Goal: Task Accomplishment & Management: Use online tool/utility

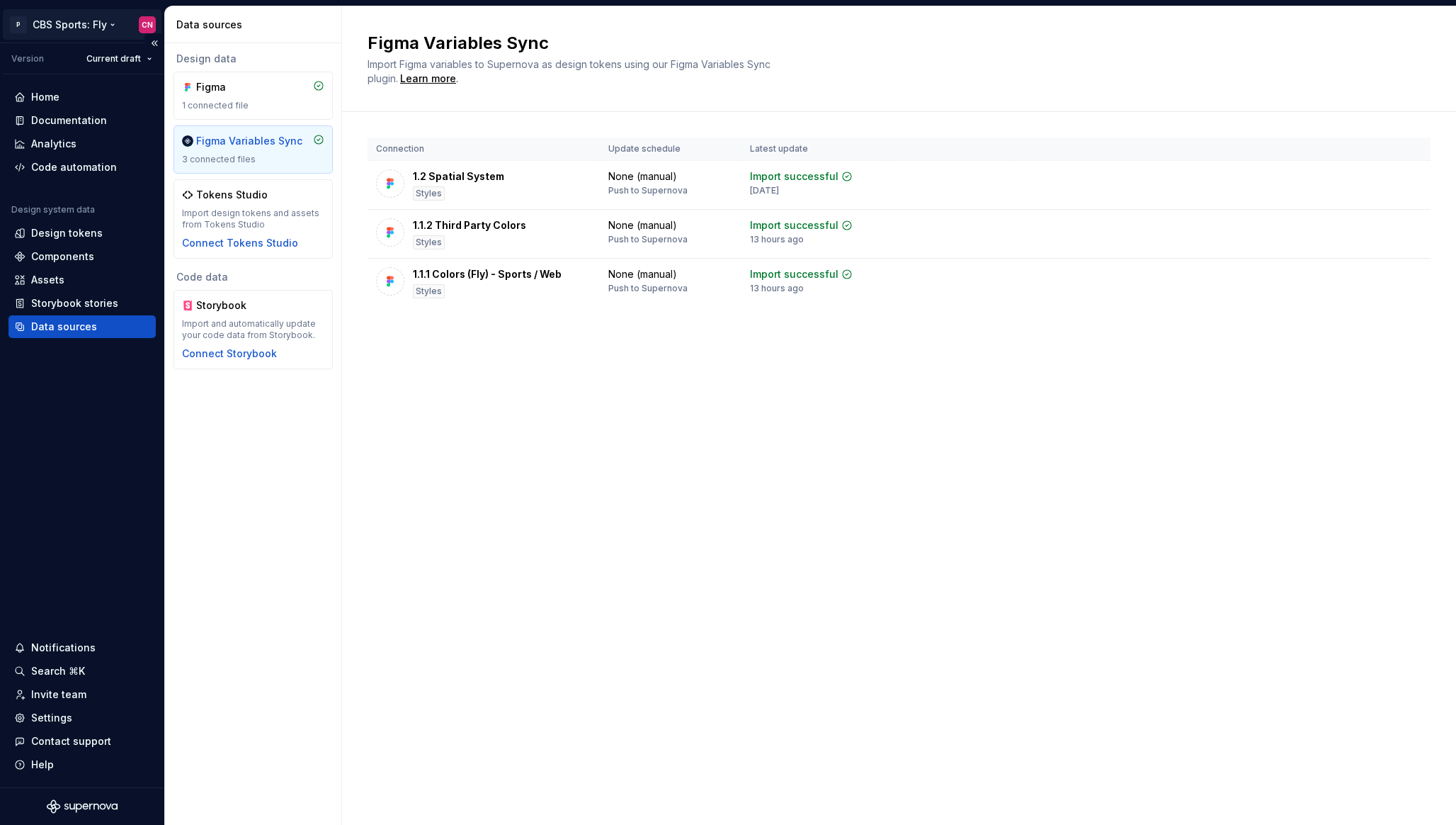
click at [103, 23] on html "P CBS Sports: Fly CN Version Current draft Home Documentation Analytics Code au…" at bounding box center [728, 412] width 1456 height 825
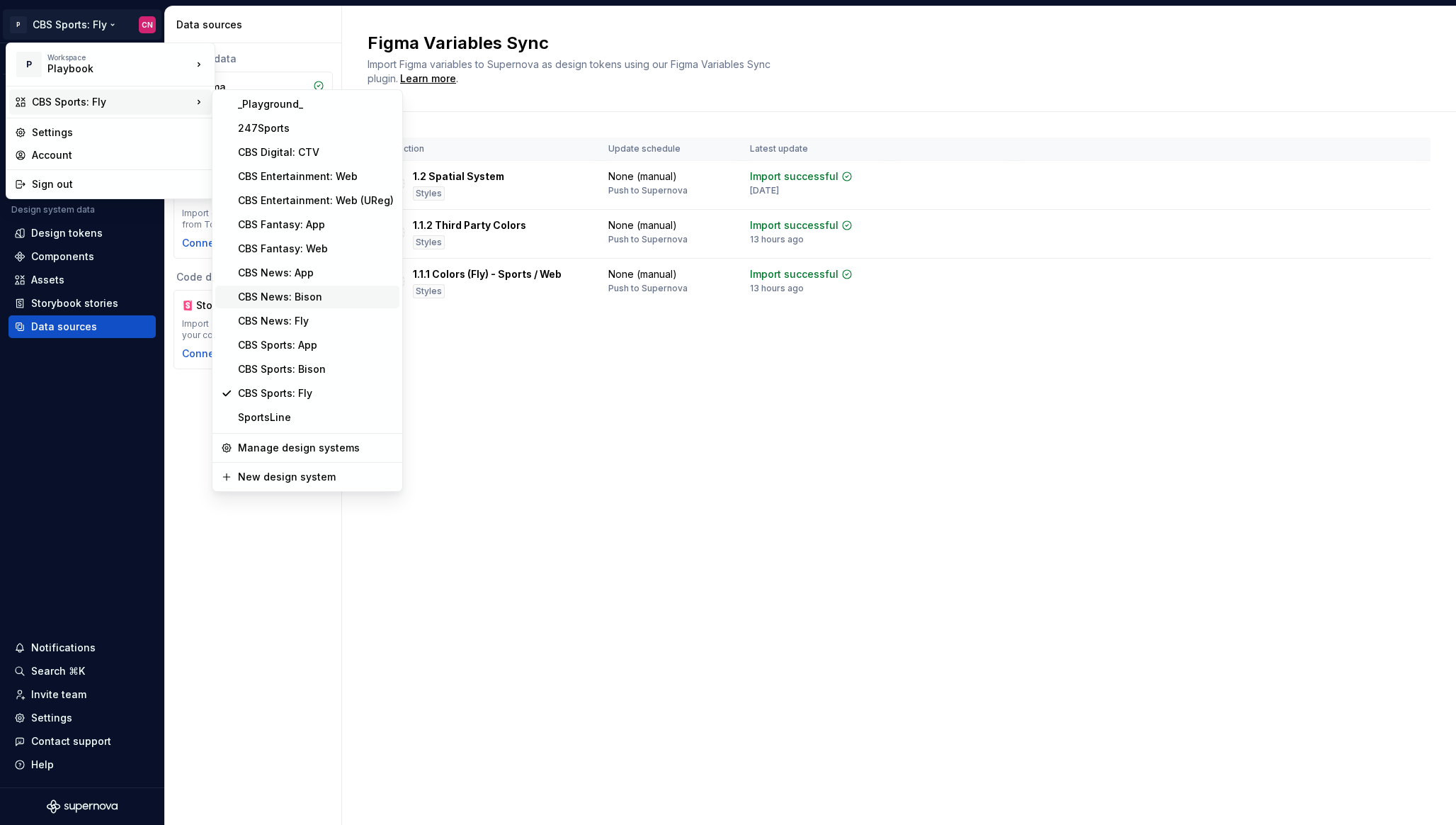
click at [298, 290] on div "CBS News: Bison" at bounding box center [316, 297] width 156 height 15
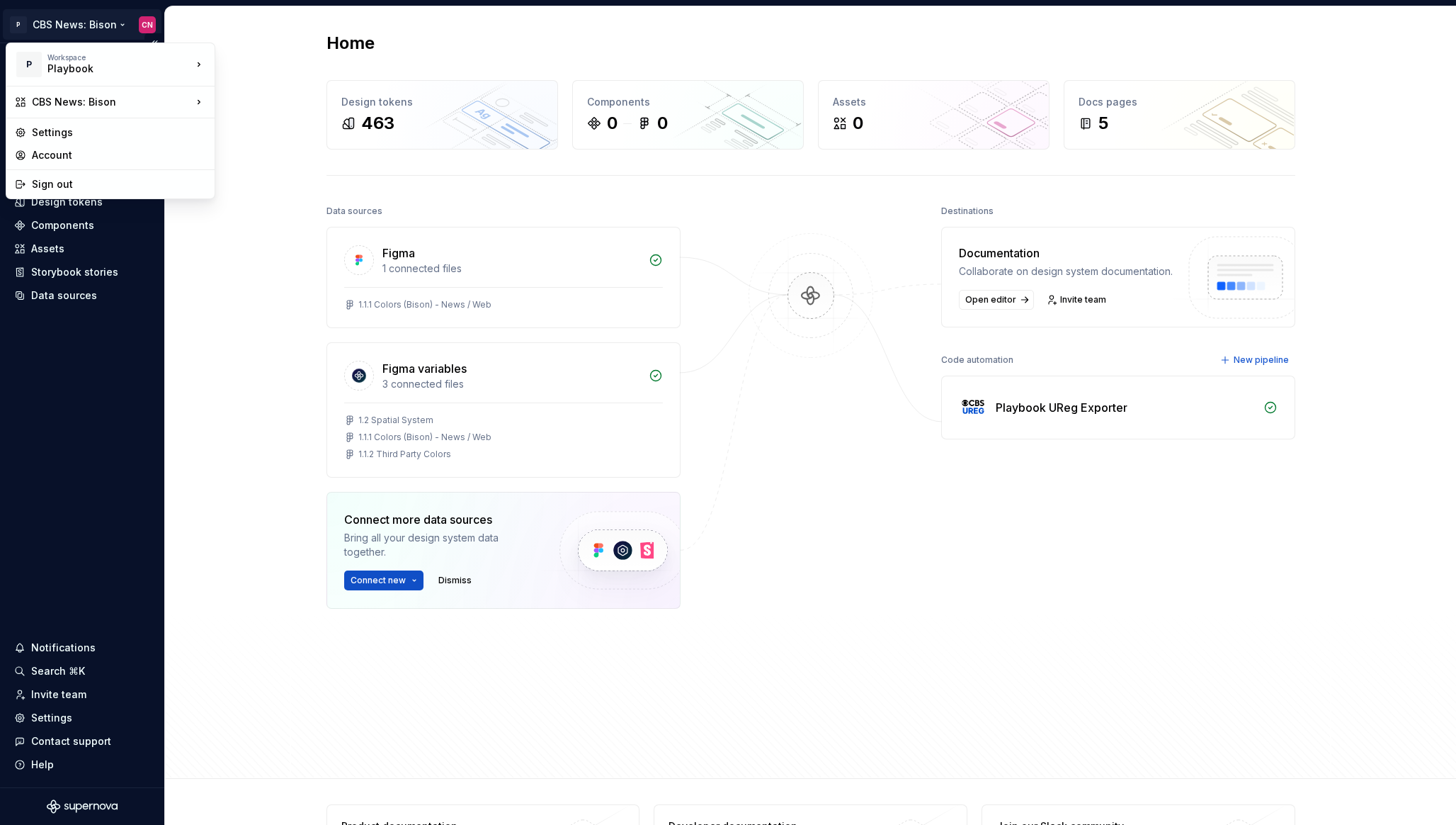
click at [88, 24] on html "P CBS News: Bison CN Home Documentation Analytics Code automation Design system…" at bounding box center [728, 412] width 1456 height 825
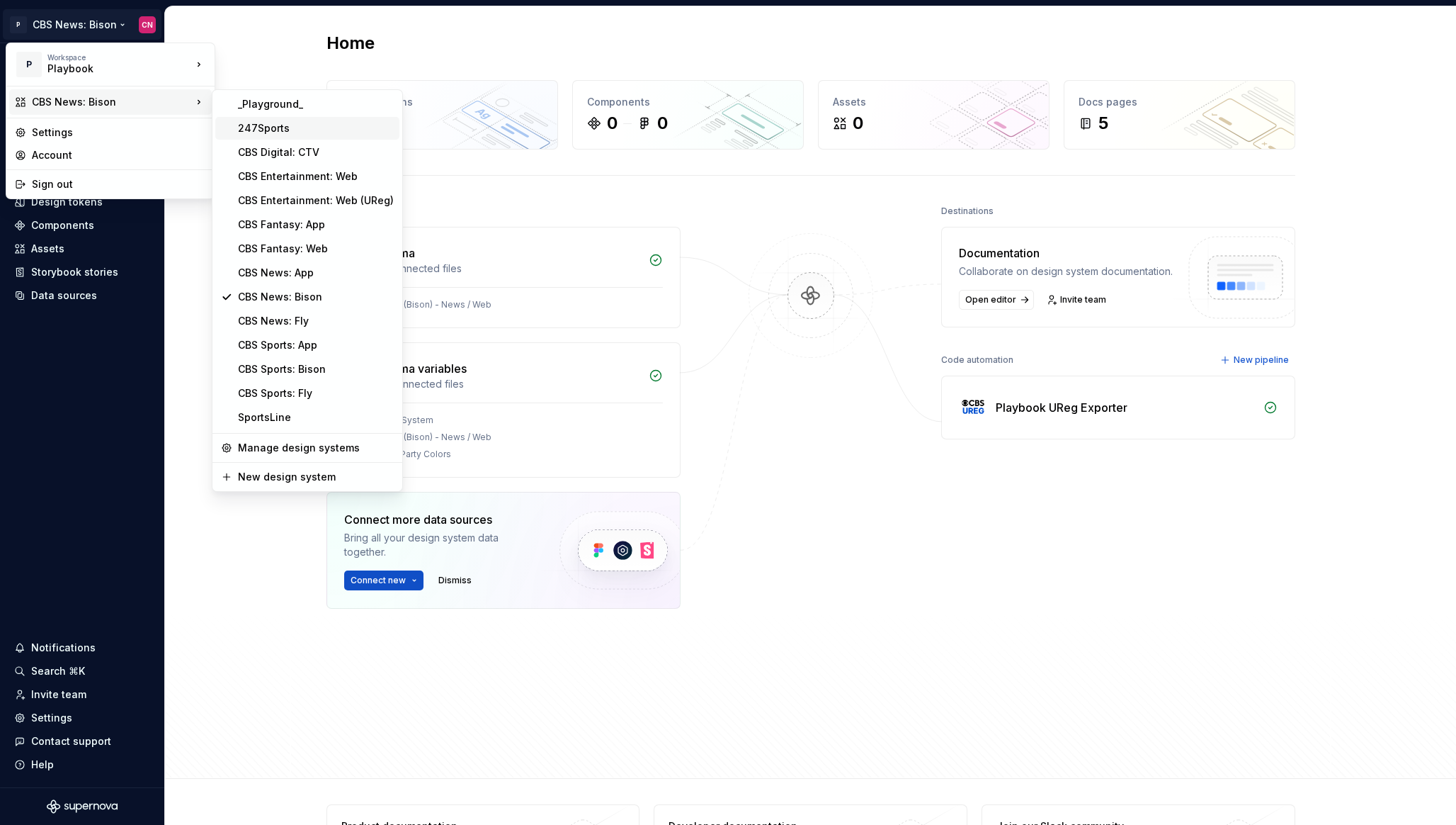
click at [318, 126] on div "247Sports" at bounding box center [316, 129] width 156 height 15
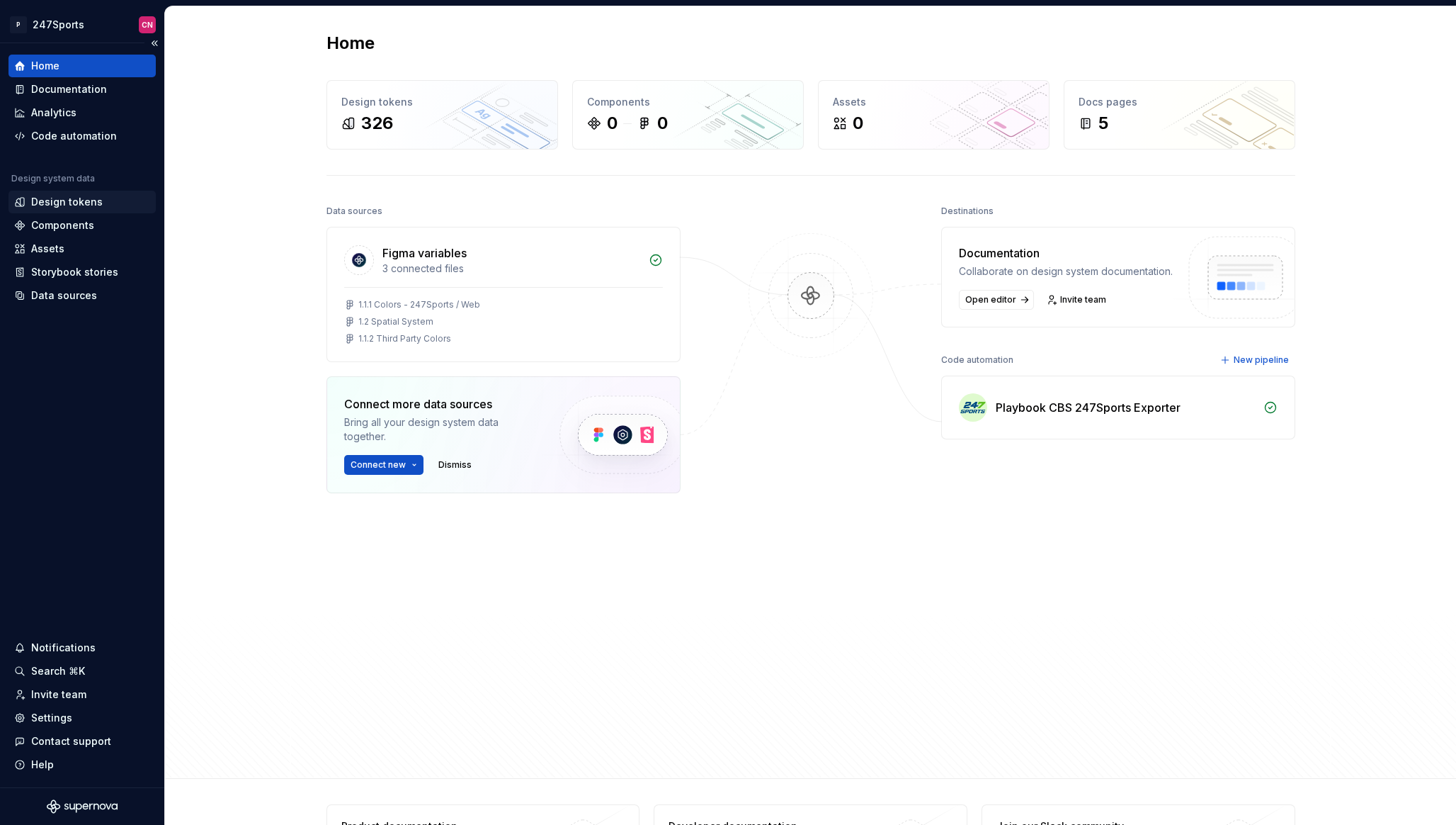
click at [83, 199] on div "Design tokens" at bounding box center [66, 202] width 72 height 15
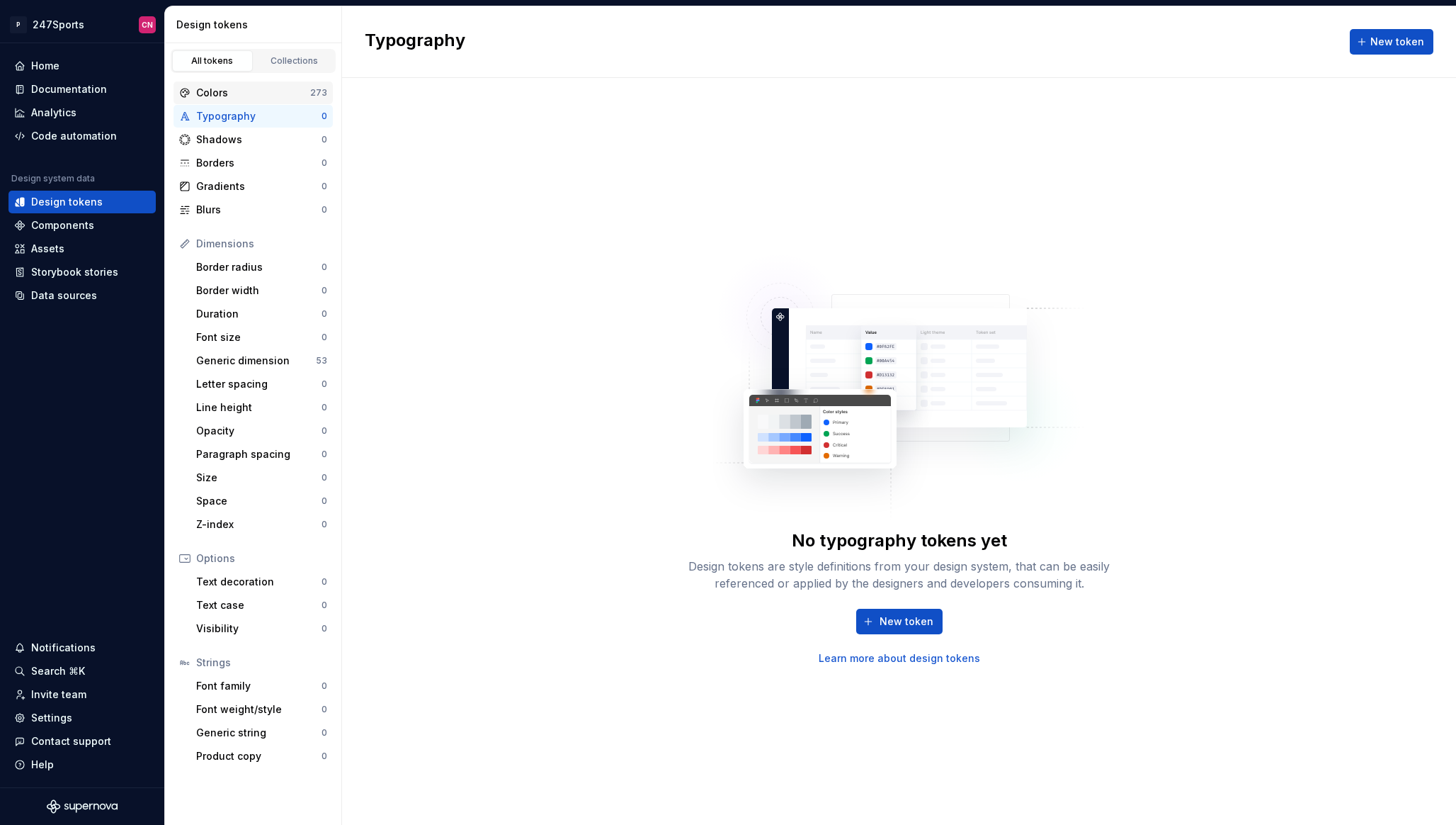
click at [244, 90] on div "Colors" at bounding box center [253, 93] width 114 height 15
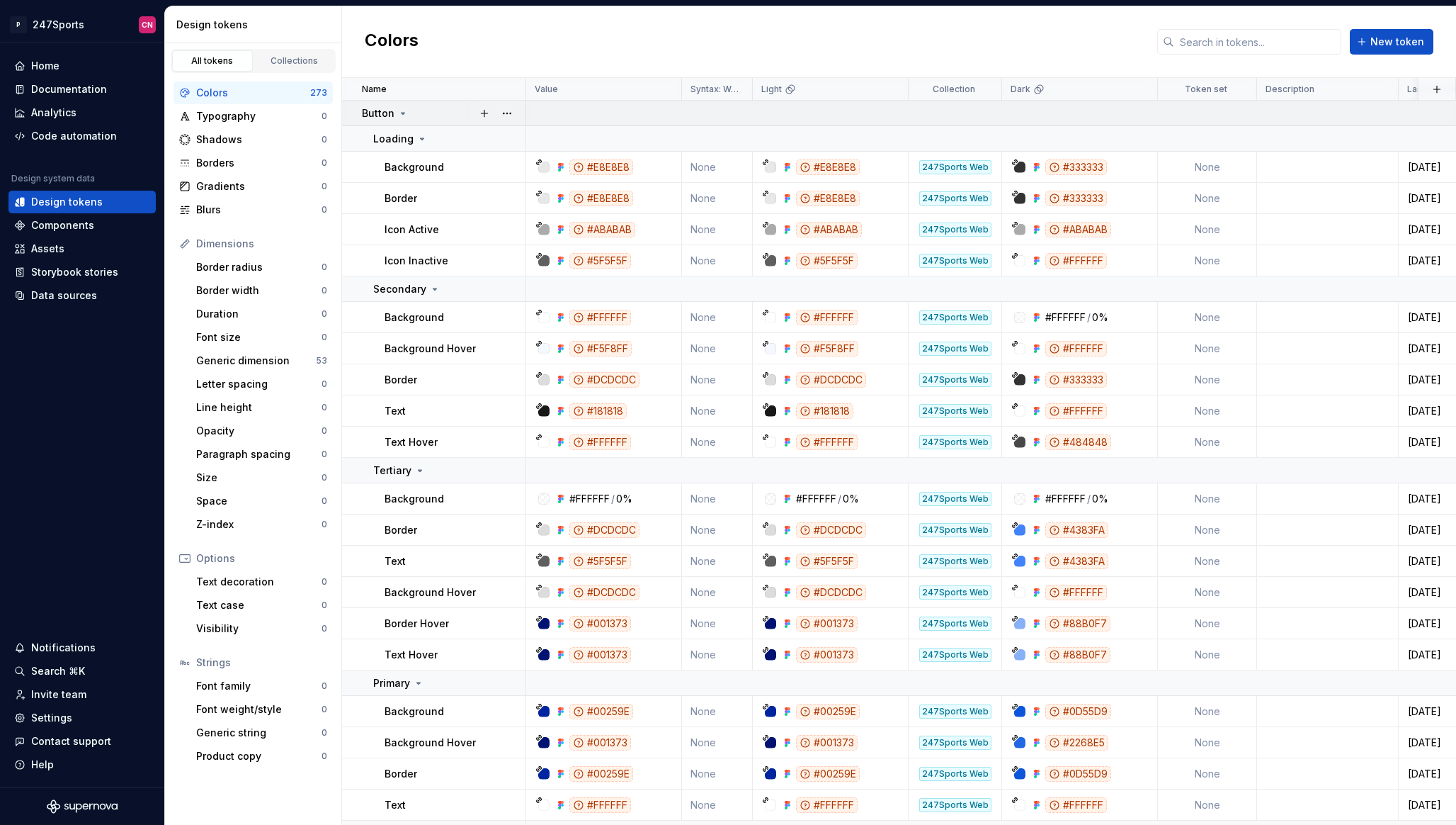
click at [428, 109] on div "Button" at bounding box center [444, 113] width 163 height 15
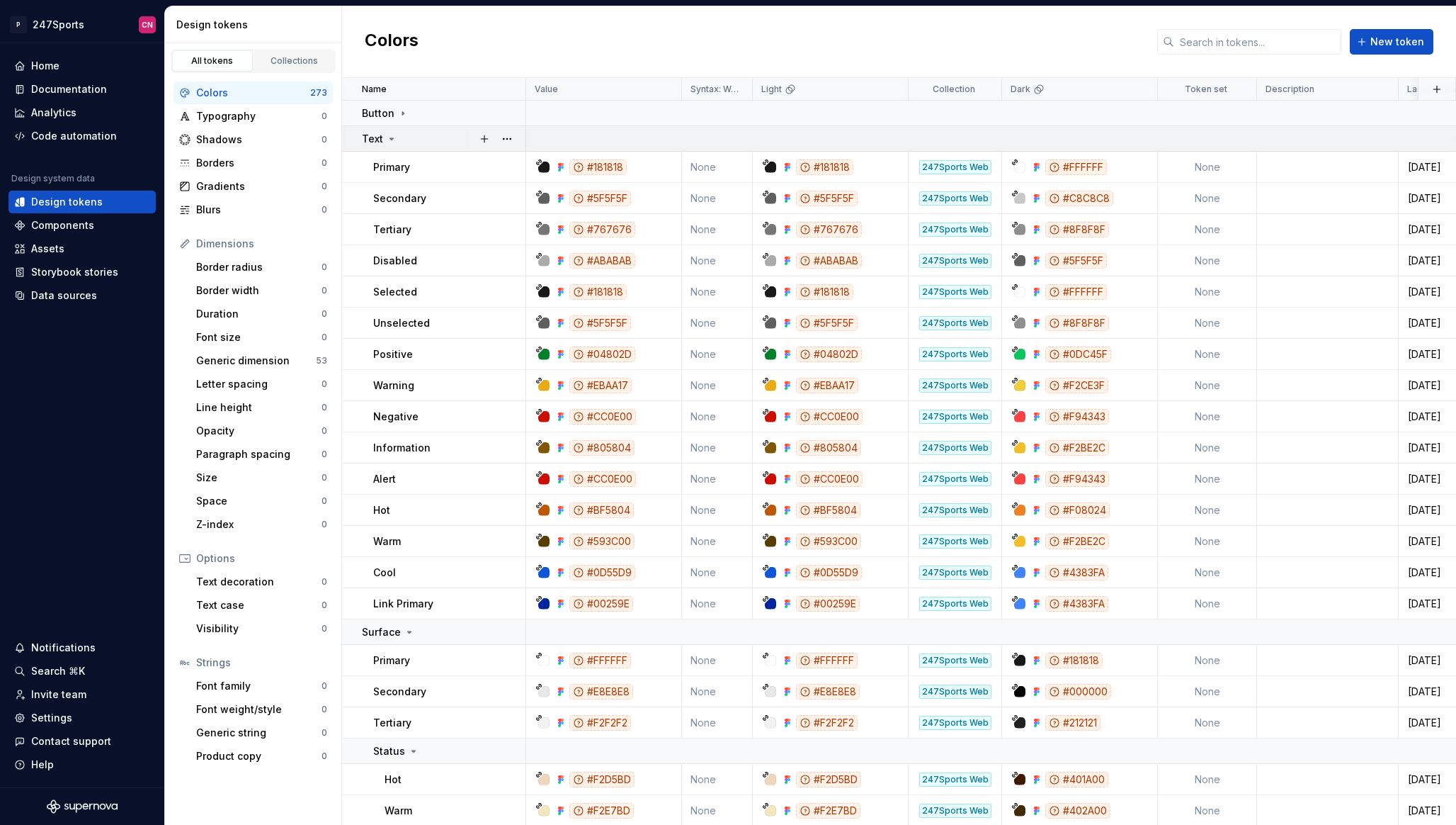
click at [412, 136] on div "Text" at bounding box center [444, 139] width 163 height 15
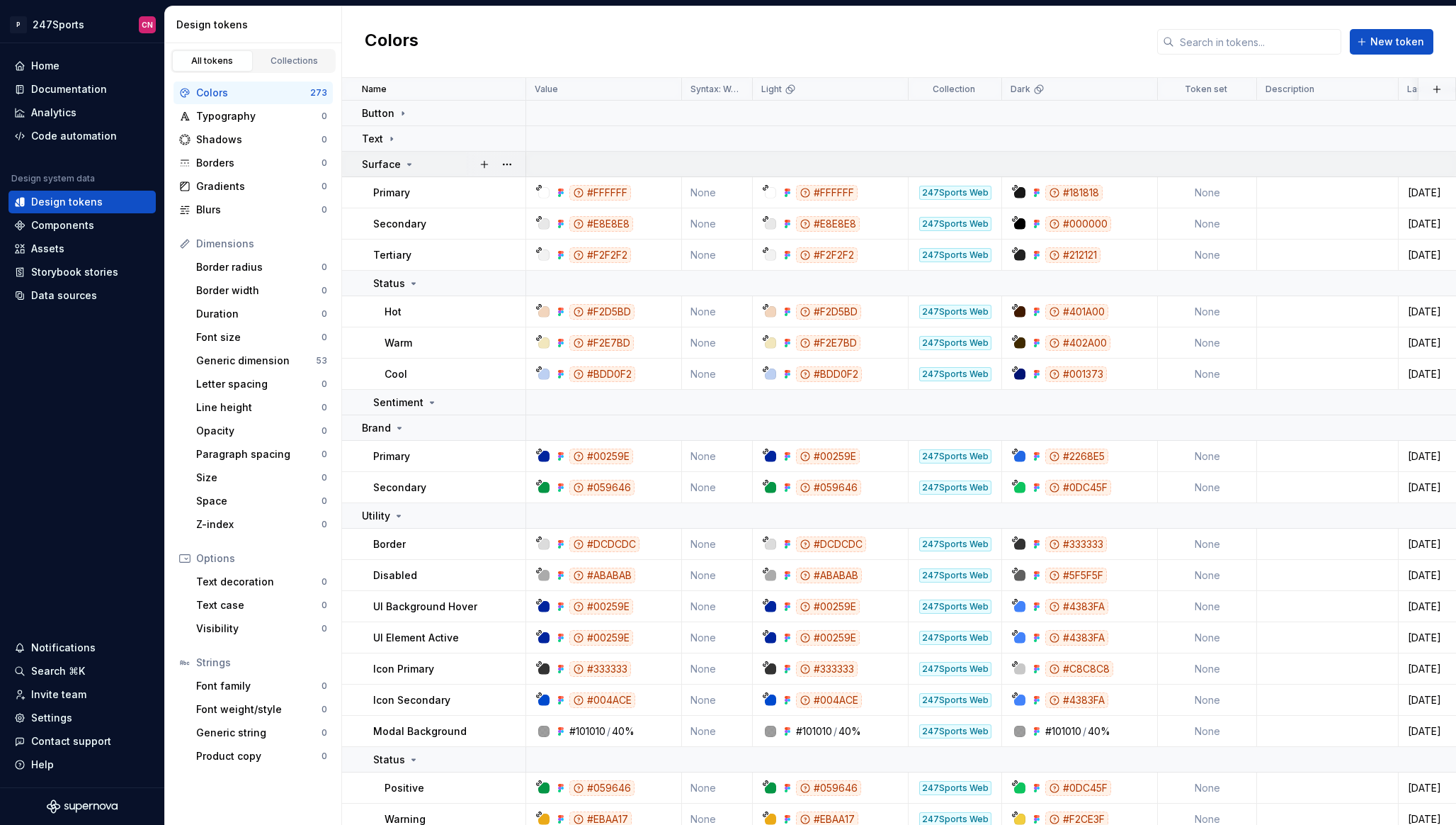
click at [414, 163] on div "Surface" at bounding box center [444, 164] width 163 height 15
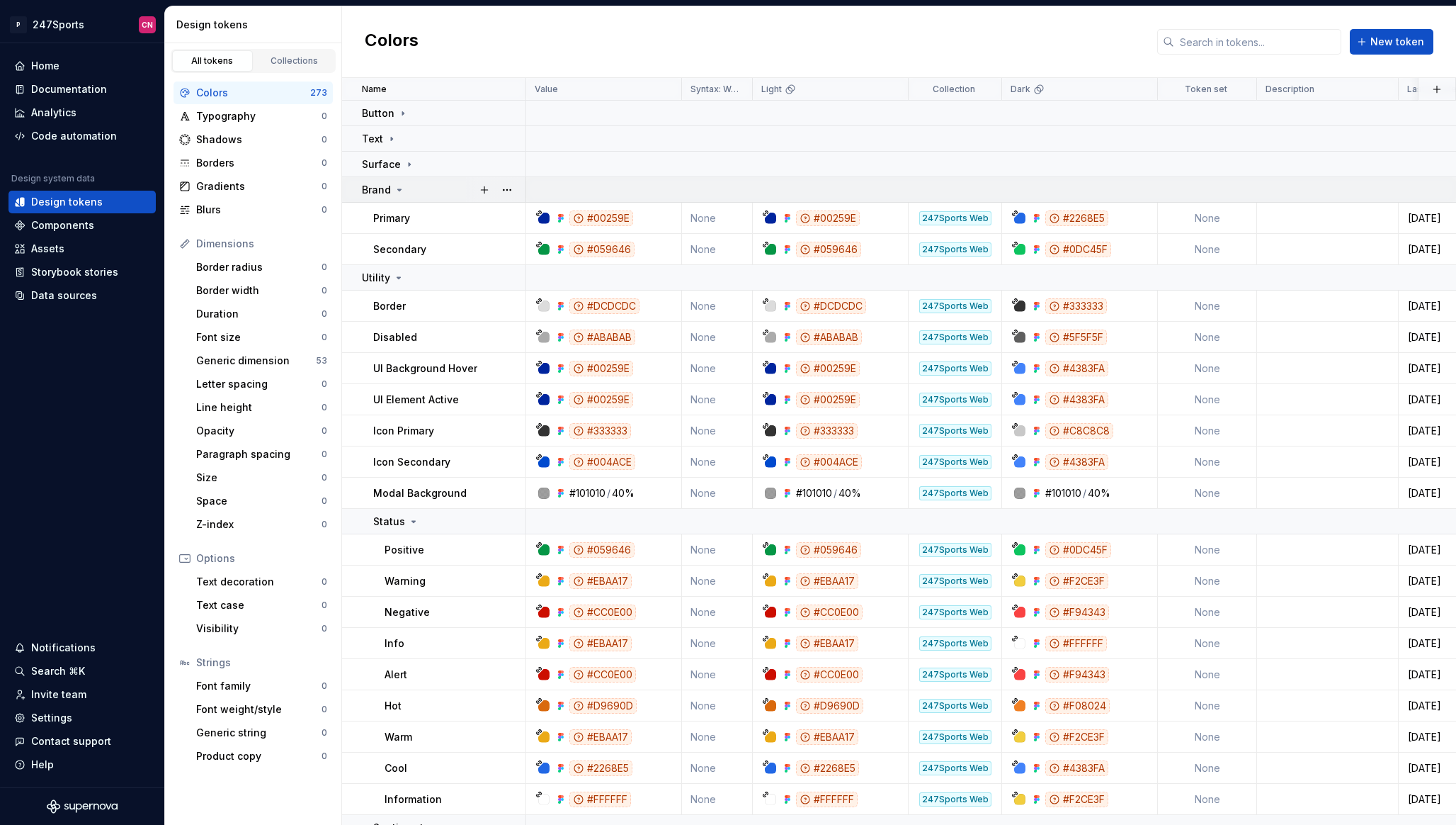
click at [412, 186] on div "Brand" at bounding box center [444, 190] width 163 height 15
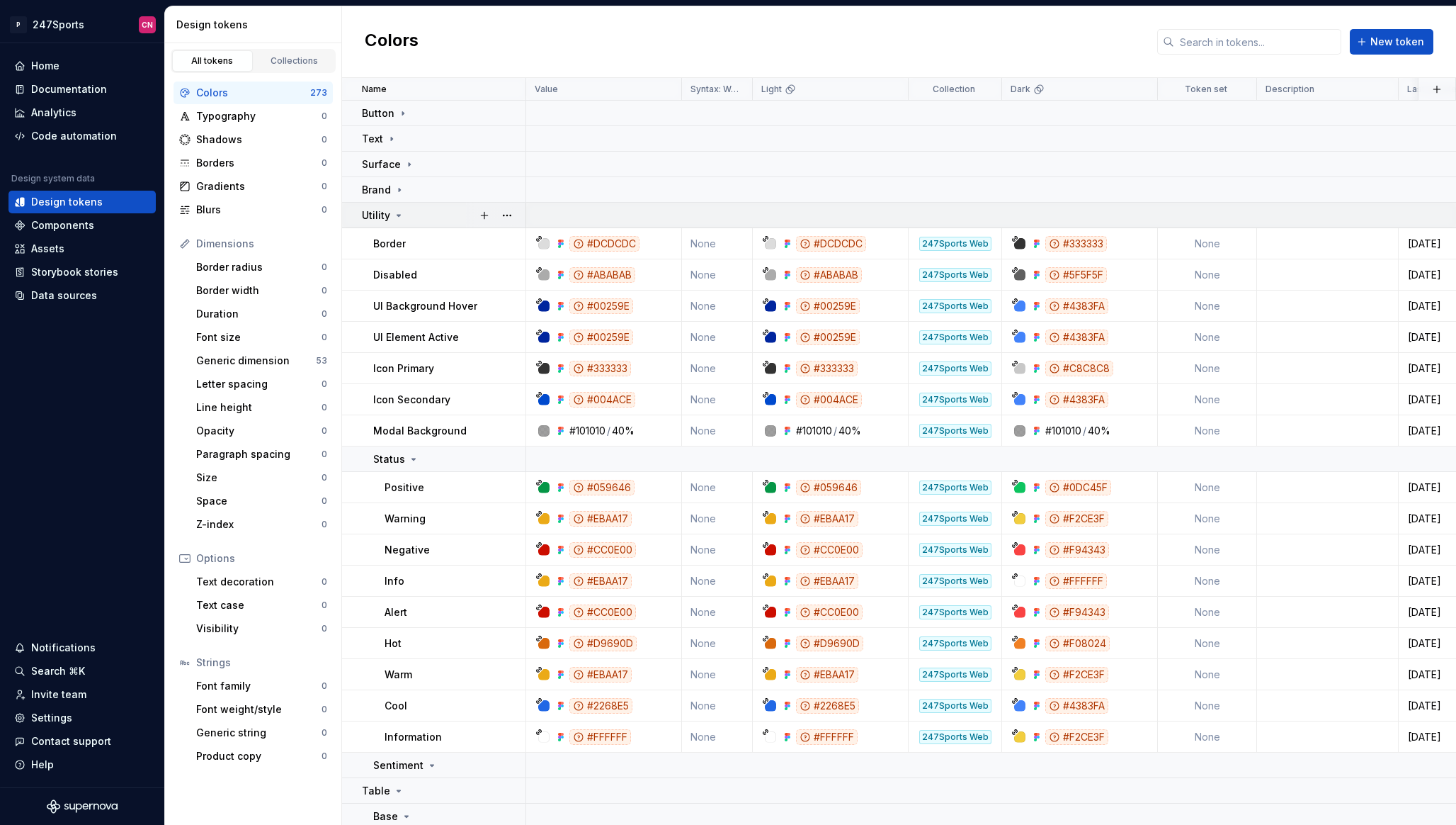
click at [408, 214] on div "Utility" at bounding box center [444, 216] width 163 height 15
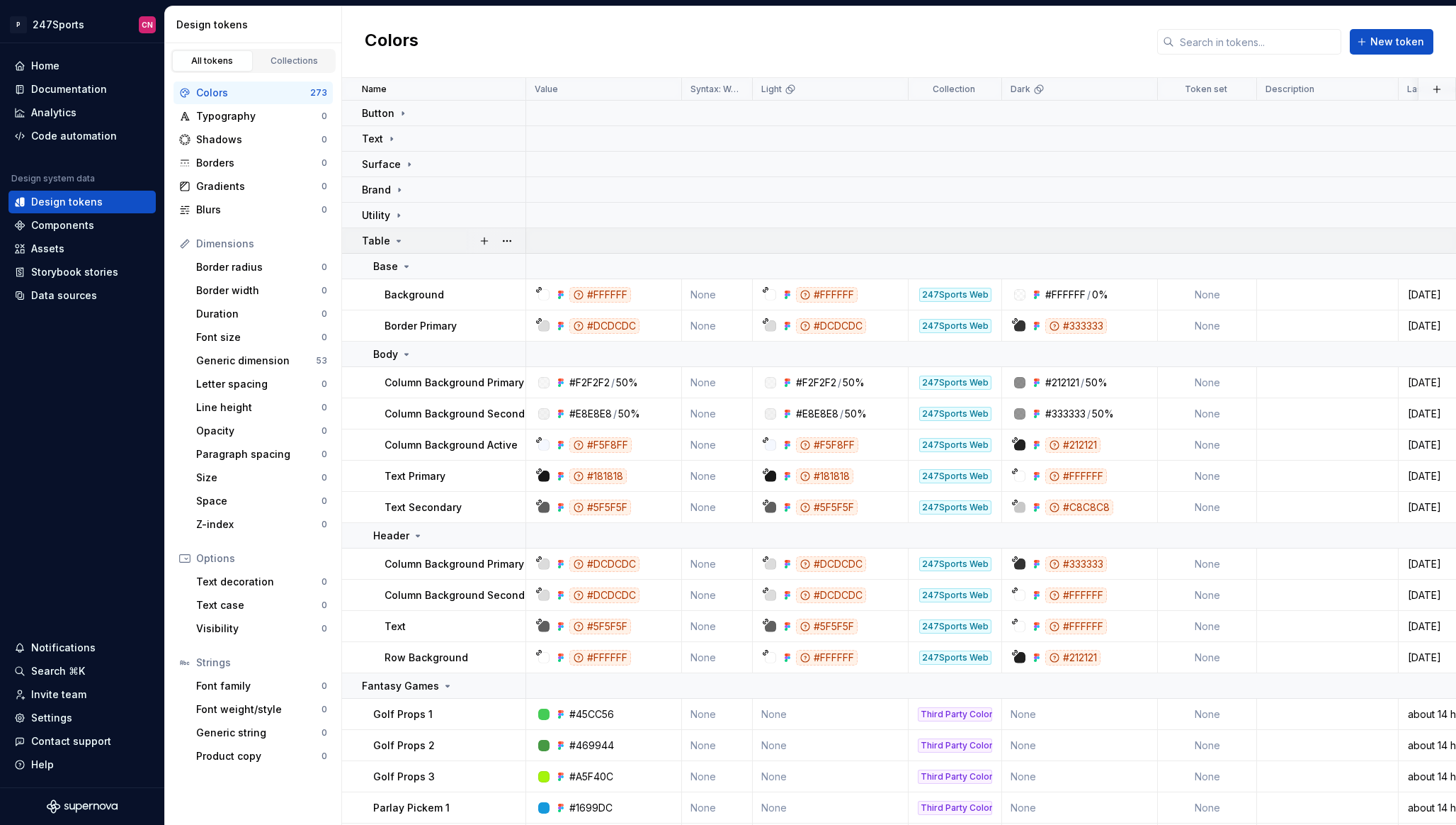
click at [406, 239] on div "Table" at bounding box center [444, 241] width 163 height 15
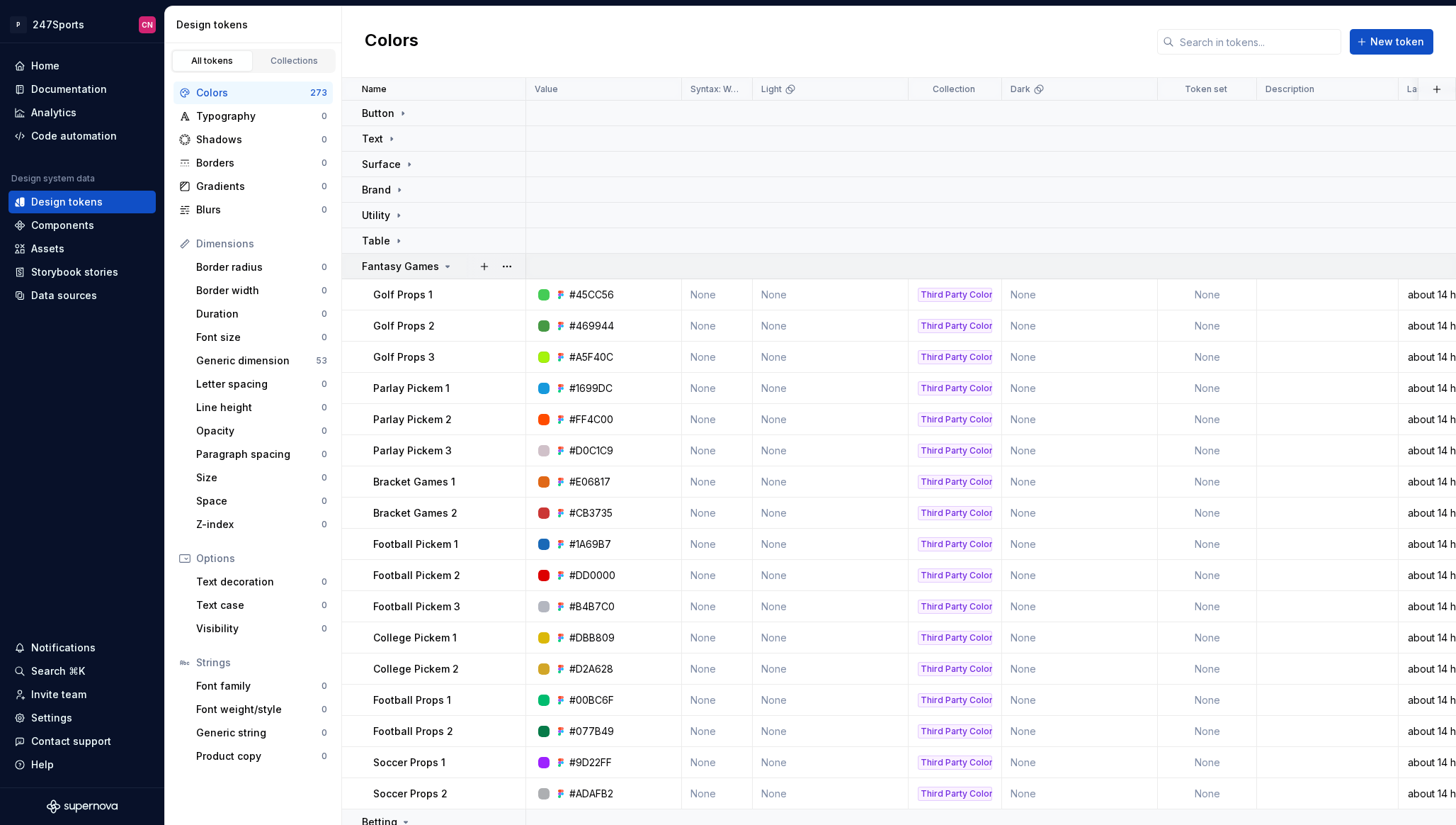
click at [405, 266] on p "Fantasy Games" at bounding box center [400, 267] width 77 height 15
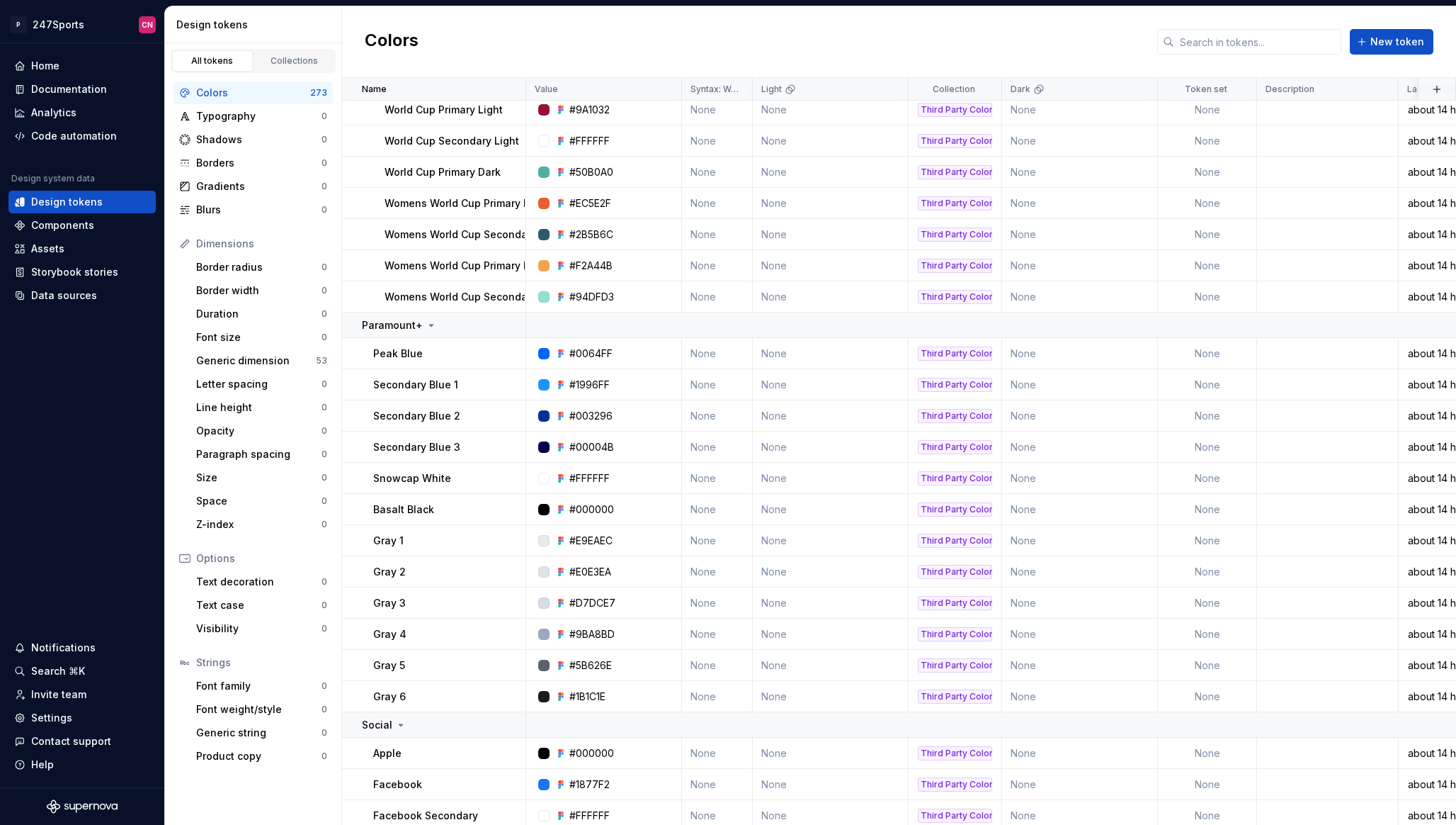
scroll to position [5779, 0]
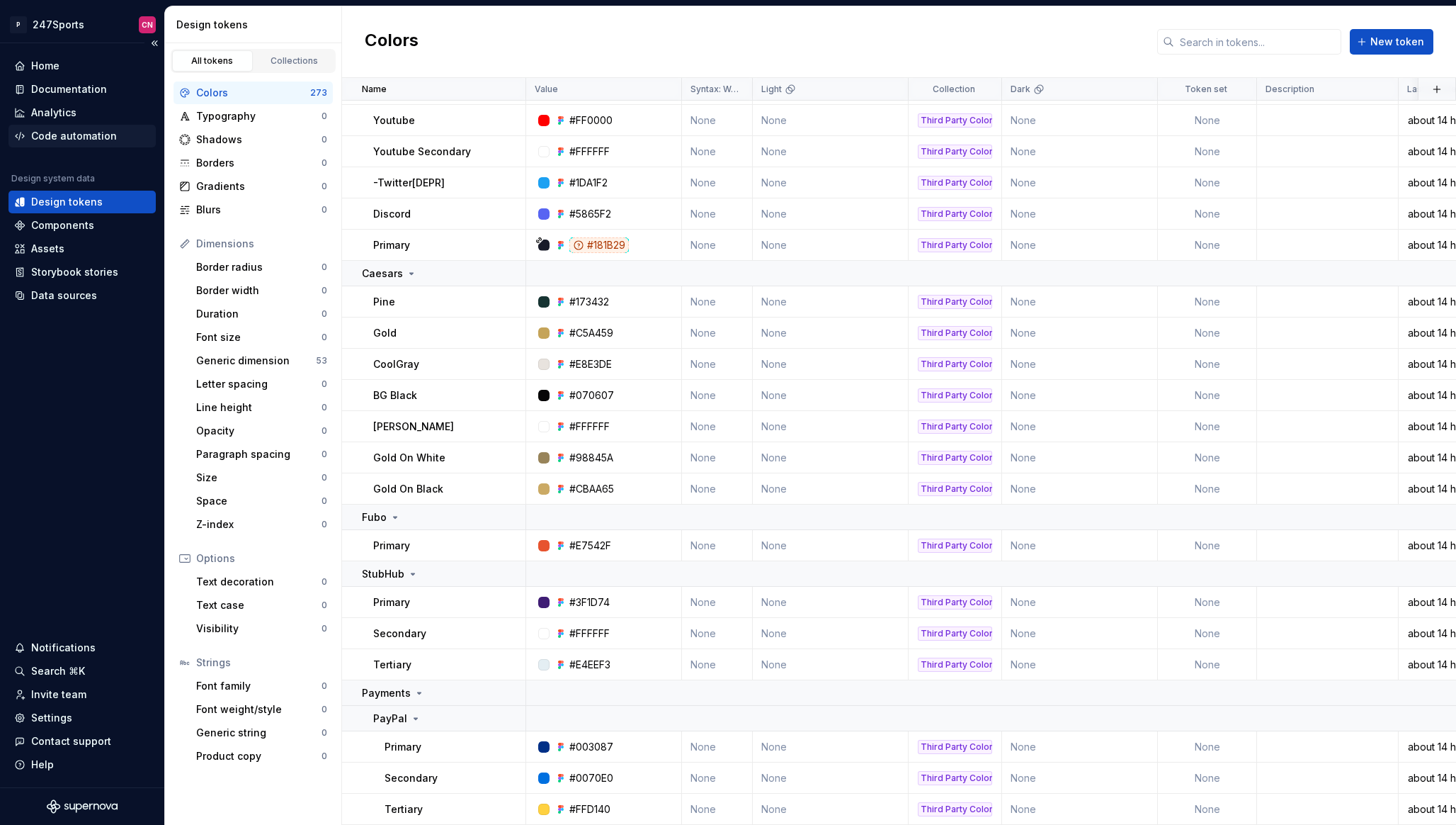
click at [70, 142] on div "Code automation" at bounding box center [73, 136] width 85 height 15
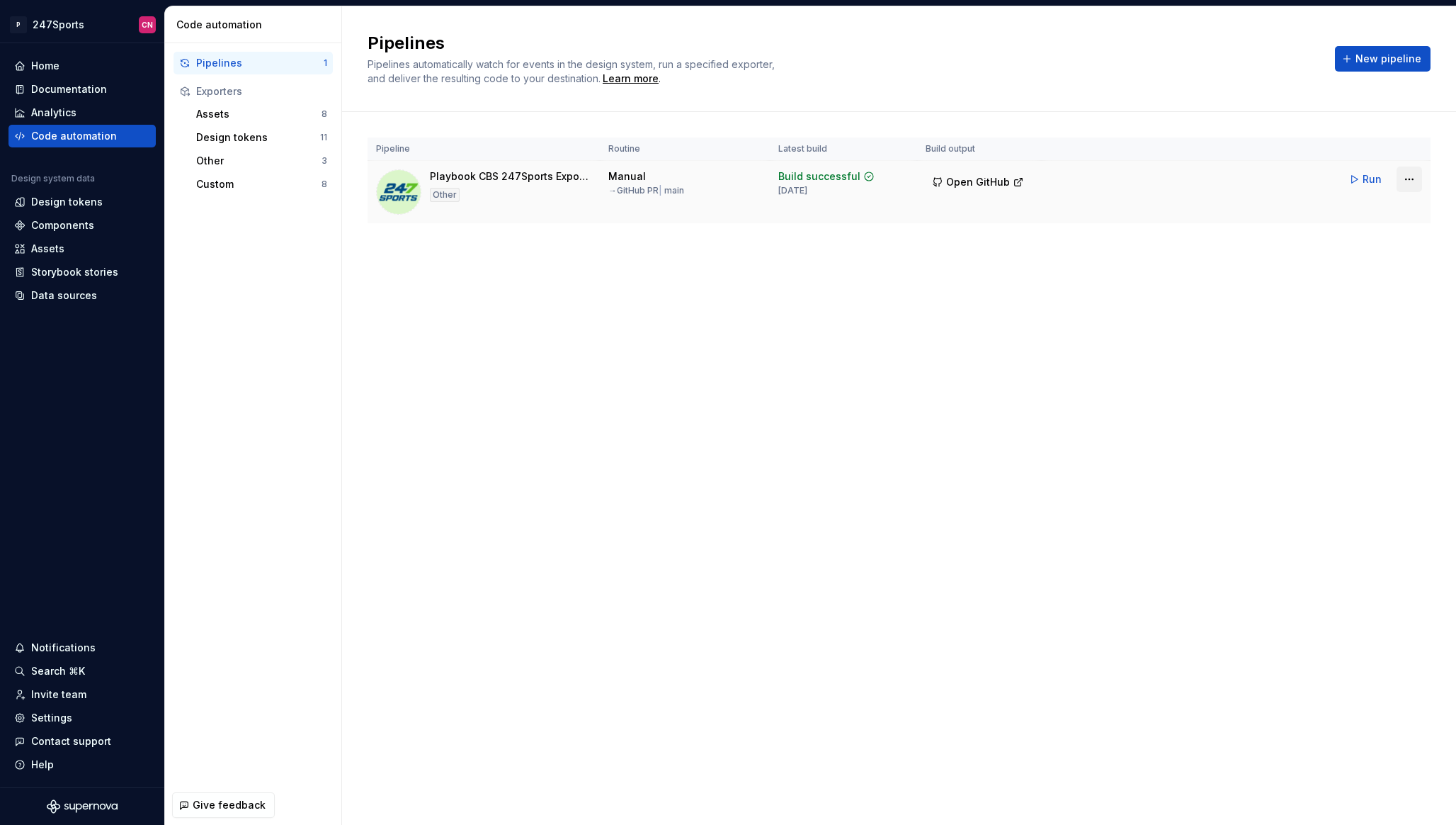
click at [1408, 182] on html "P 247Sports CN Home Documentation Analytics Code automation Design system data …" at bounding box center [728, 412] width 1456 height 825
click at [1385, 214] on div "Edit pipeline" at bounding box center [1392, 210] width 122 height 15
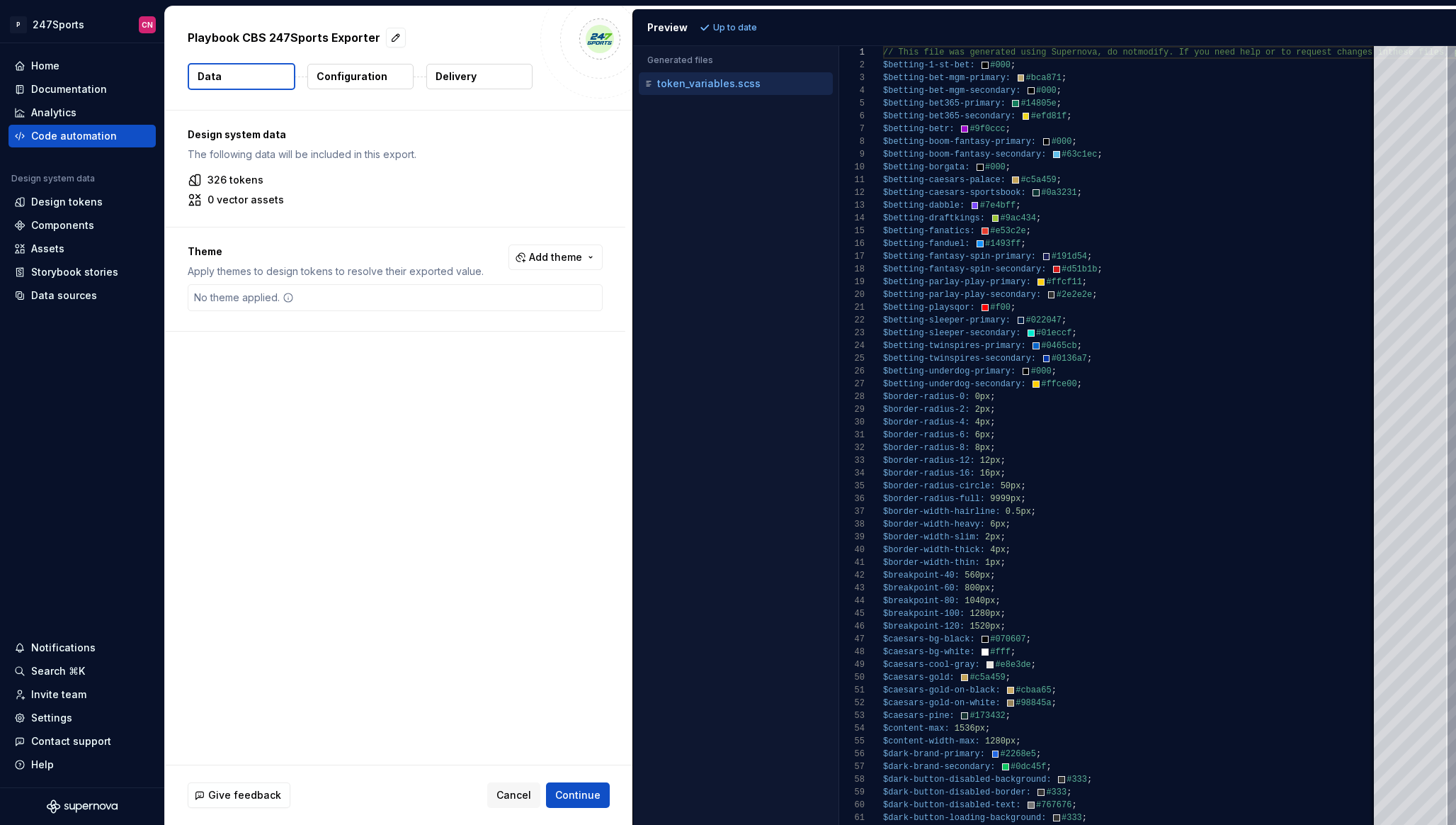
click at [343, 76] on p "Configuration" at bounding box center [352, 77] width 71 height 15
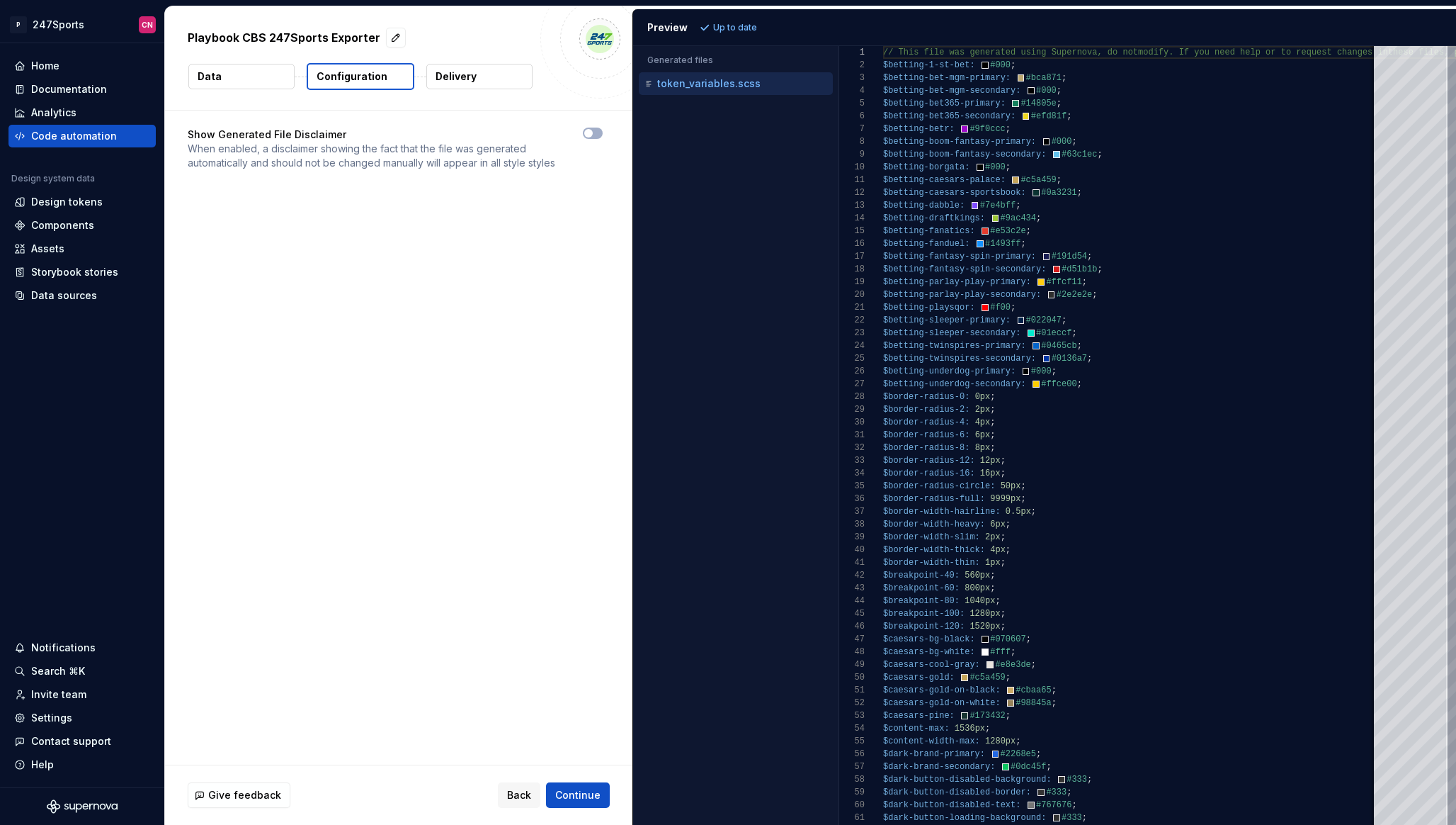
click at [483, 82] on button "Delivery" at bounding box center [479, 76] width 106 height 25
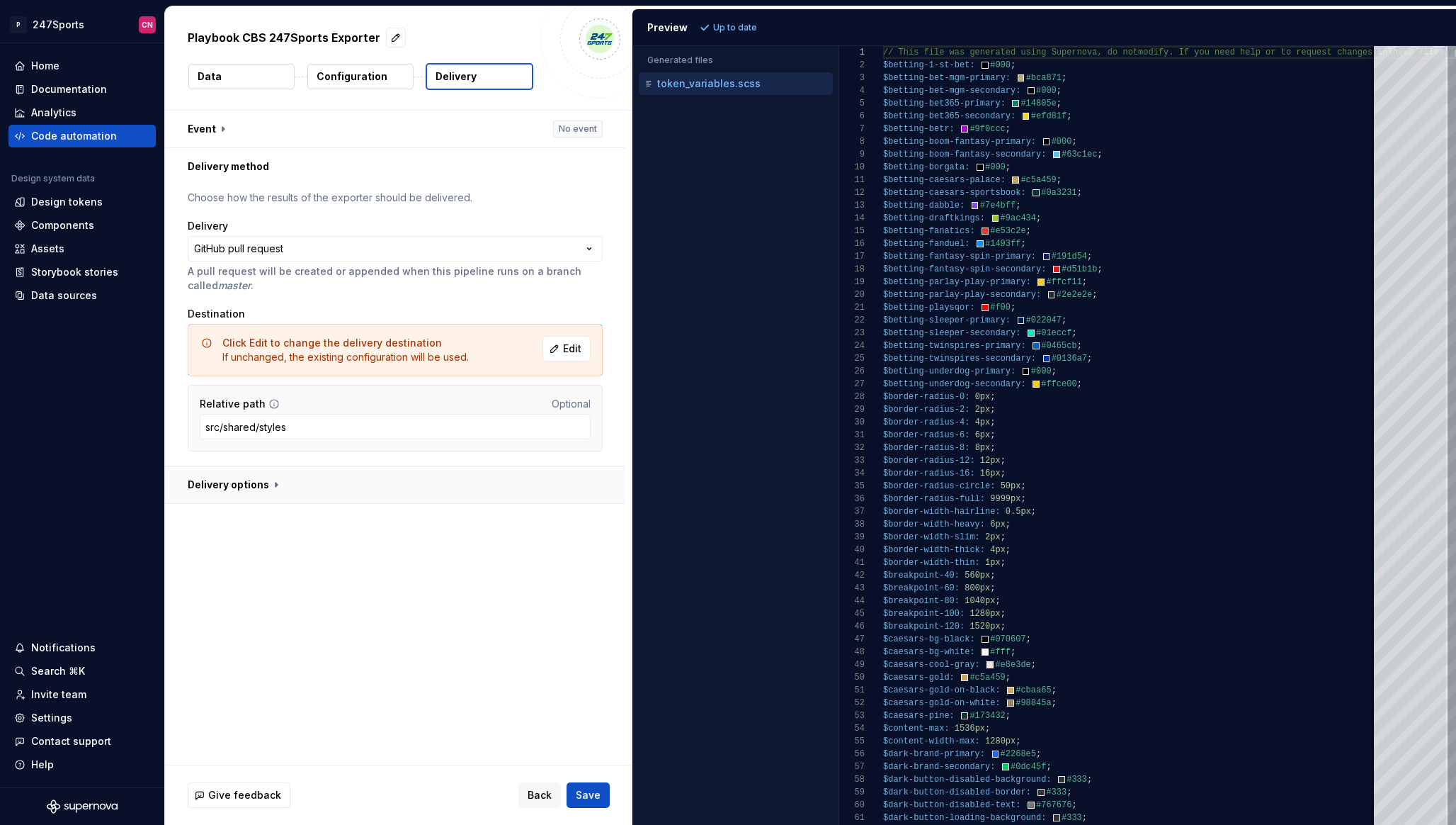
click at [273, 477] on button "button" at bounding box center [396, 485] width 461 height 37
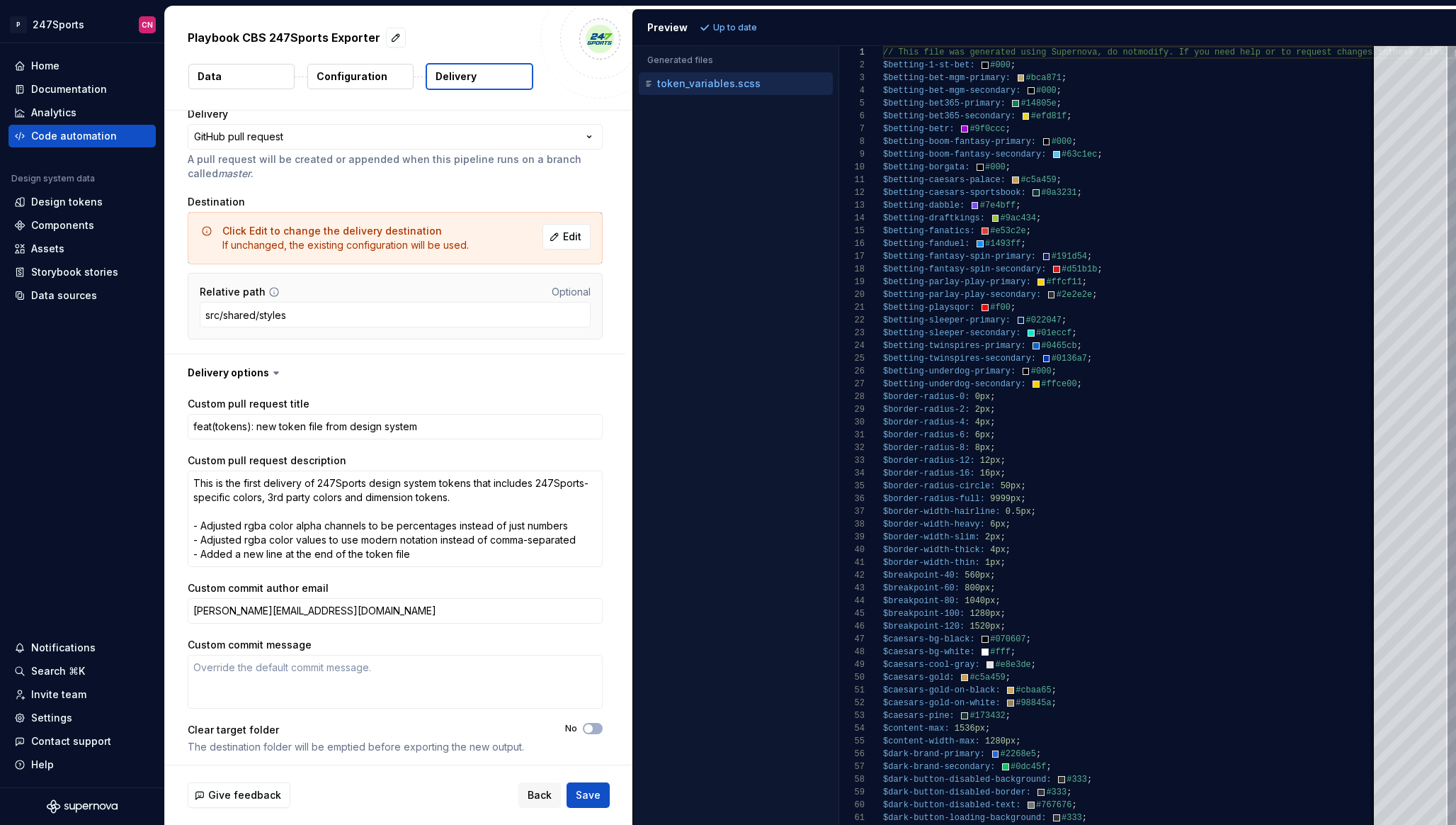
scroll to position [116, 0]
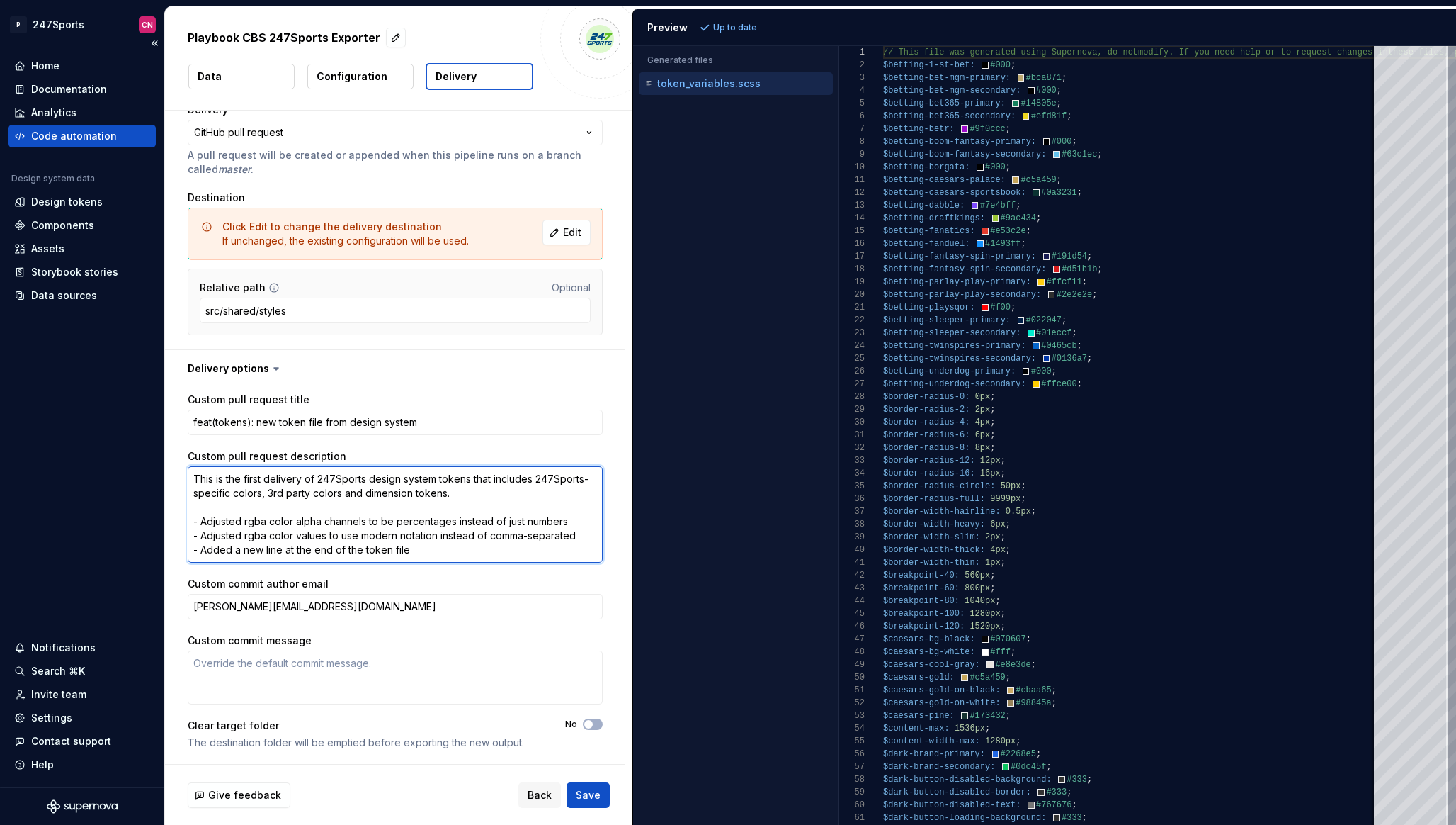
drag, startPoint x: 417, startPoint y: 558, endPoint x: 146, endPoint y: 457, distance: 289.2
click at [147, 456] on div "**********" at bounding box center [728, 412] width 1456 height 825
type textarea "*"
type textarea "-"
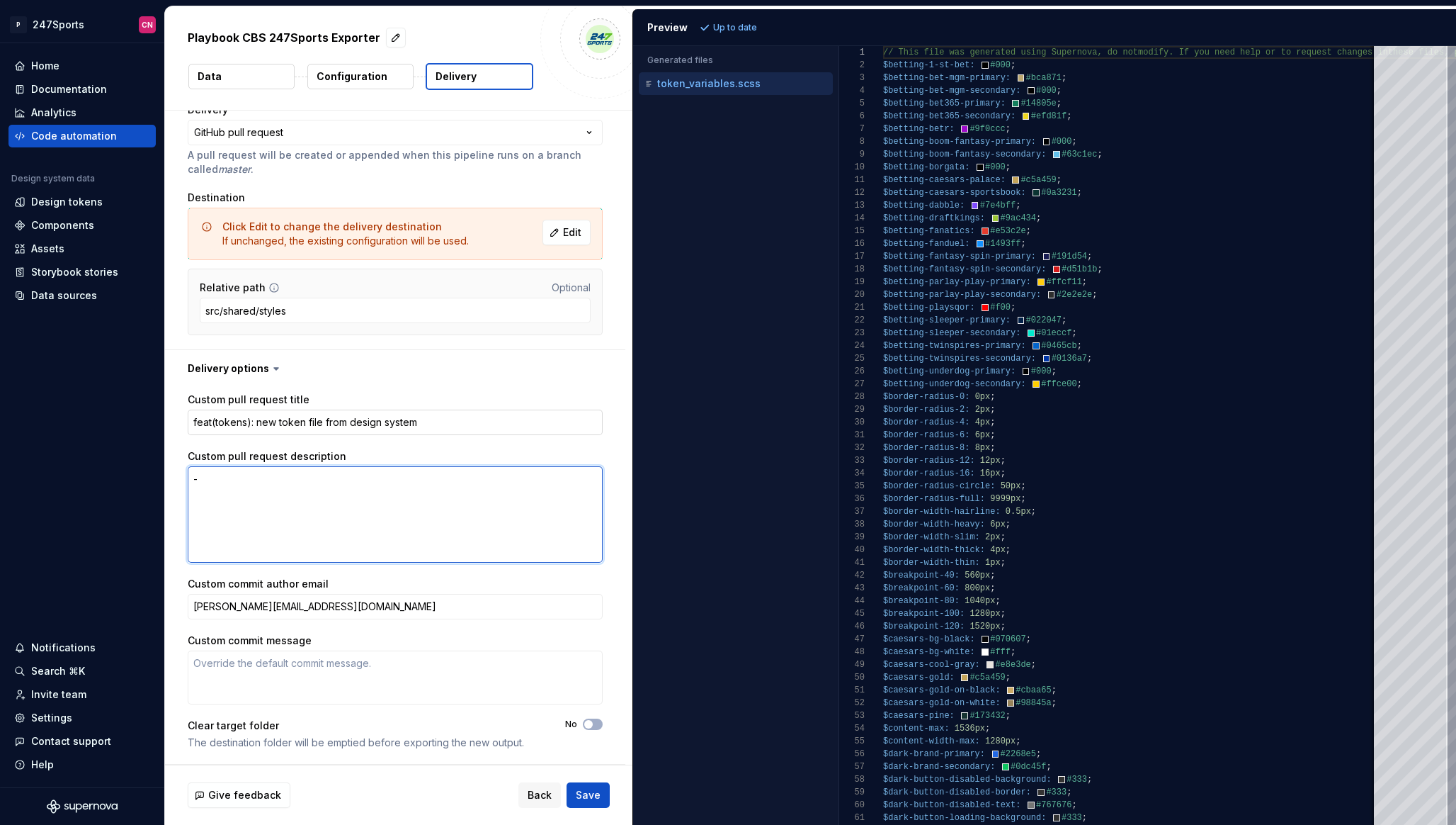
type textarea "*"
type textarea "-"
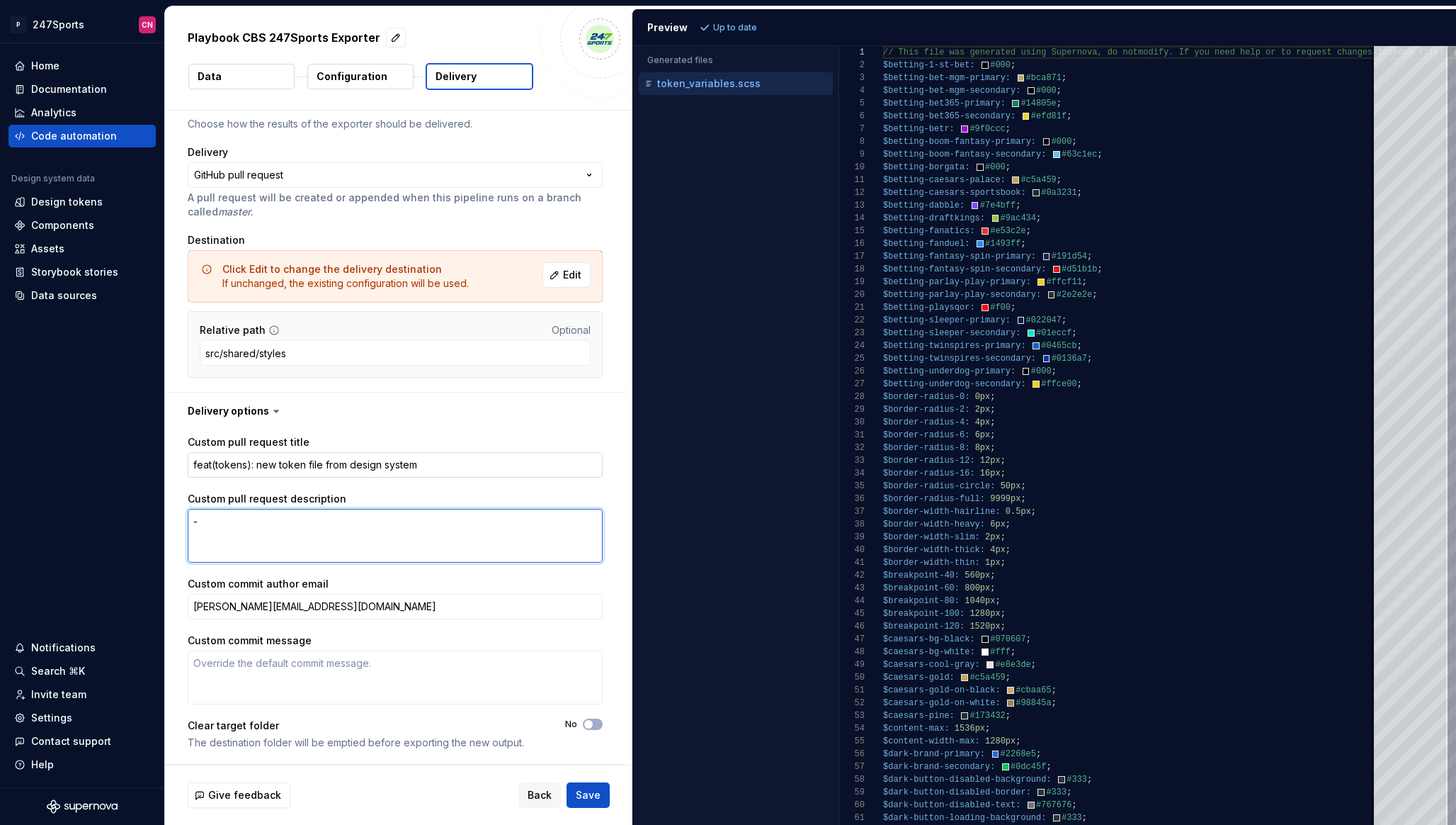
type textarea "*"
type textarea "- A"
type textarea "*"
type textarea "- Ad"
type textarea "*"
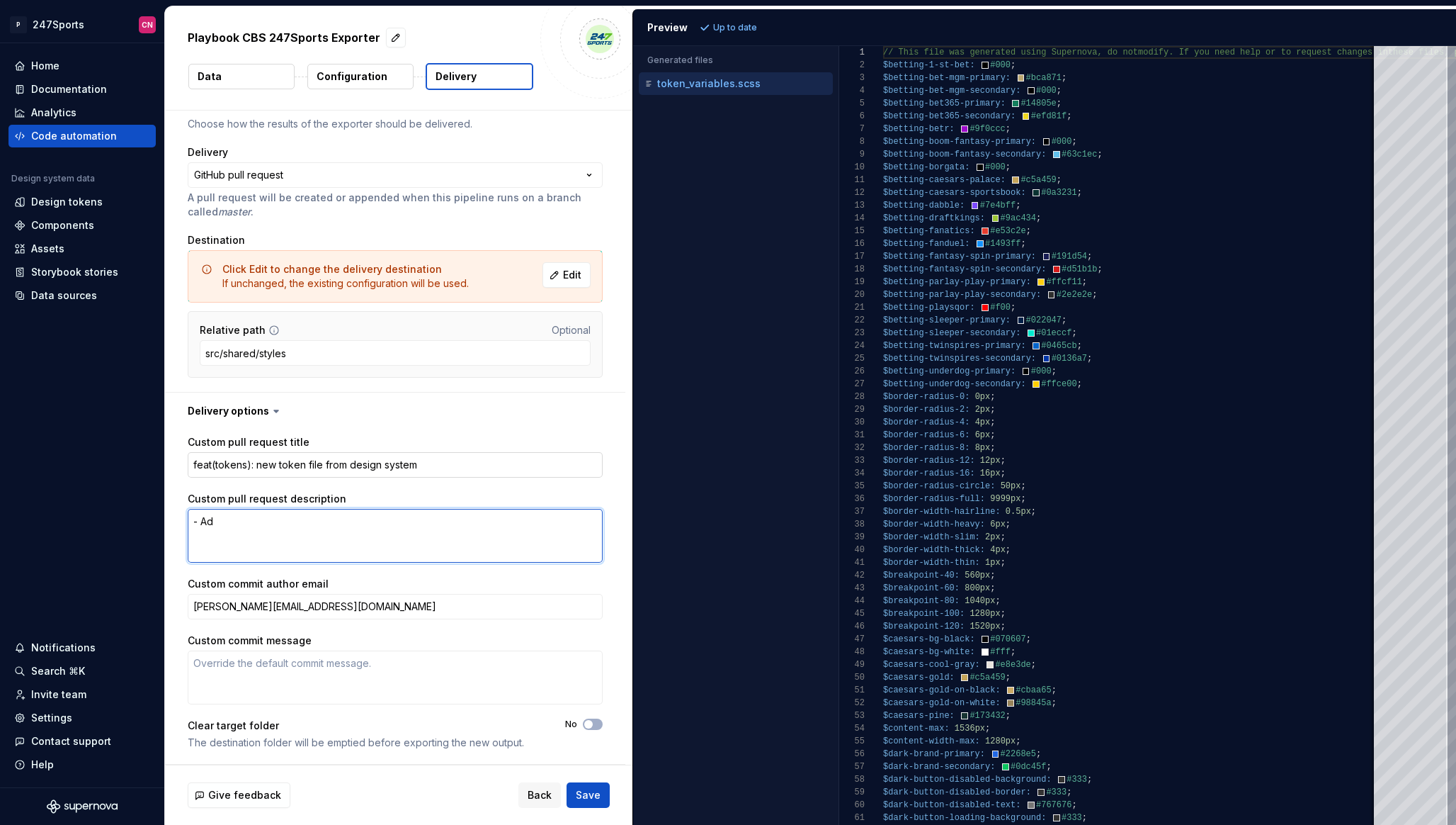
type textarea "- Add"
type textarea "*"
type textarea "- Adde"
type textarea "*"
type textarea "- Added"
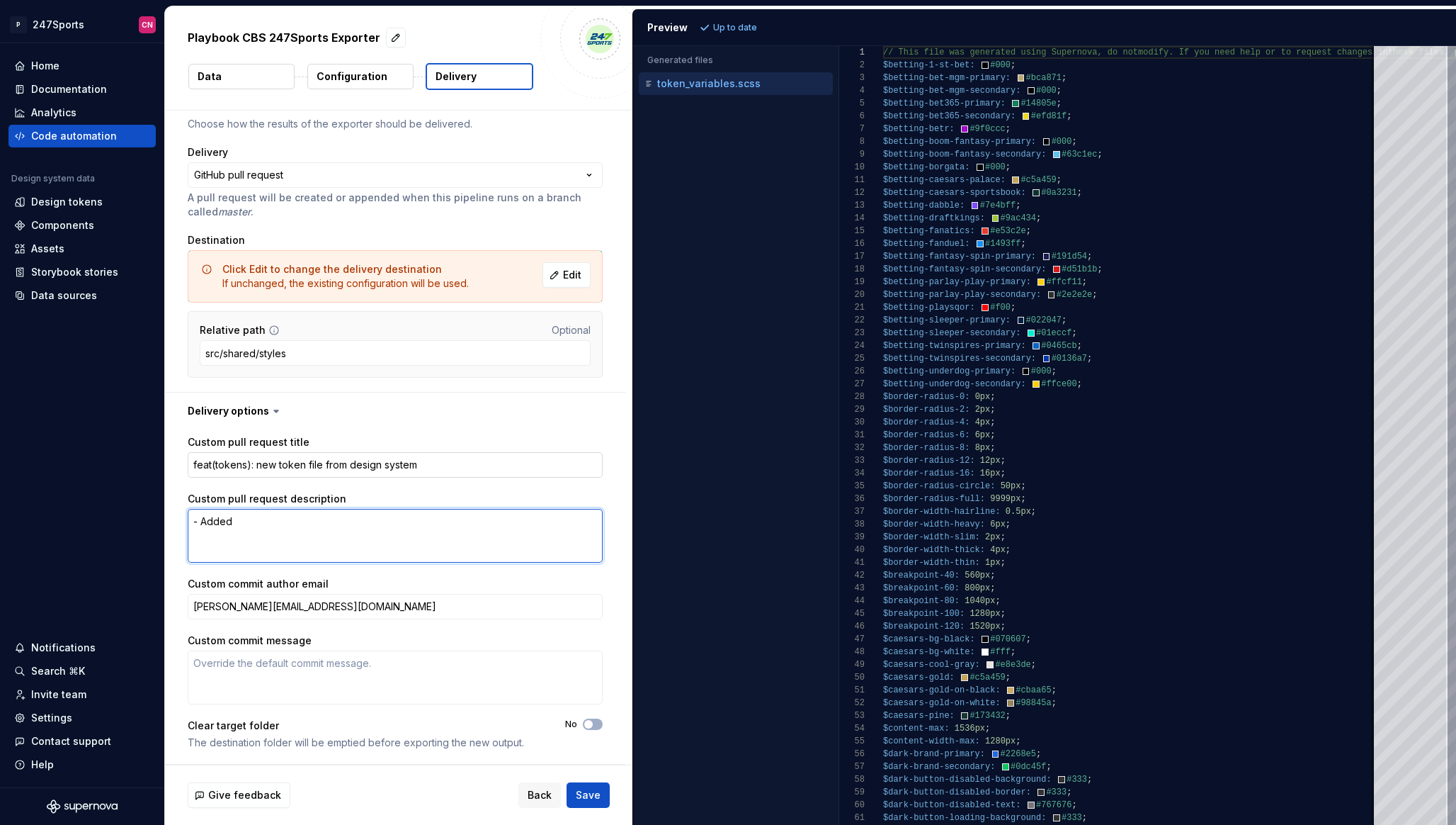
type textarea "*"
type textarea "- Added"
type textarea "*"
type textarea "- Added a"
type textarea "*"
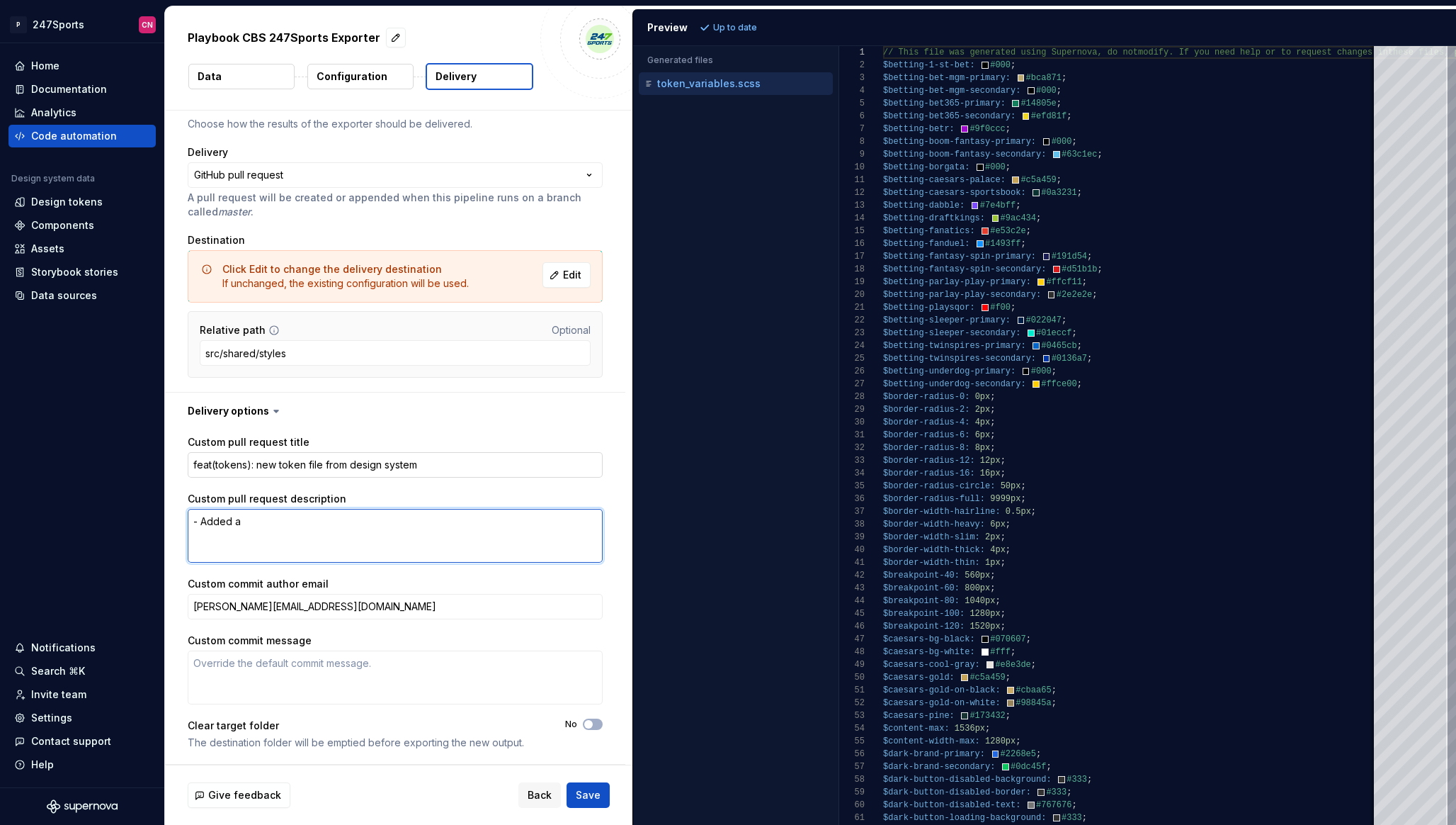
type textarea "- Added al"
type textarea "*"
type textarea "- Added all"
type textarea "*"
type textarea "- Added all"
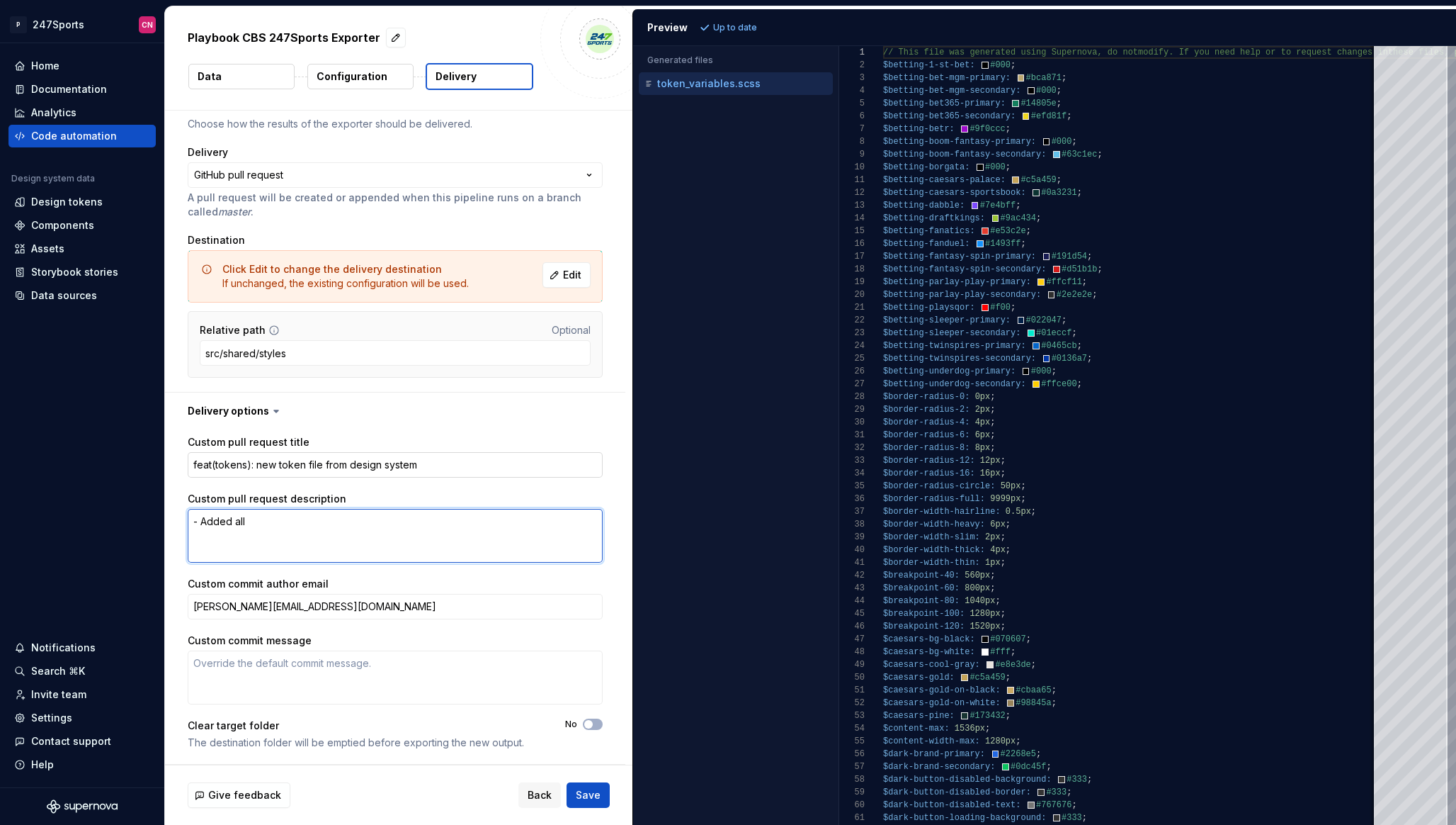
type textarea "*"
type textarea "- Added all of"
type textarea "*"
type textarea "- Added all of"
type textarea "*"
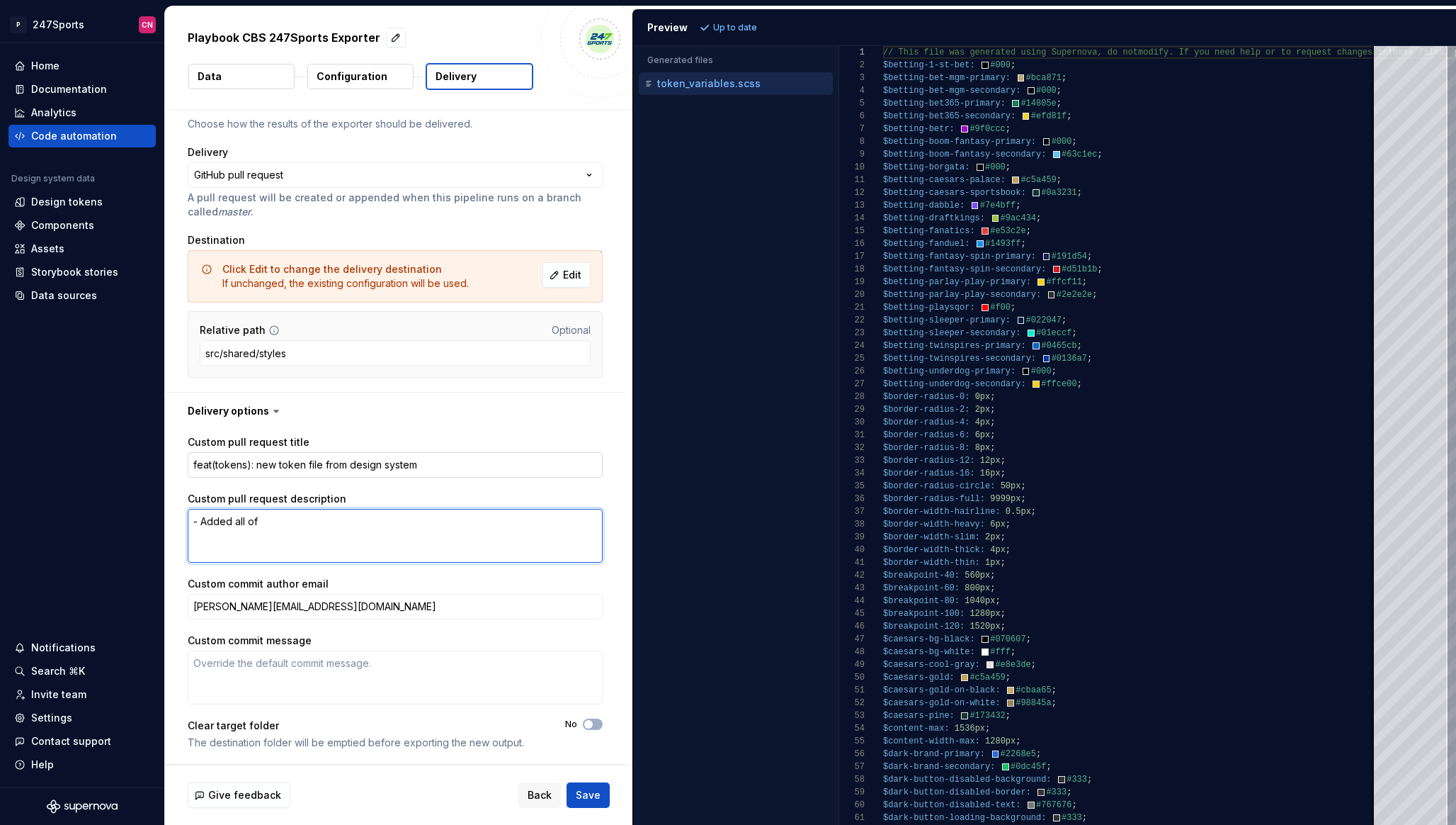
type textarea "- Added all of t"
type textarea "*"
type textarea "- Added all of th"
type textarea "*"
type textarea "- Added all of the"
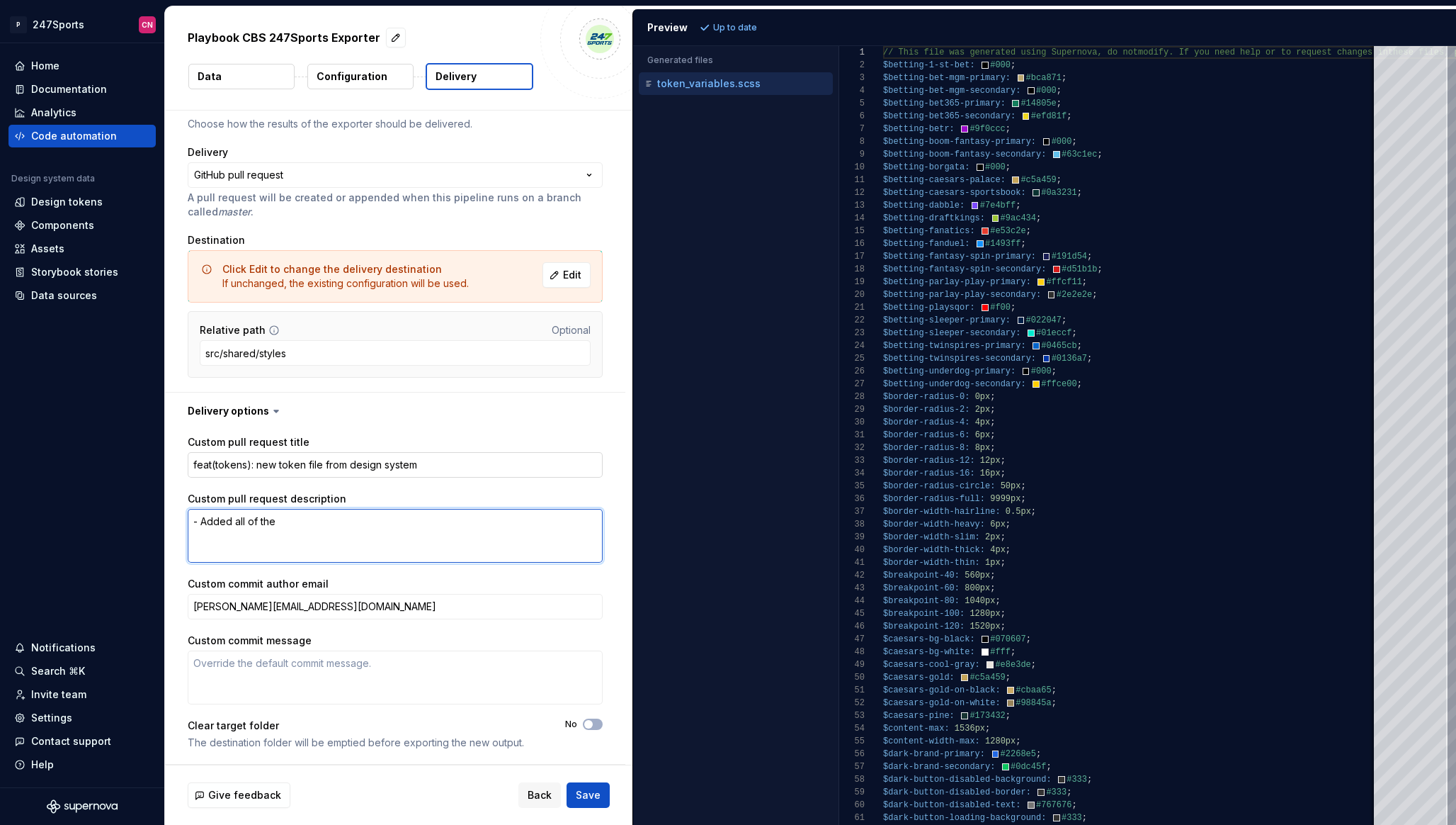
type textarea "*"
type textarea "- Added all of the"
type textarea "*"
type textarea "- Added all of the ne"
type textarea "*"
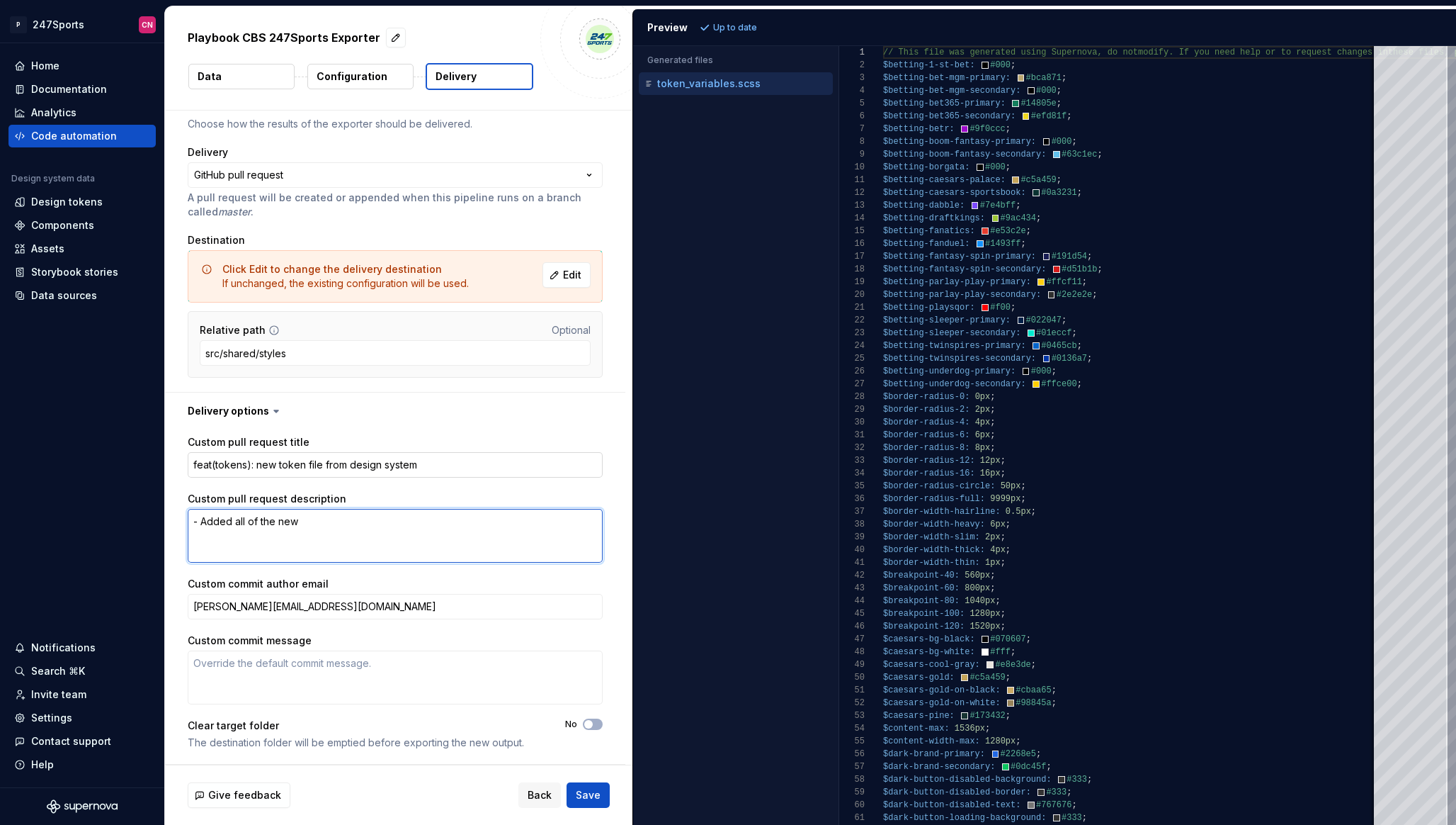
type textarea "- Added all of the new"
type textarea "*"
type textarea "- Added all of the new 3"
type textarea "*"
type textarea "- Added all of the new 3d"
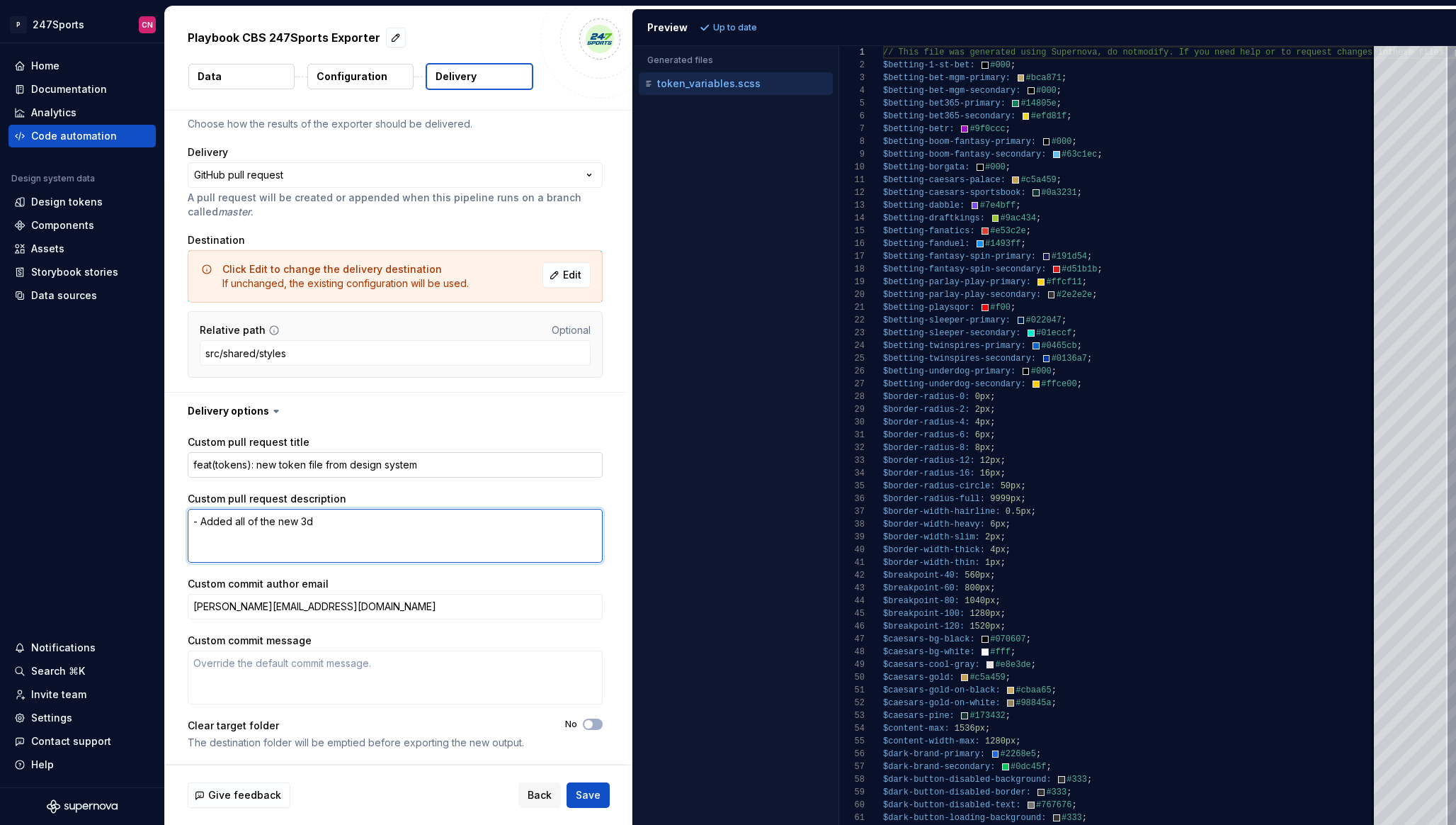
type textarea "*"
type textarea "- Added all of the new 3"
type textarea "*"
type textarea "- Added all of the new 3r"
type textarea "*"
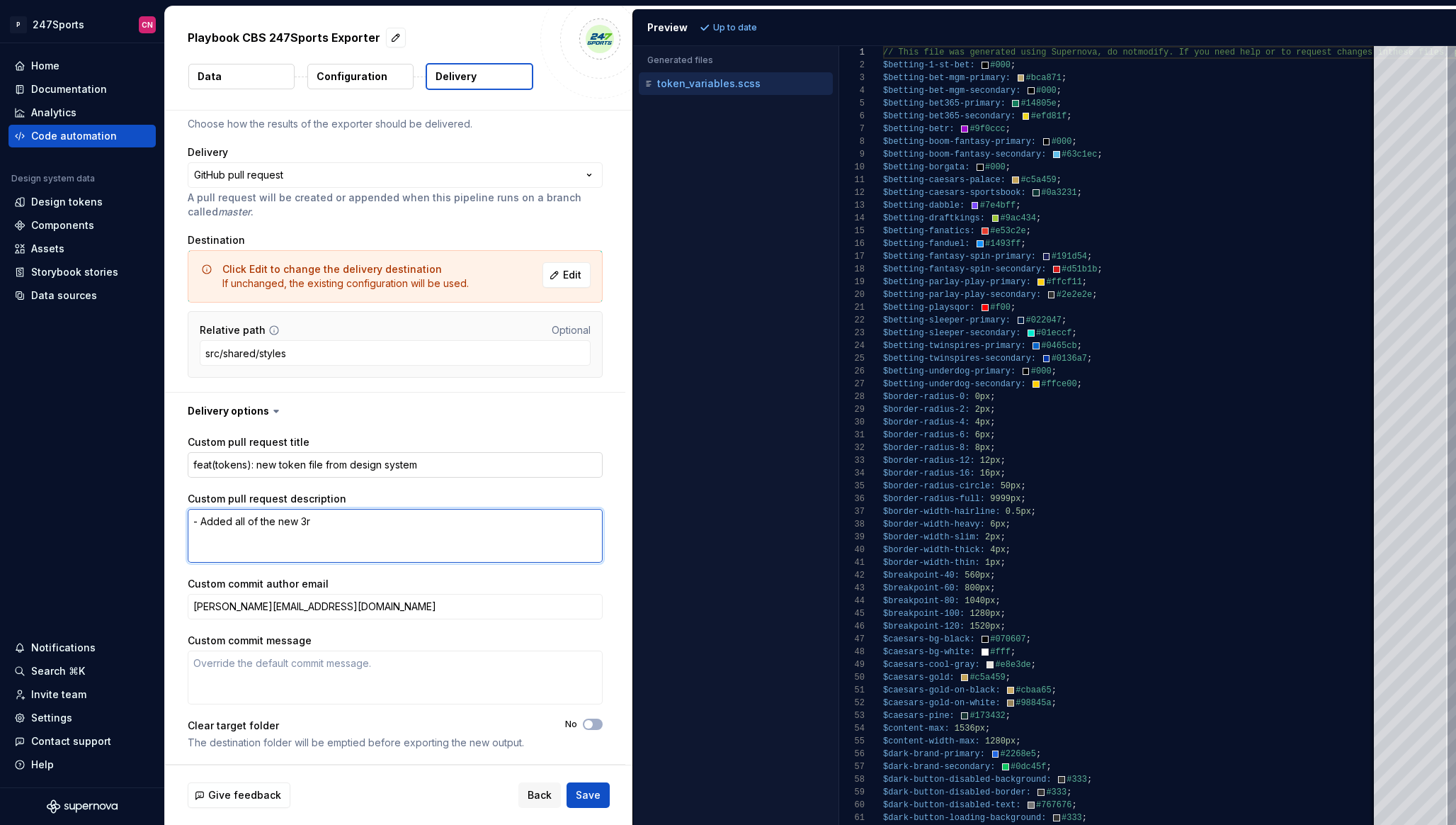
type textarea "- Added all of the new 3rd"
type textarea "*"
type textarea "- Added all of the new 3rd"
type textarea "*"
type textarea "- Added all of the new 3rd p"
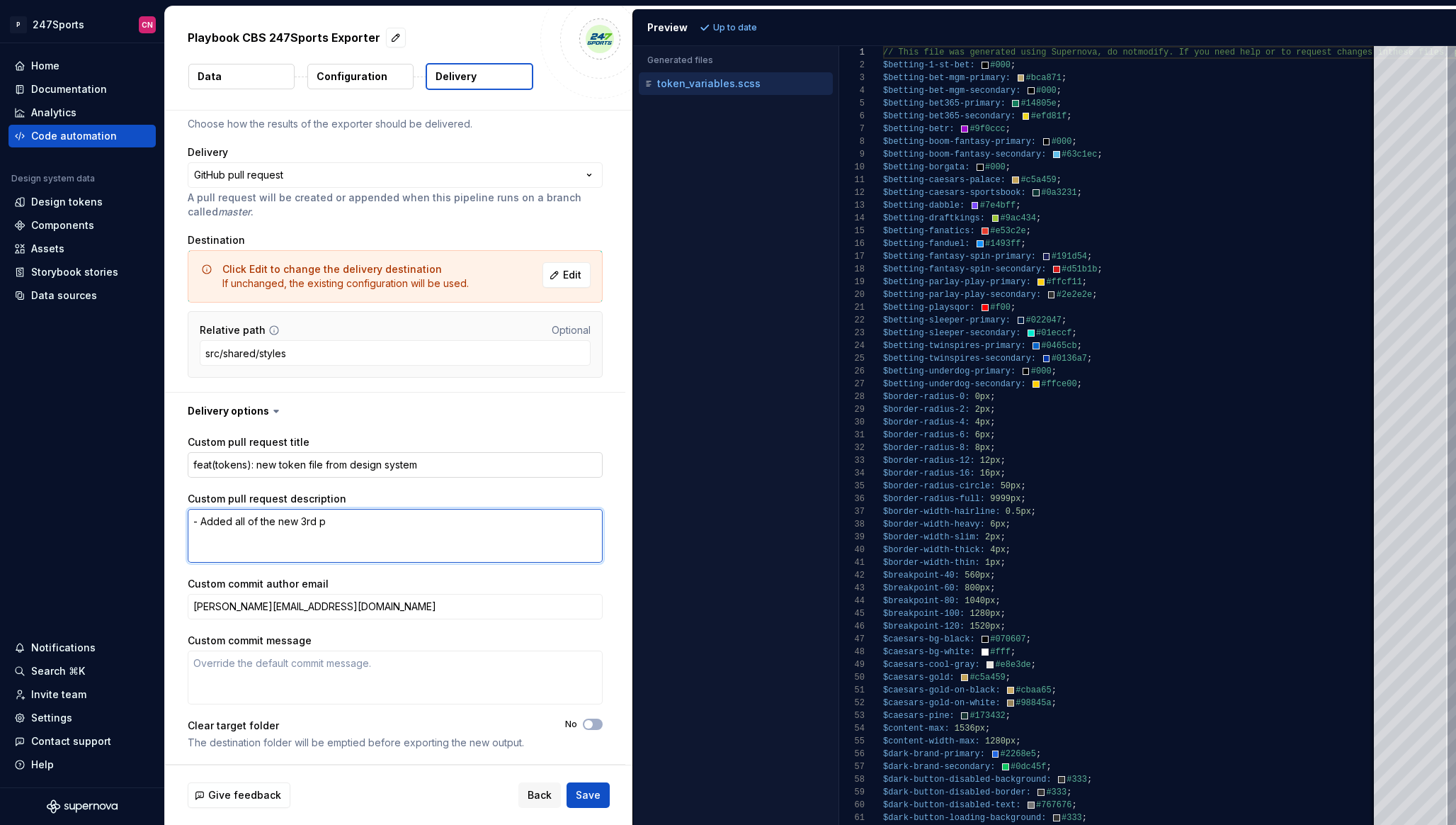
type textarea "*"
type textarea "- Added all of the new 3rd pa"
type textarea "*"
type textarea "- Added all of the new 3rd par"
type textarea "*"
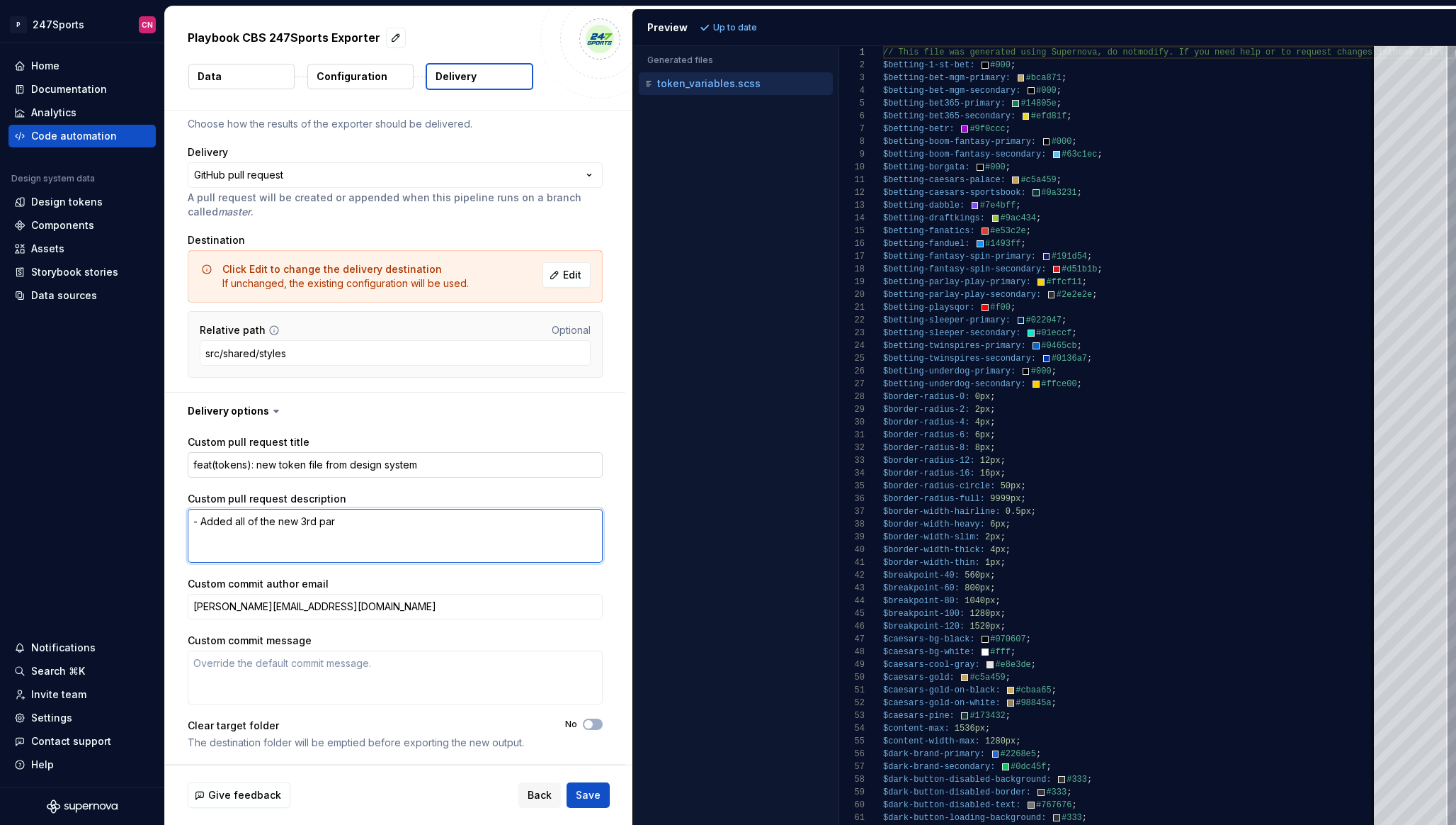
type textarea "- Added all of the new 3rd part"
type textarea "*"
type textarea "- Added all of the new 3rd party"
type textarea "*"
type textarea "- Added all of the new 3rd party"
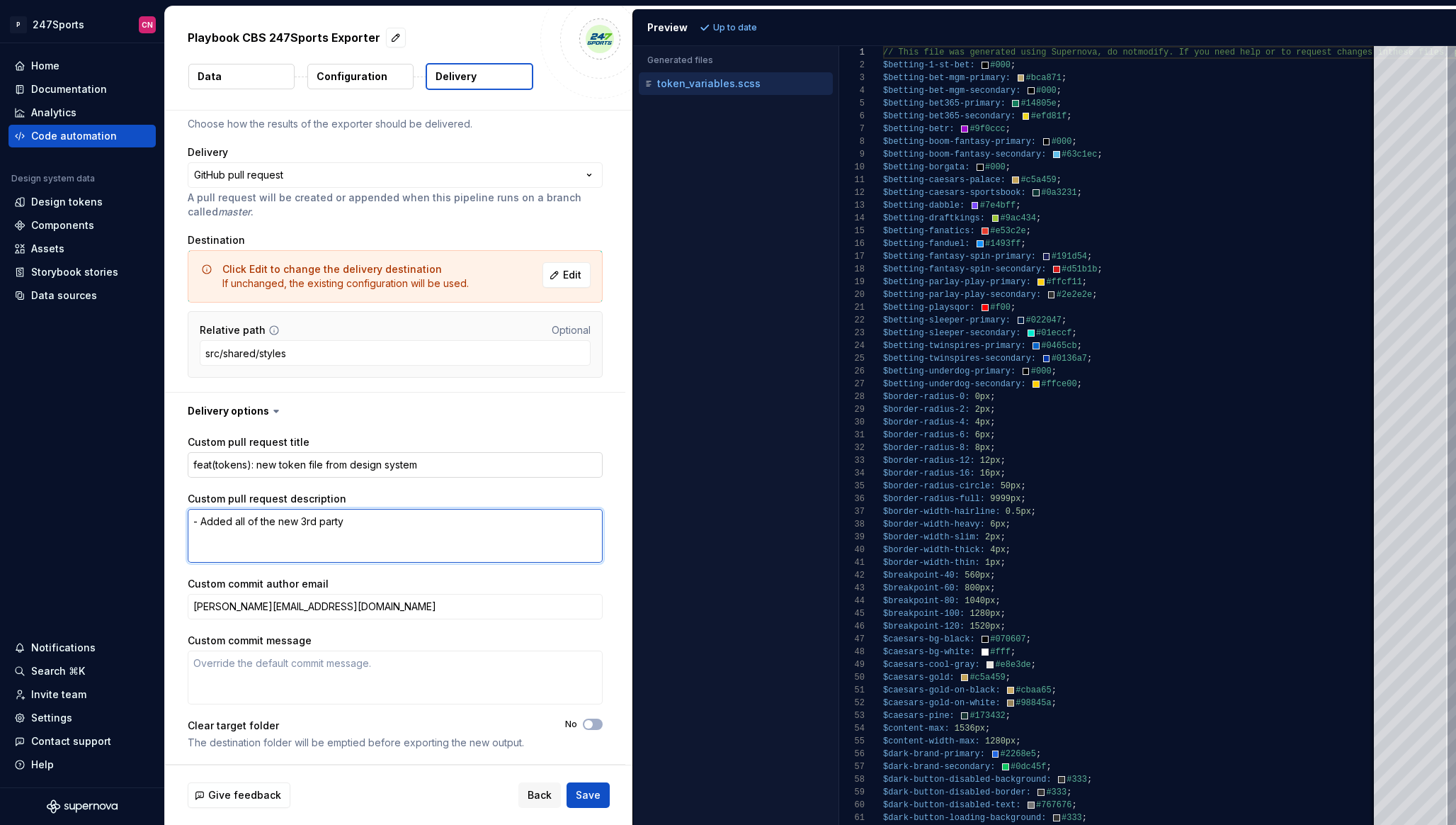
type textarea "*"
type textarea "- Added all of the new 3rd party b"
type textarea "*"
type textarea "- Added all of the new 3rd party be"
type textarea "*"
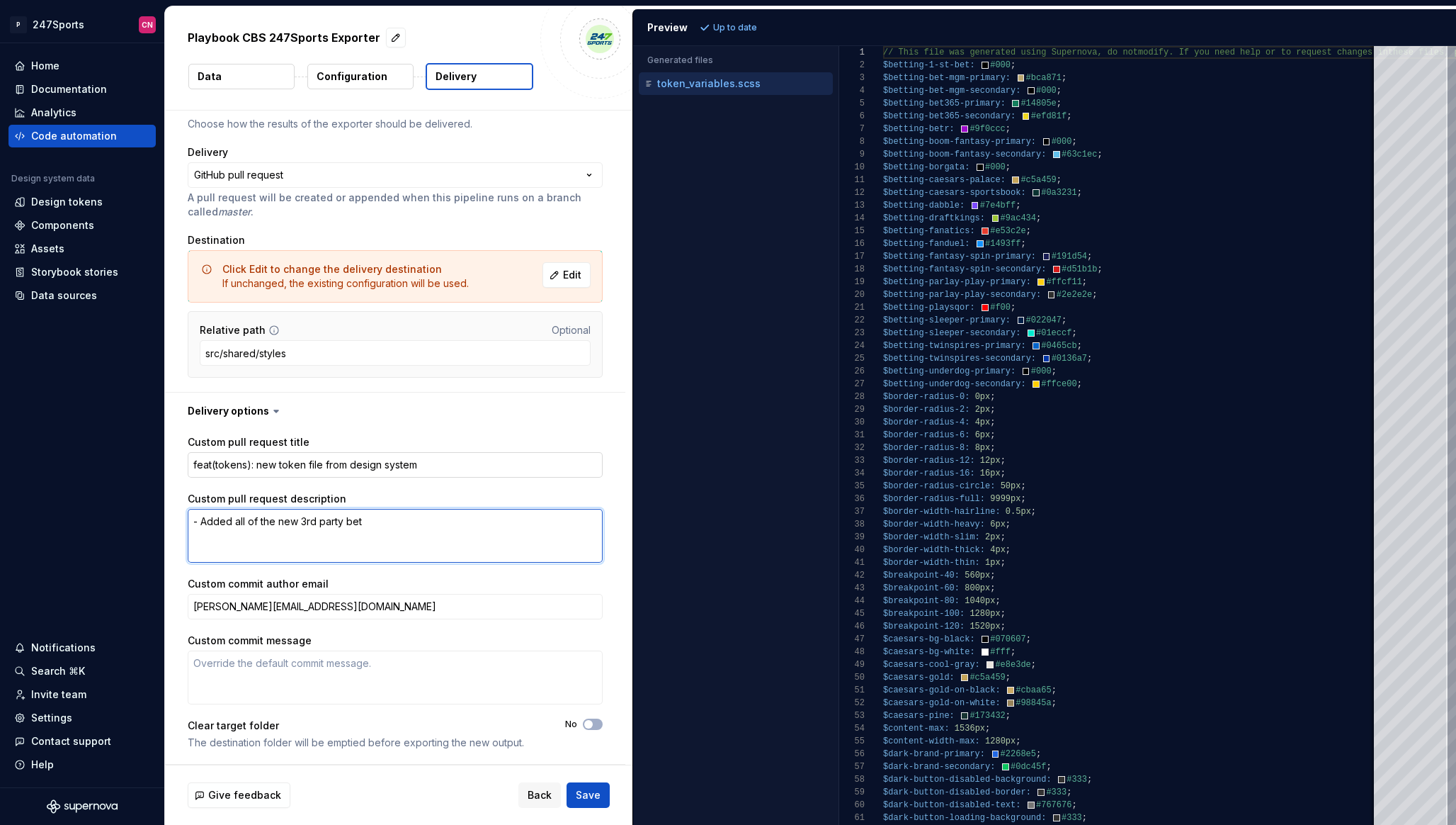
type textarea "- Added all of the new 3rd party bett"
type textarea "*"
type textarea "- Added all of the new 3rd party betti"
type textarea "*"
type textarea "- Added all of the new 3rd party [PERSON_NAME]"
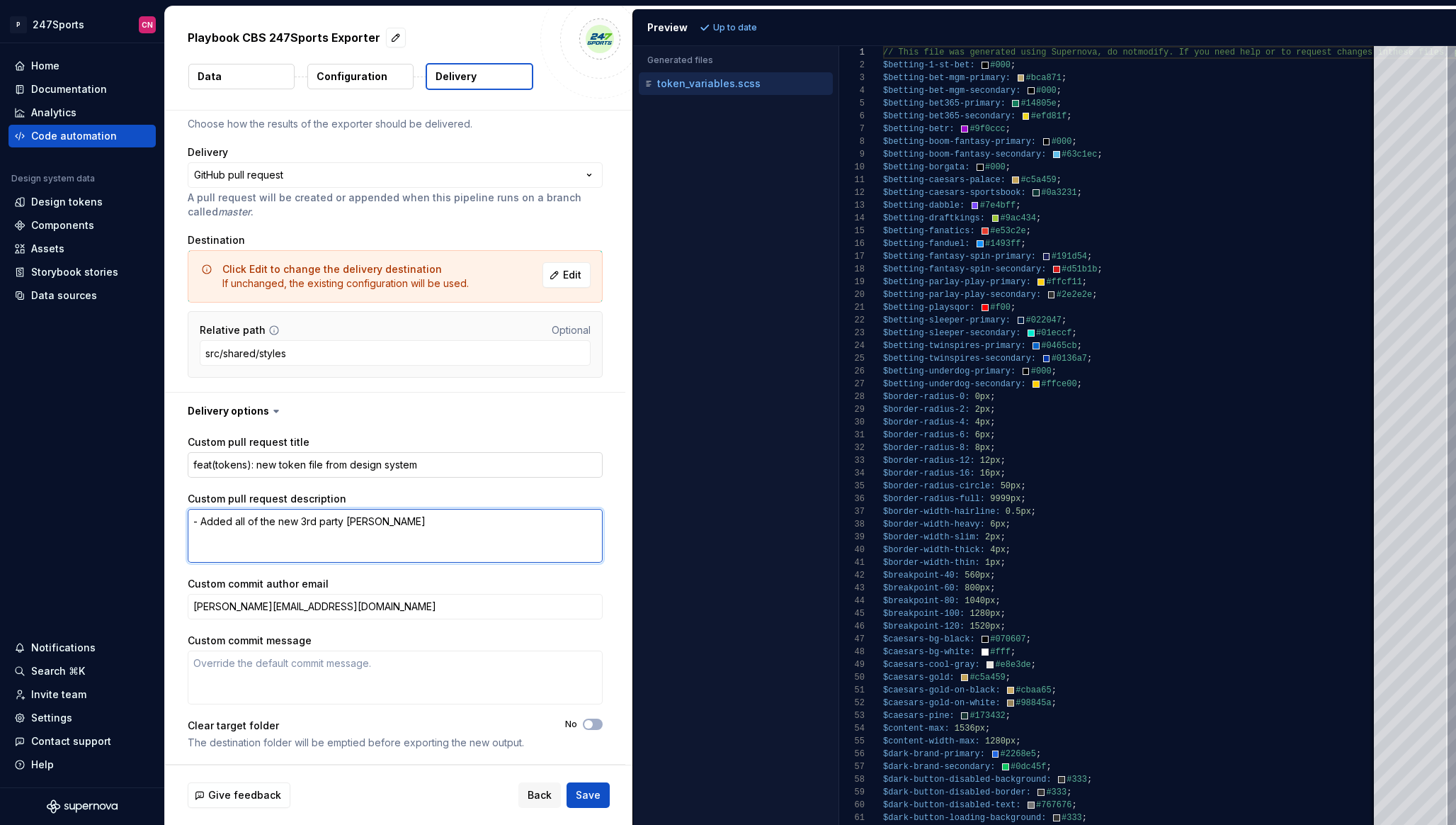
type textarea "*"
type textarea "- Added all of the new 3rd party betting"
type textarea "*"
type textarea "- Added all of the new 3rd party betting c"
type textarea "*"
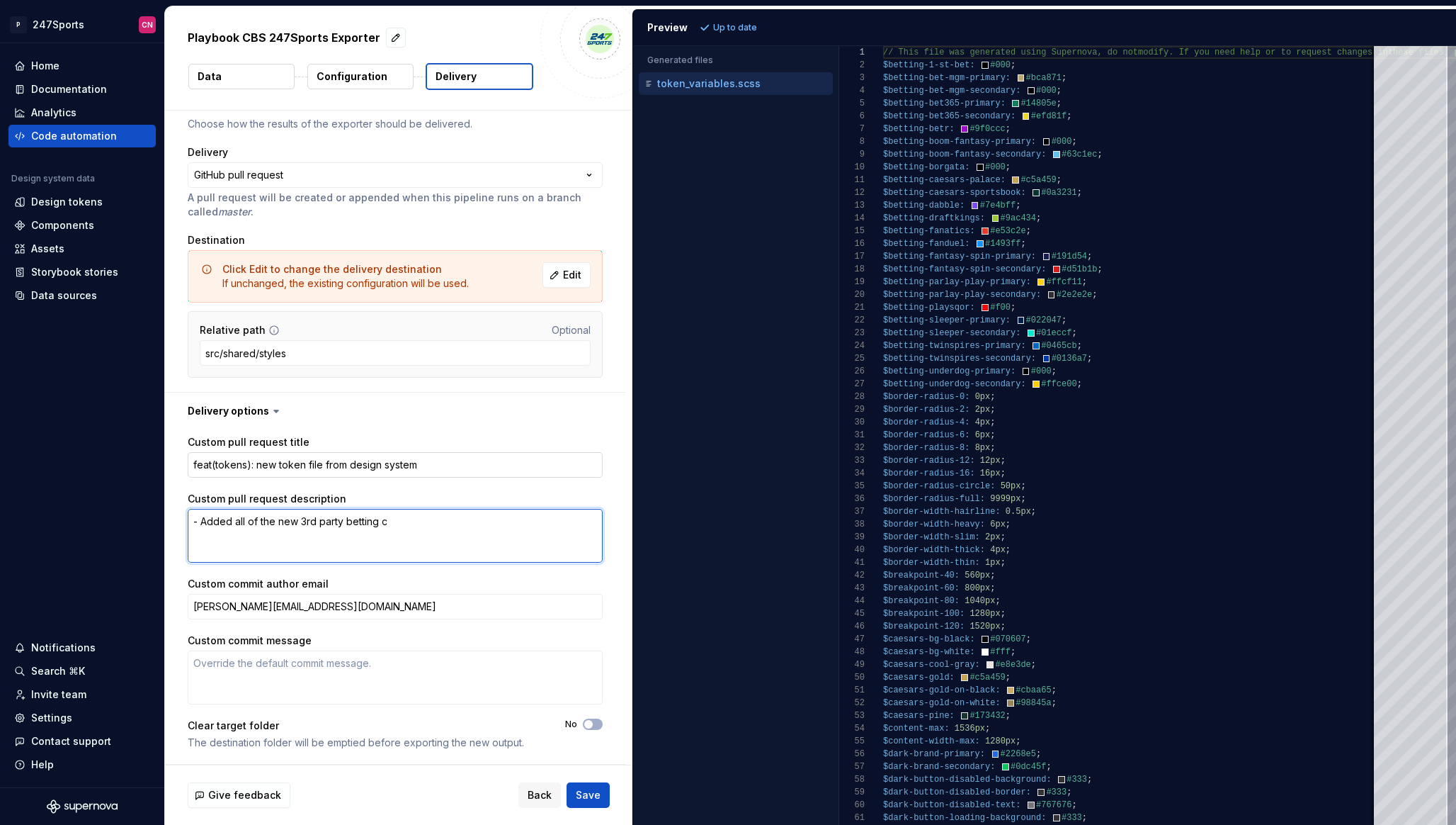
type textarea "- Added all of the new 3rd party betting co"
type textarea "*"
type textarea "- Added all of the new 3rd party betting col"
type textarea "*"
type textarea "- Added all of the new 3rd party betting colo"
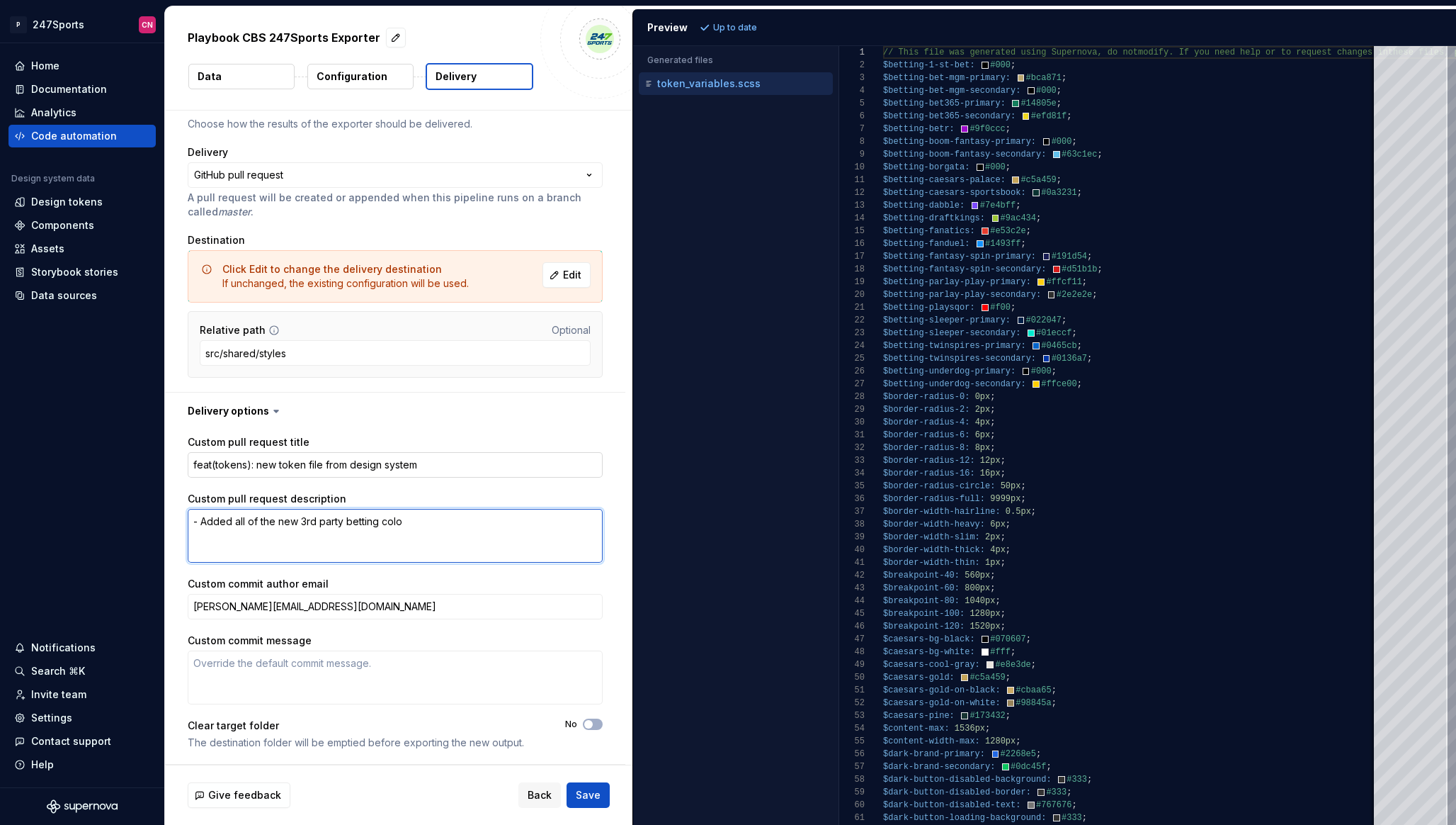
type textarea "*"
type textarea "- Added all of the new 3rd party betting color"
type textarea "*"
type textarea "- Added all of the new 3rd party betting colors"
type textarea "*"
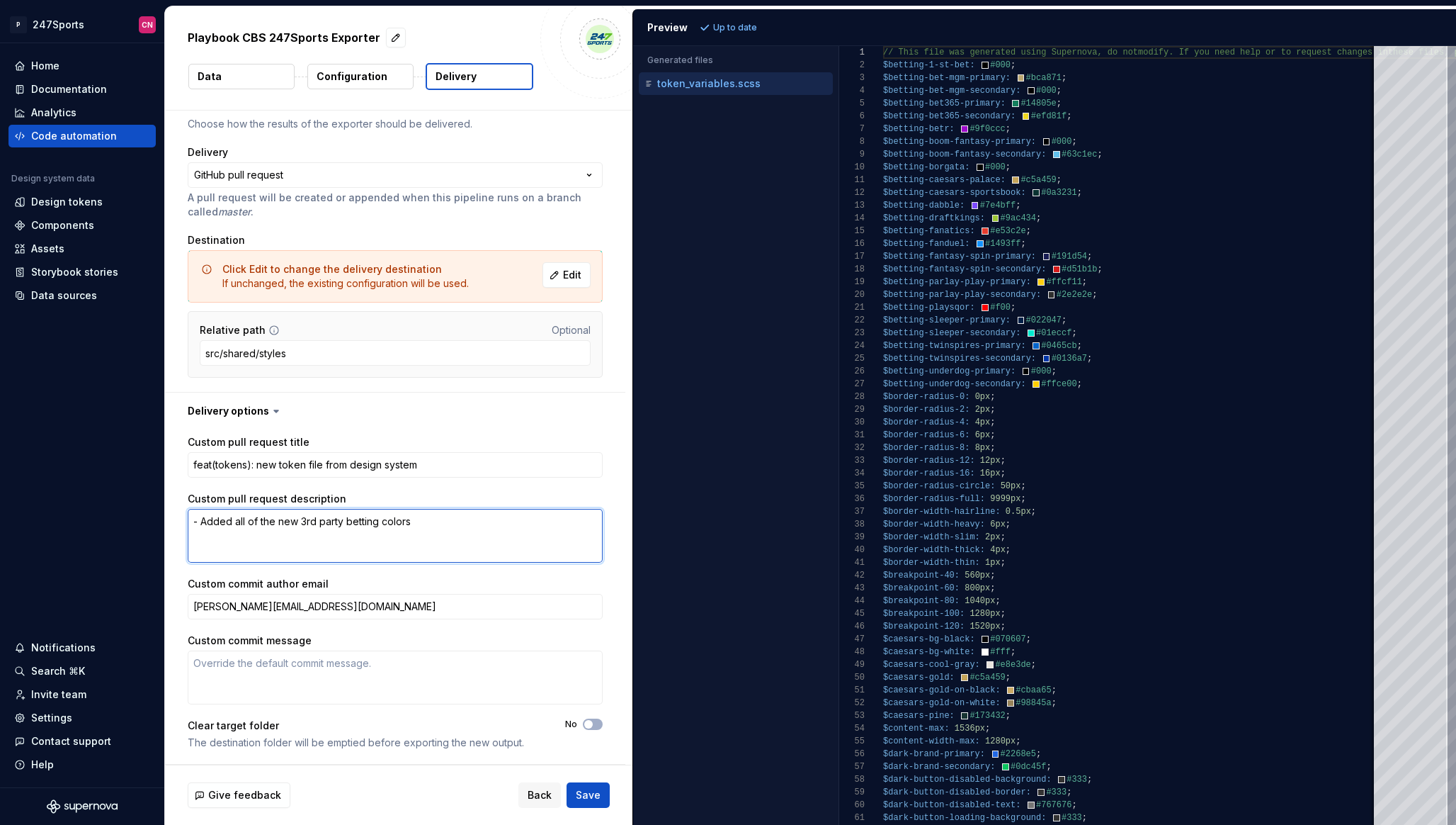
type textarea "- Added all of the new 3rd party betting colors"
type textarea "*"
type textarea "- Added all of the new 3rd party betting color"
type textarea "*"
type textarea "- Added all of the new 3rd party betting colo"
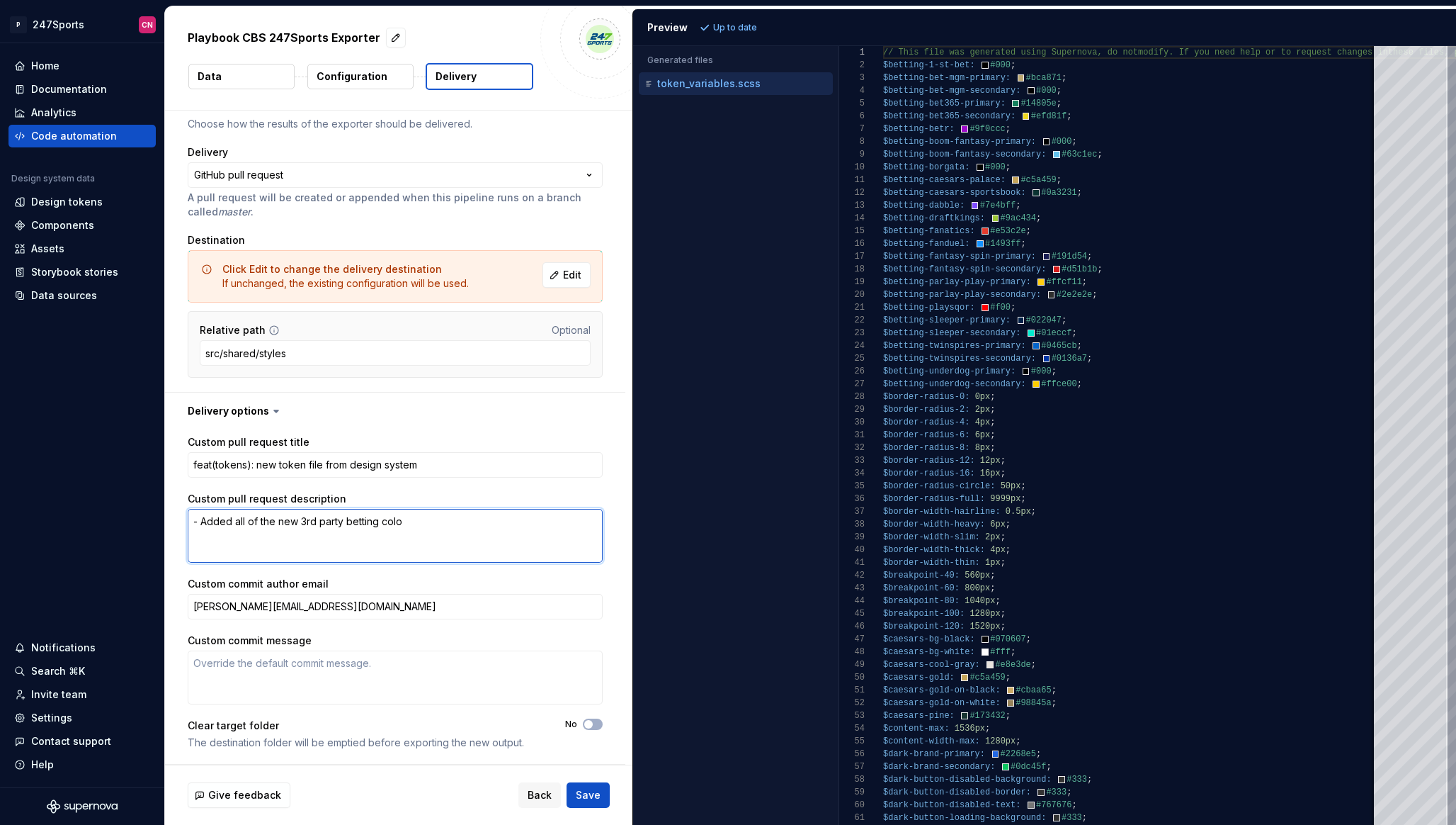
type textarea "*"
type textarea "- Added all of the new 3rd party betting col"
type textarea "*"
type textarea "- Added all of the new 3rd party betting co"
type textarea "*"
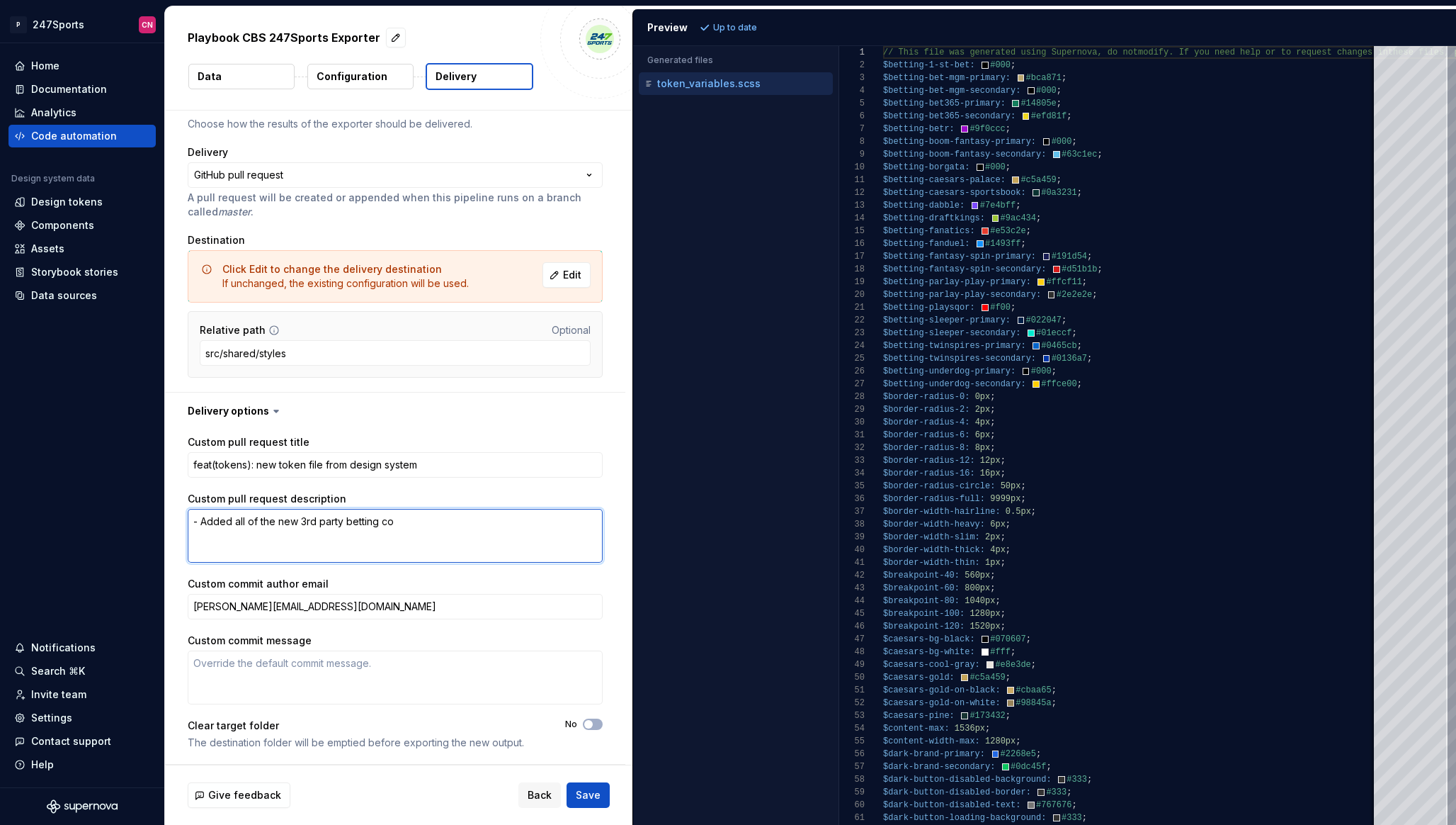
type textarea "- Added all of the new 3rd party betting c"
type textarea "*"
type textarea "- Added all of the new 3rd party betting"
type textarea "*"
type textarea "- Added all of the new 3rd party betting"
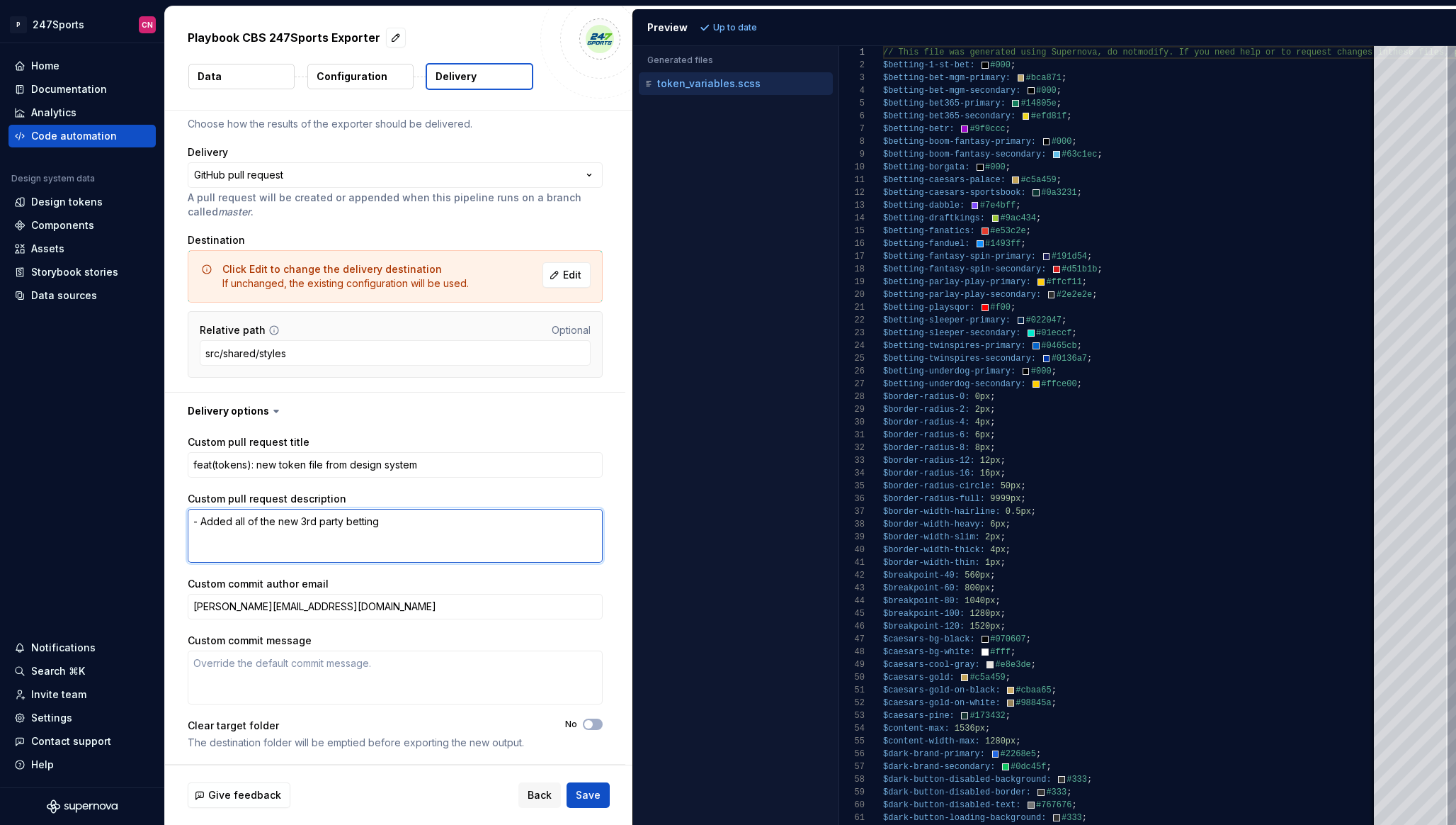
type textarea "*"
type textarea "- Added all of the new 3rd party [PERSON_NAME]"
type textarea "*"
type textarea "- Added all of the new 3rd party betti"
type textarea "*"
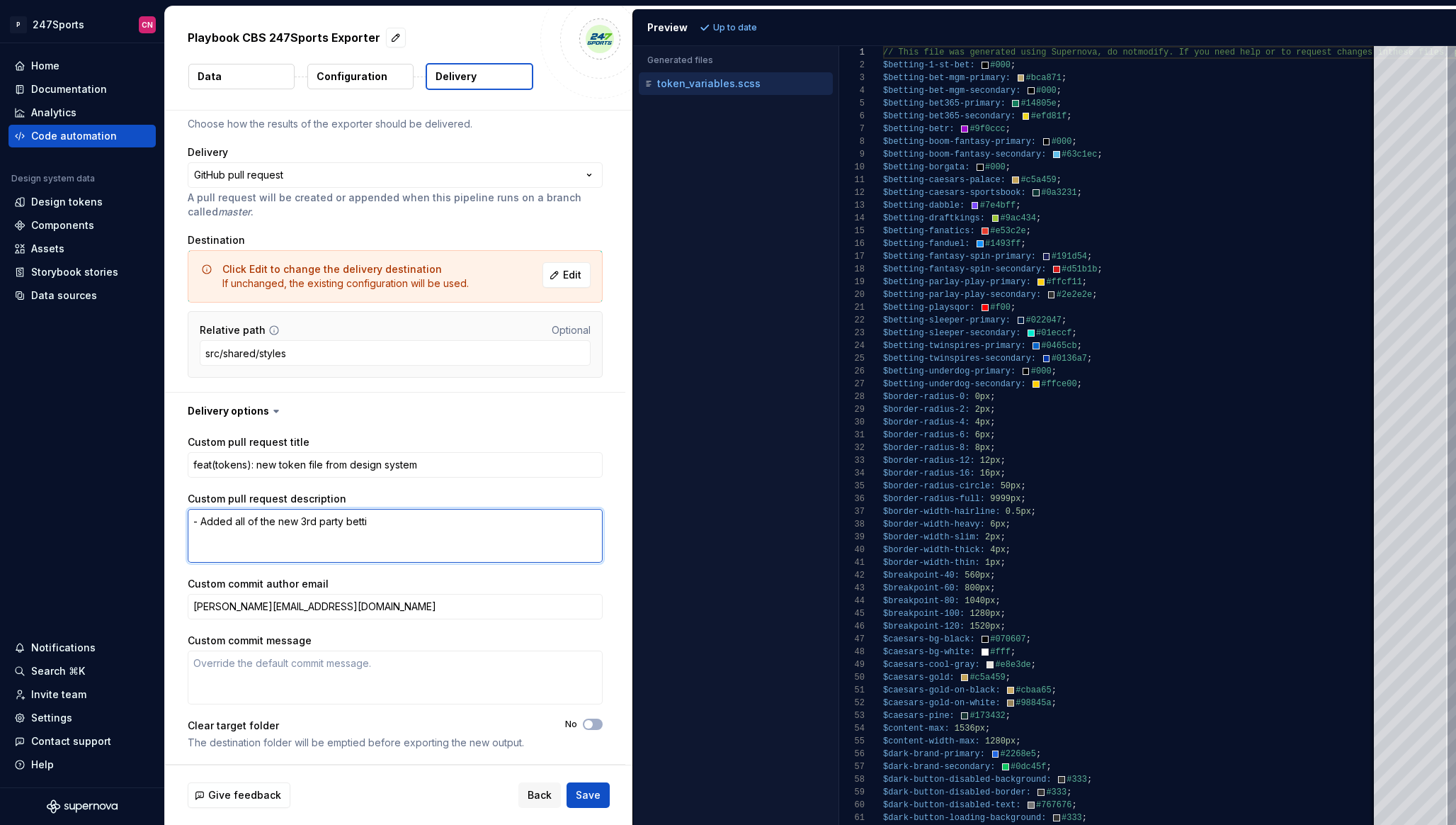
type textarea "- Added all of the new 3rd party bett"
type textarea "*"
type textarea "- Added all of the new 3rd party bet"
type textarea "*"
type textarea "- Added all of the new 3rd party be"
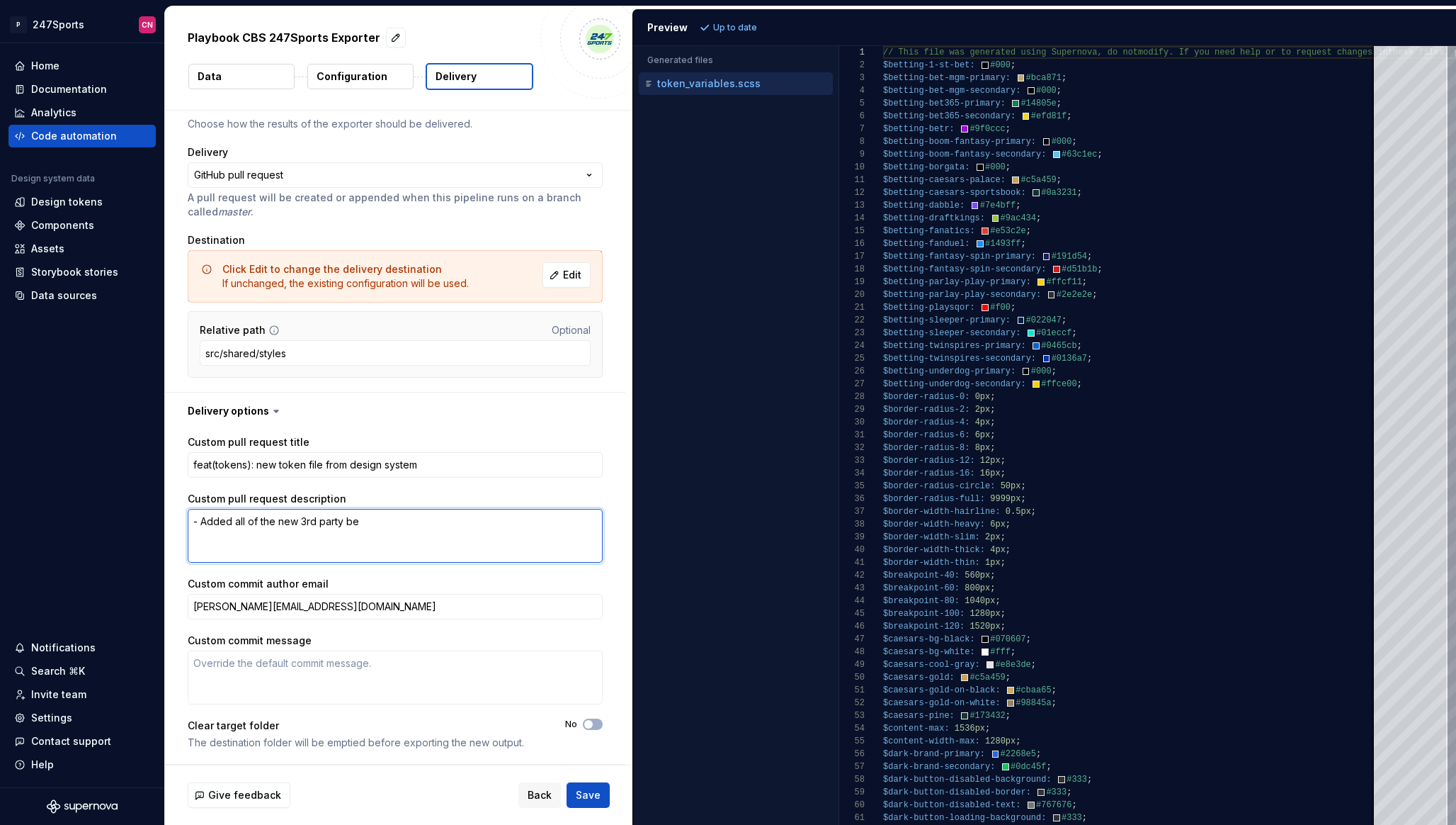
type textarea "*"
type textarea "- Added all of the new 3rd party b"
type textarea "*"
type textarea "- Added all of the new 3rd party"
type textarea "*"
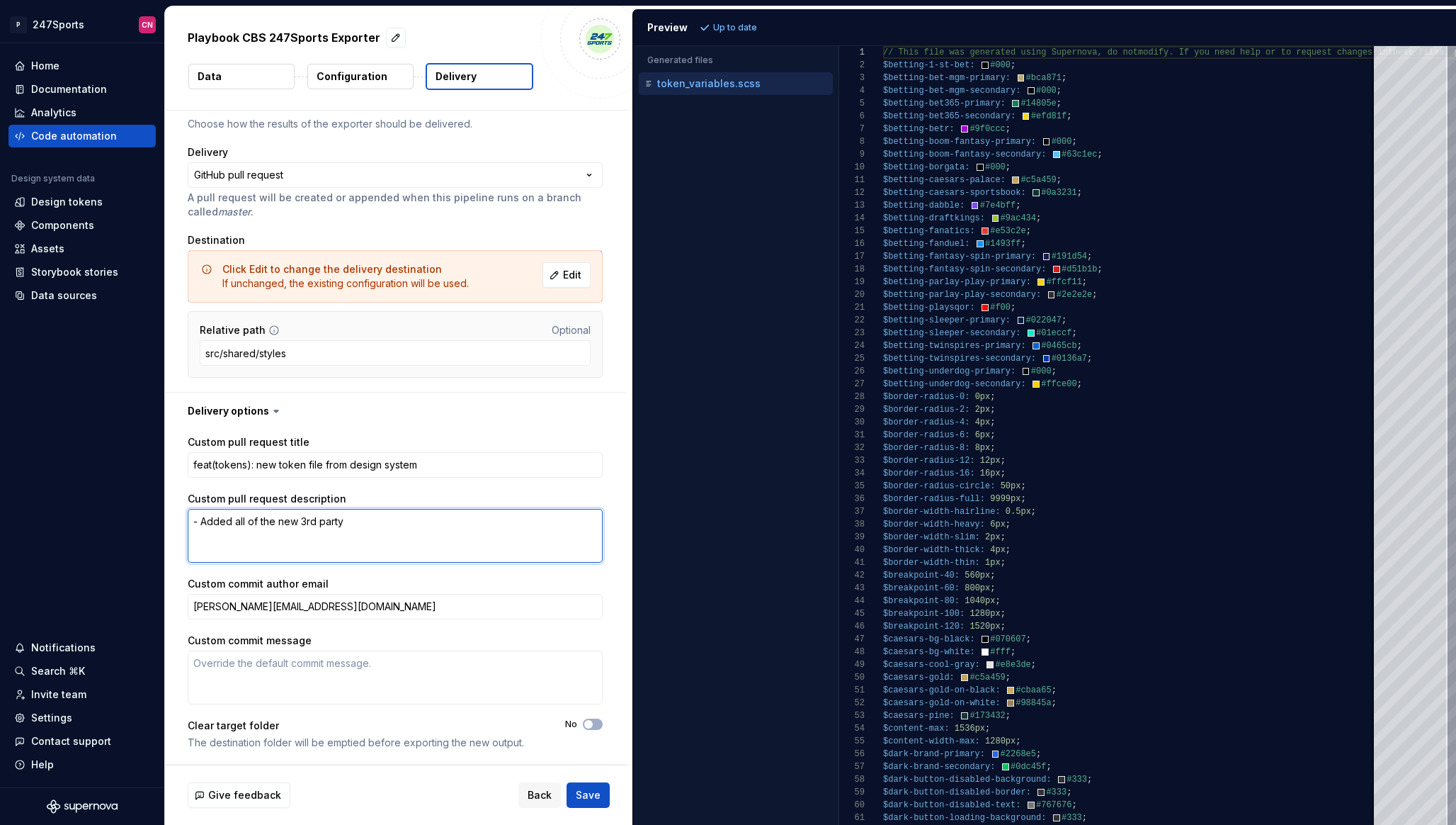
type textarea "- Added all of the new 3rd party"
type textarea "*"
type textarea "- Added all of the new 3rd part"
type textarea "*"
type textarea "- Added all of the new 3rd par"
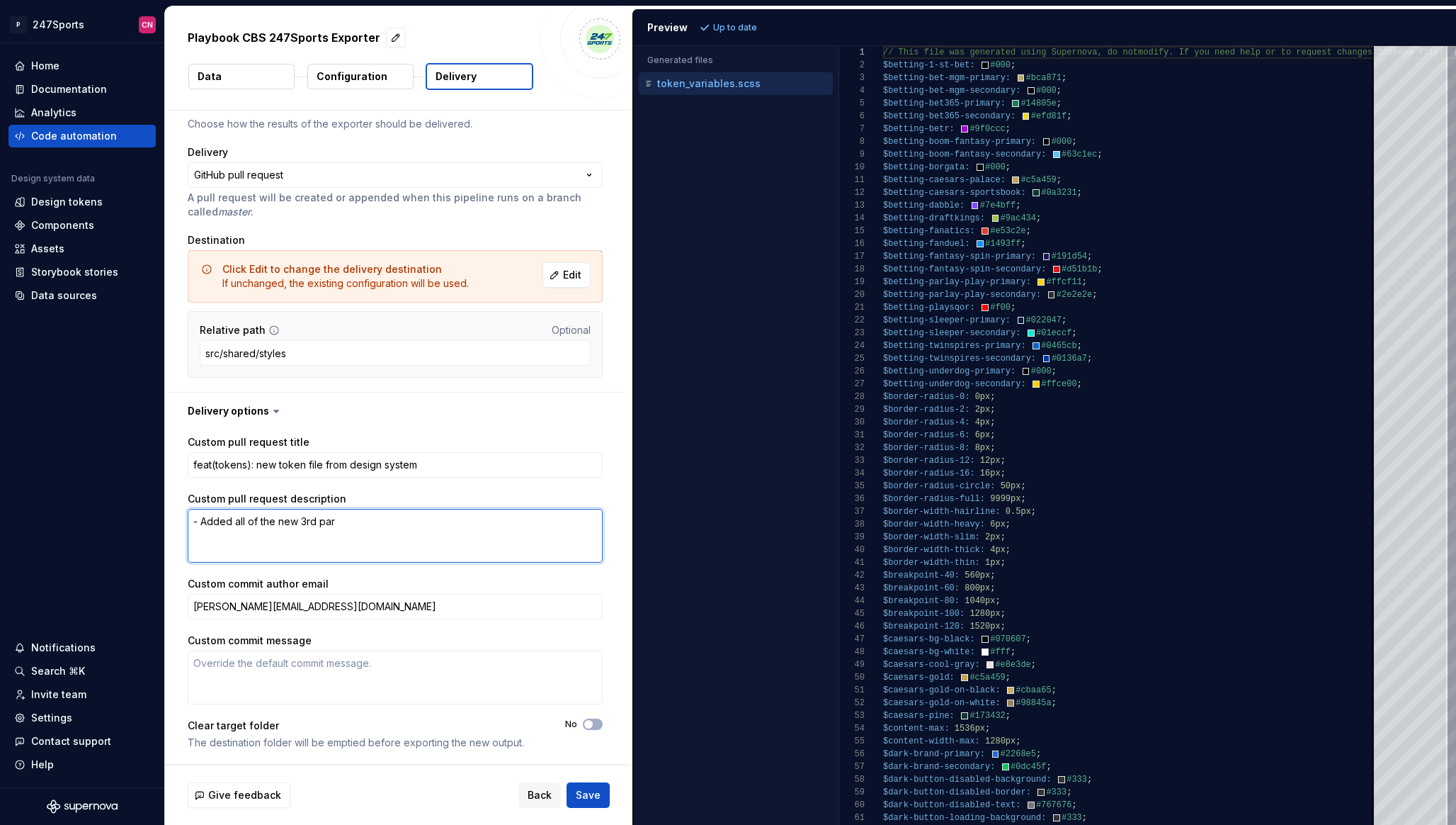
type textarea "*"
type textarea "- Added all of the new 3rd pa"
type textarea "*"
type textarea "- Added all of the new 3rd p"
type textarea "*"
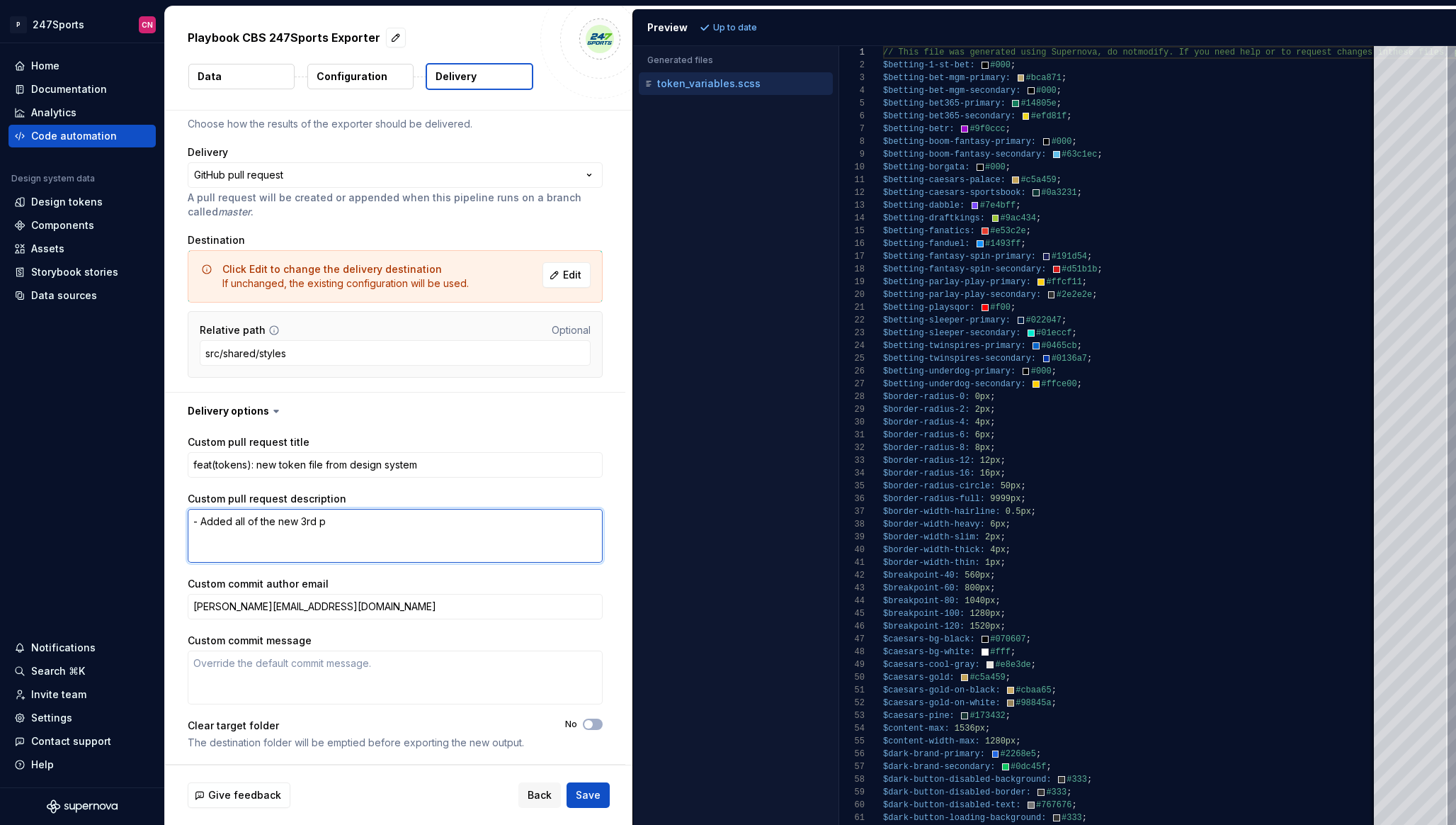
type textarea "- Added all of the new 3rd"
type textarea "*"
type textarea "- Added all of the new 3rd"
type textarea "*"
type textarea "- Added all of the new 3r"
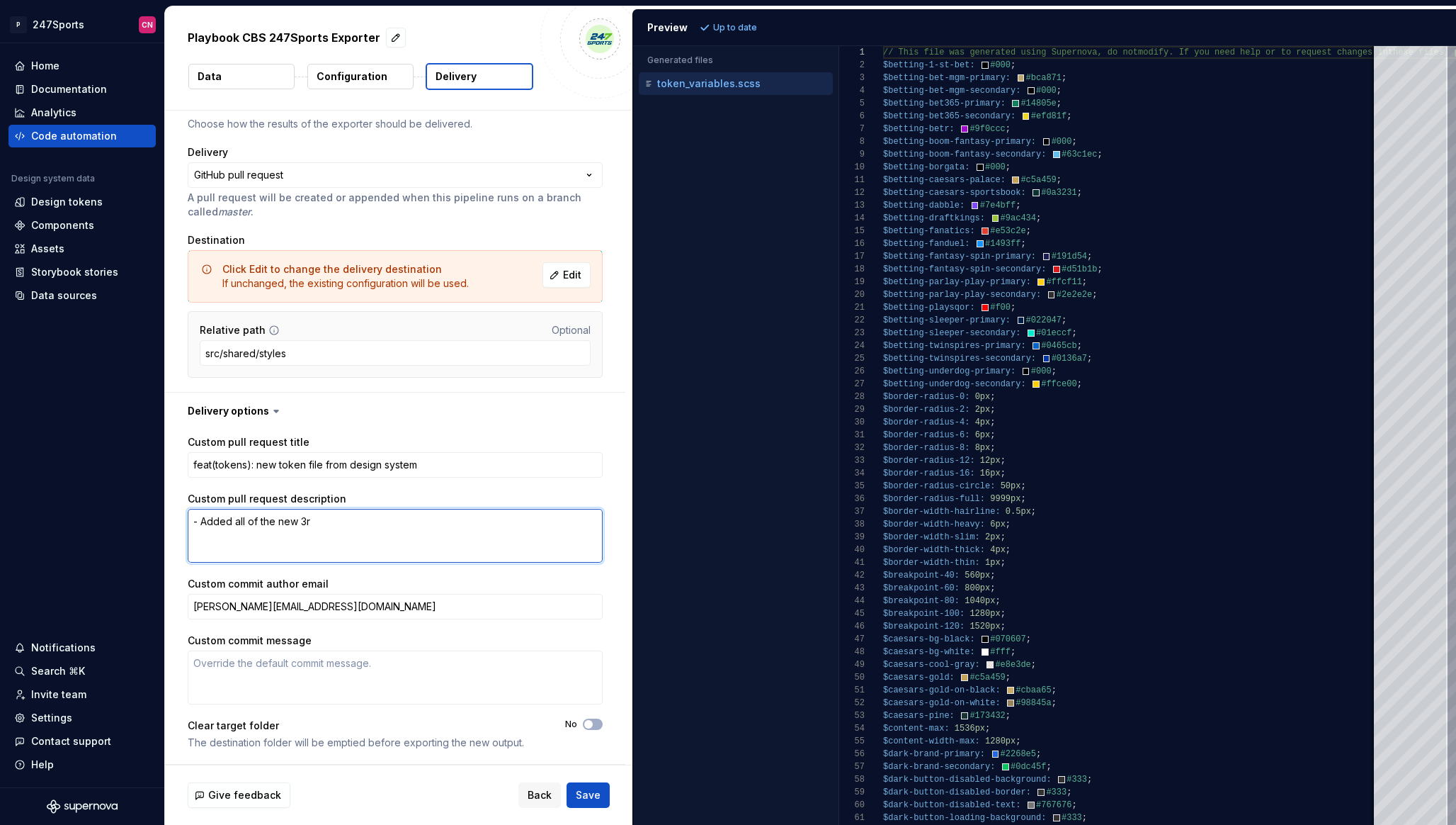
type textarea "*"
type textarea "- Added all of the new 3"
type textarea "*"
type textarea "- Added all of the new 3d"
type textarea "*"
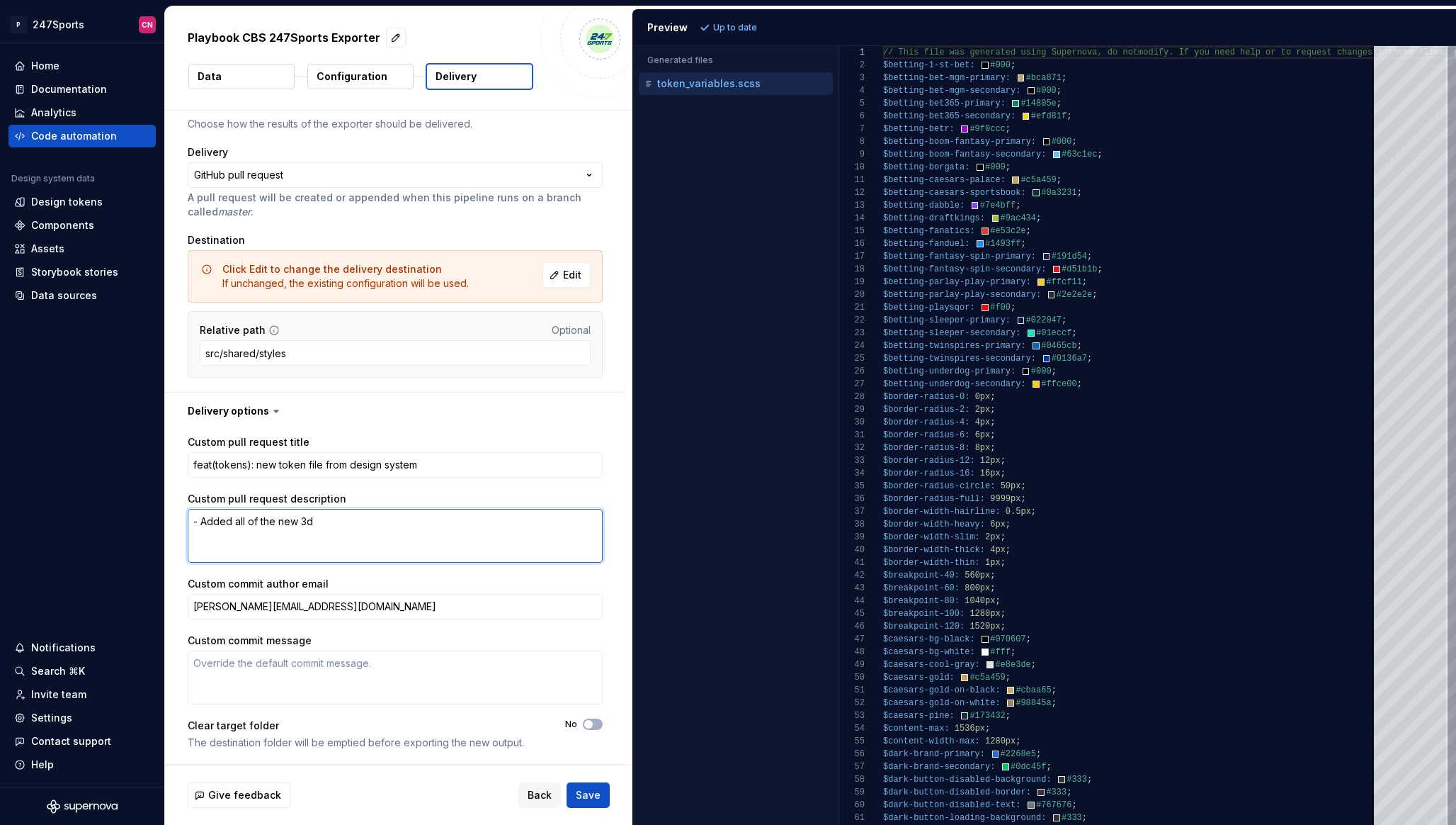
type textarea "- Added all of the new 3"
type textarea "*"
type textarea "- Added all of the new"
type textarea "*"
type textarea "- Added all of the new"
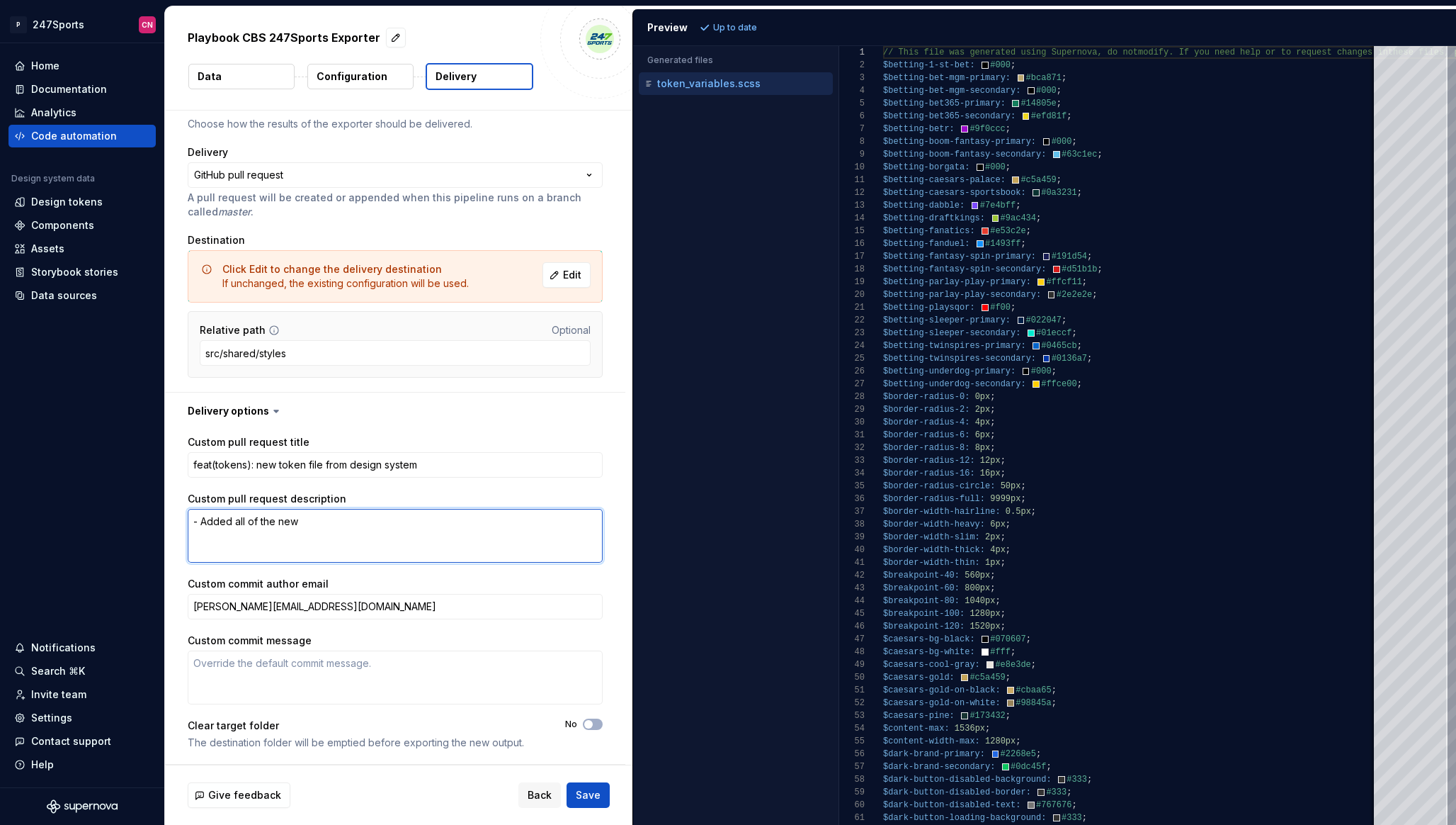
type textarea "*"
type textarea "- Added all of the ne"
type textarea "*"
type textarea "- Added all of the n"
type textarea "*"
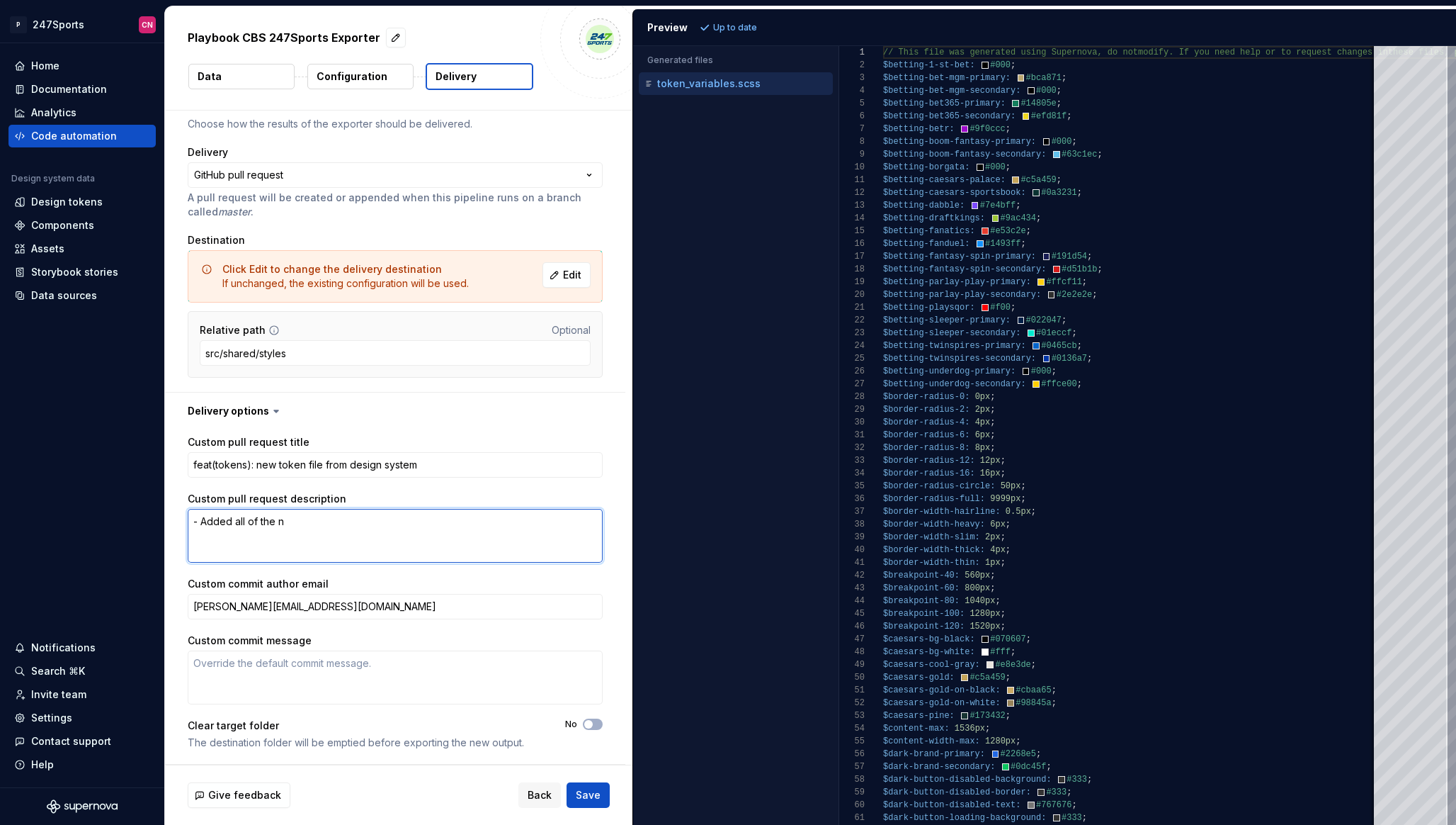
type textarea "- Added all of the"
type textarea "*"
type textarea "- Added all of the"
type textarea "*"
type textarea "- Added all of th"
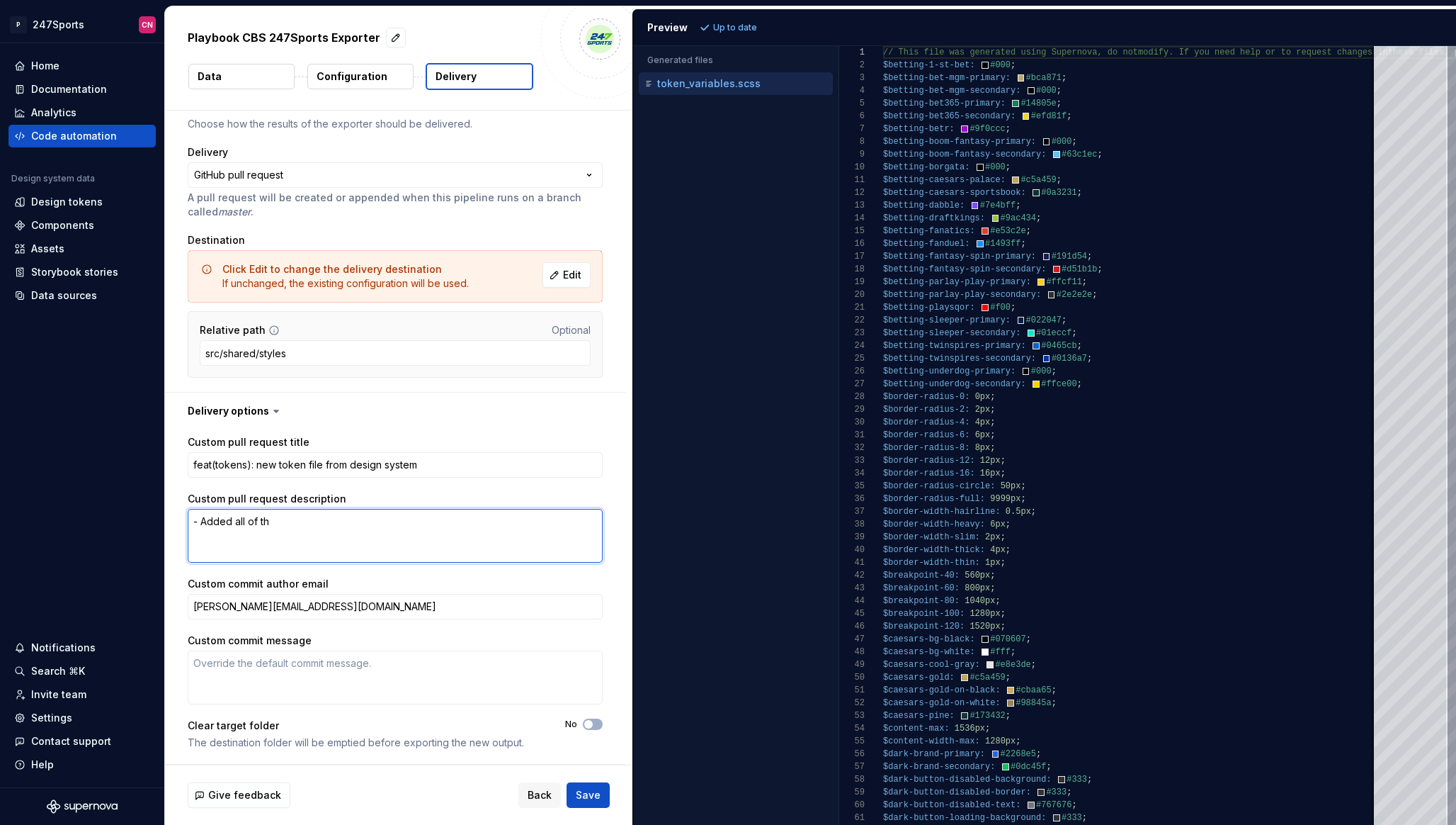
type textarea "*"
type textarea "- Added all of t"
type textarea "*"
type textarea "- Added all of"
type textarea "*"
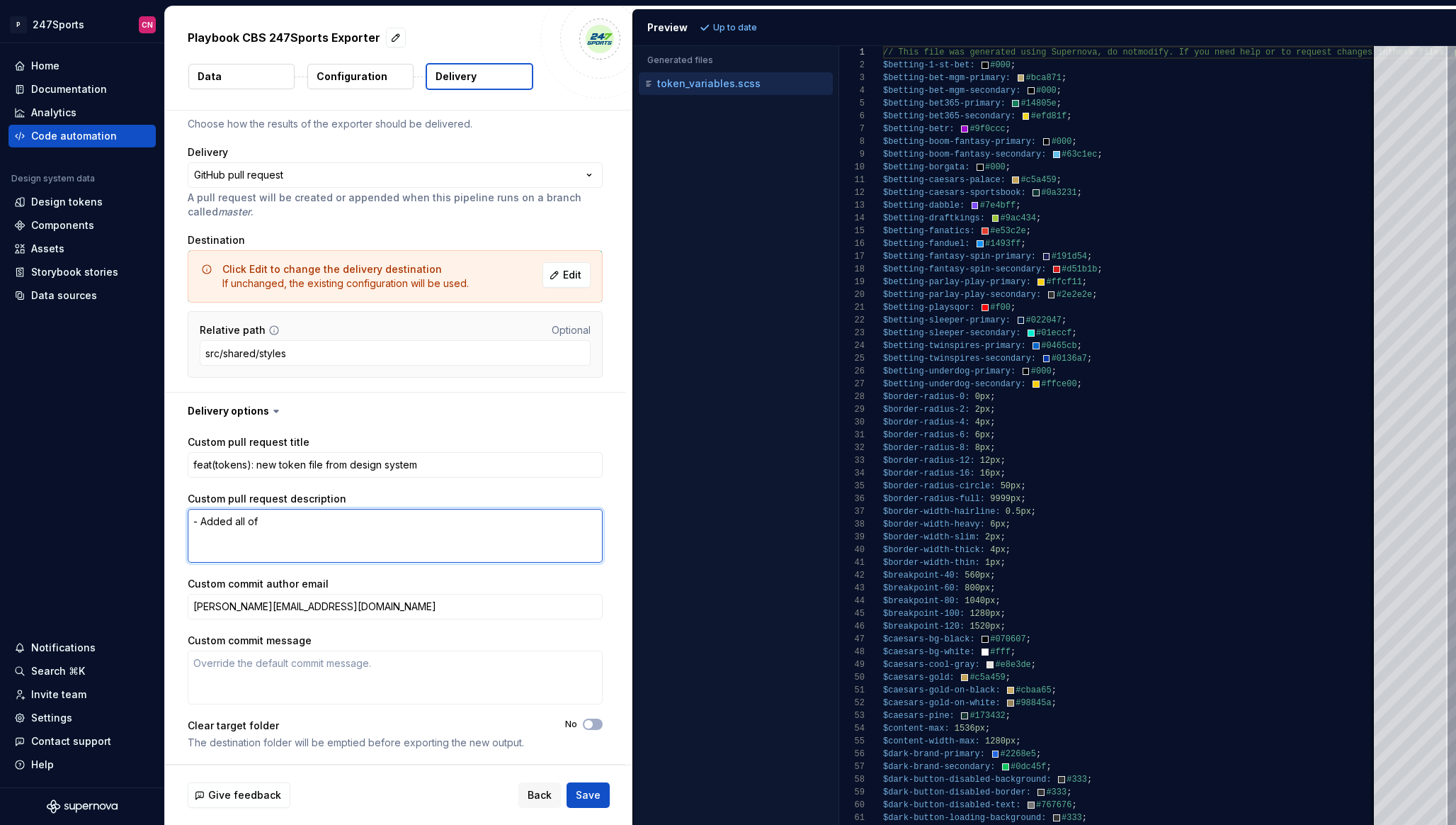
type textarea "- Added all of"
type textarea "*"
type textarea "- Added all o"
type textarea "*"
type textarea "- Added all"
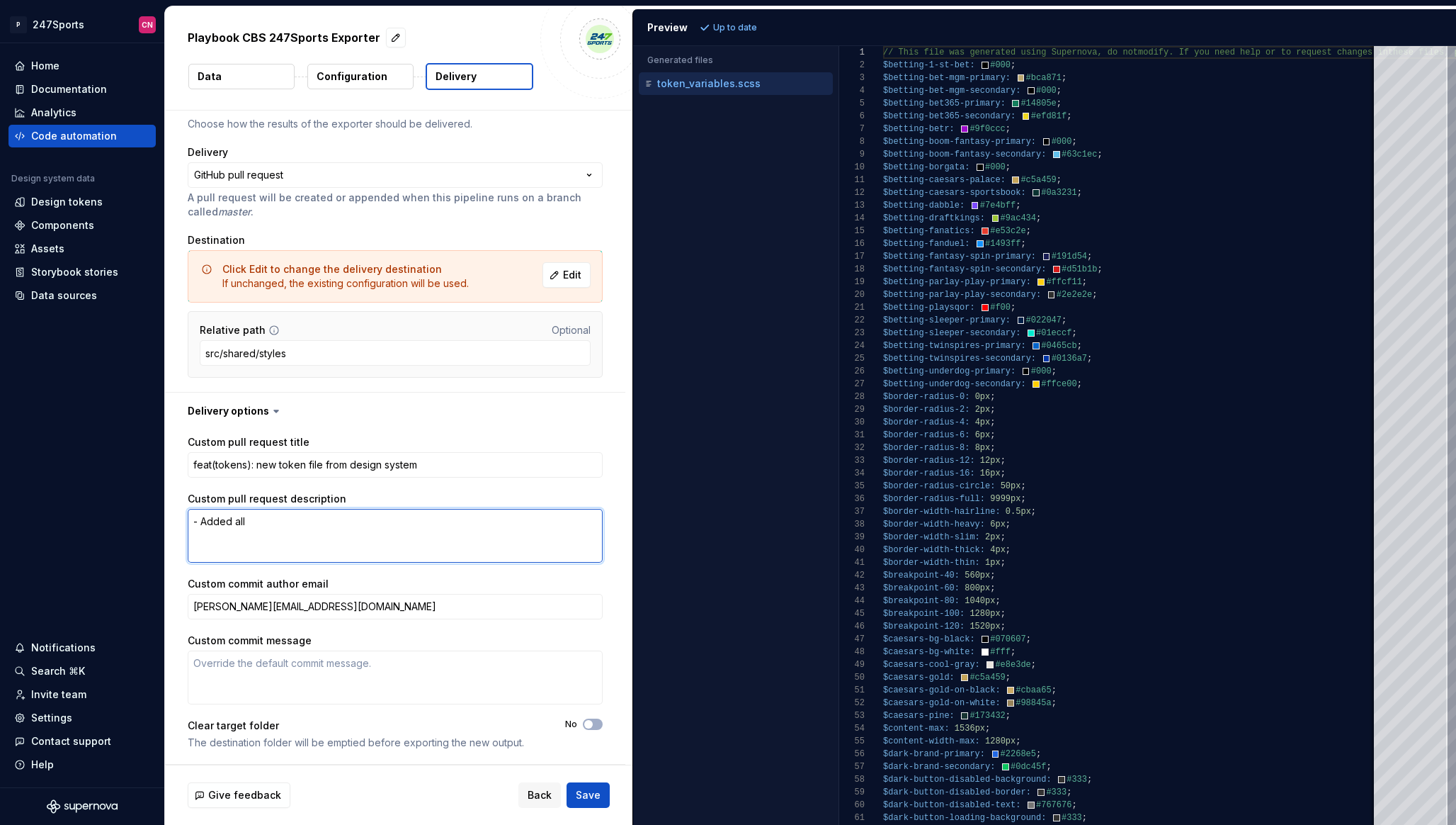
type textarea "*"
type textarea "- Added all"
type textarea "*"
type textarea "- Added al"
type textarea "*"
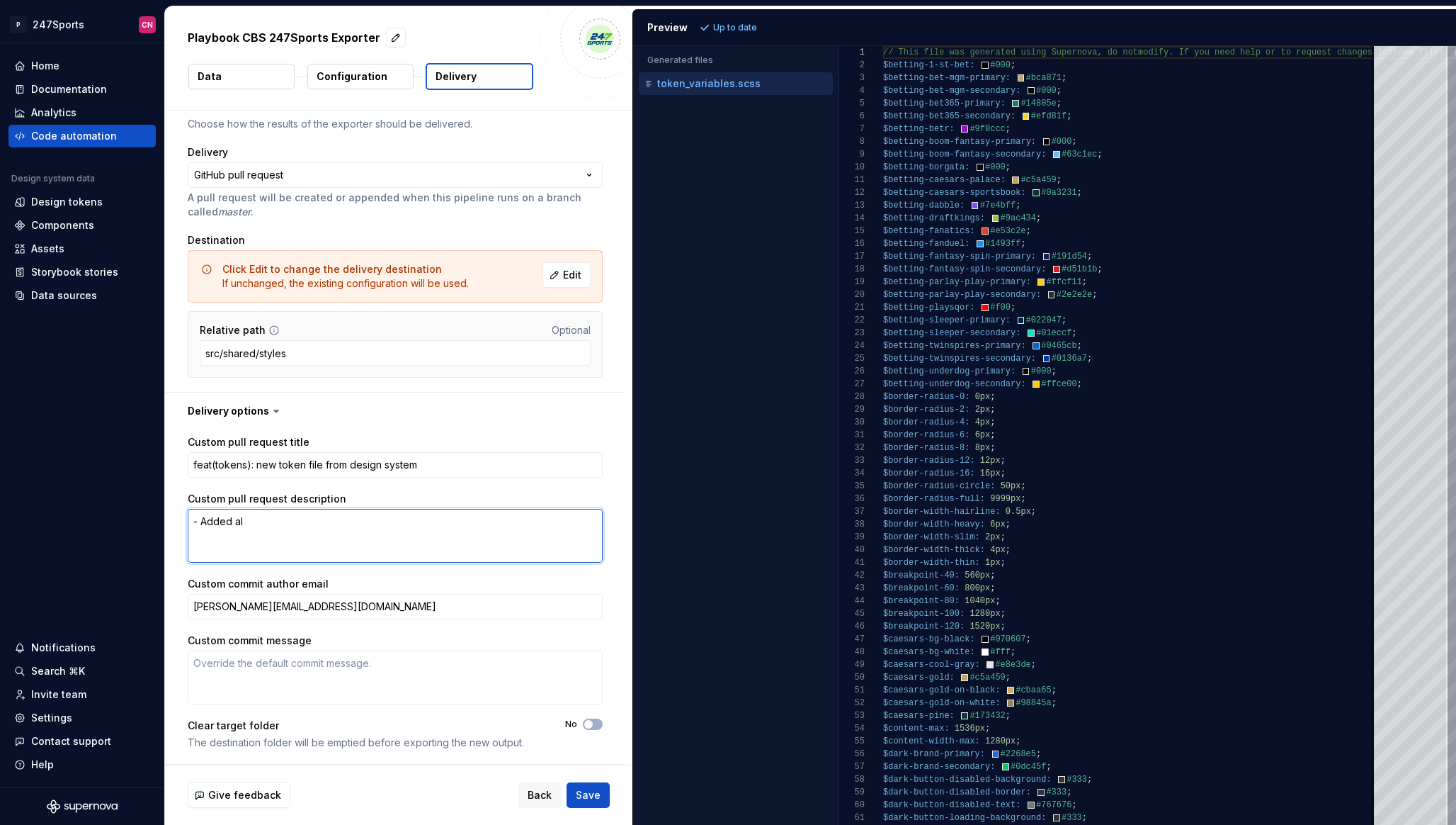
type textarea "- Added a"
type textarea "*"
type textarea "- Added"
type textarea "*"
type textarea "- Added"
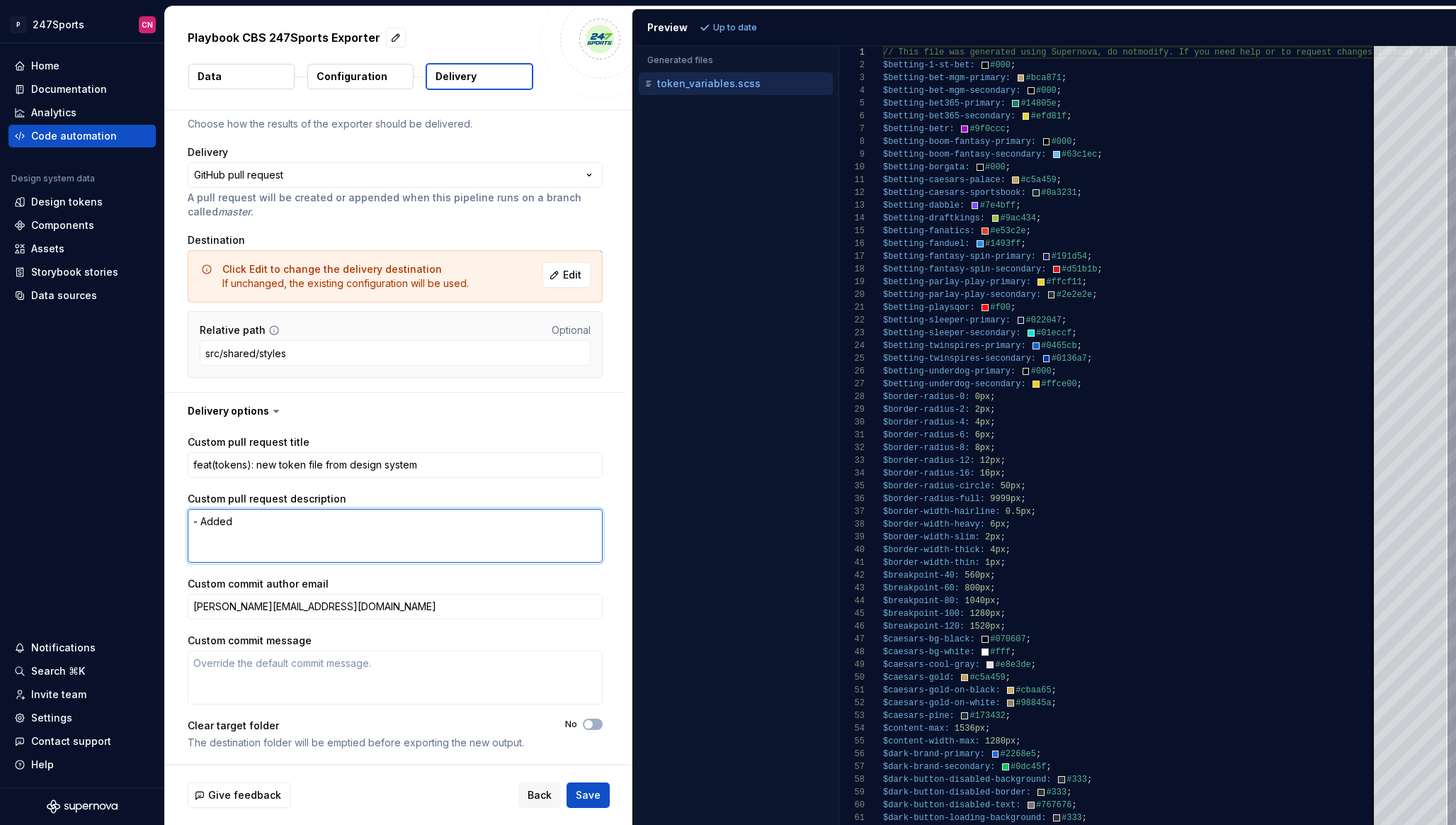
type textarea "*"
type textarea "- Adde"
type textarea "*"
type textarea "- Add"
type textarea "*"
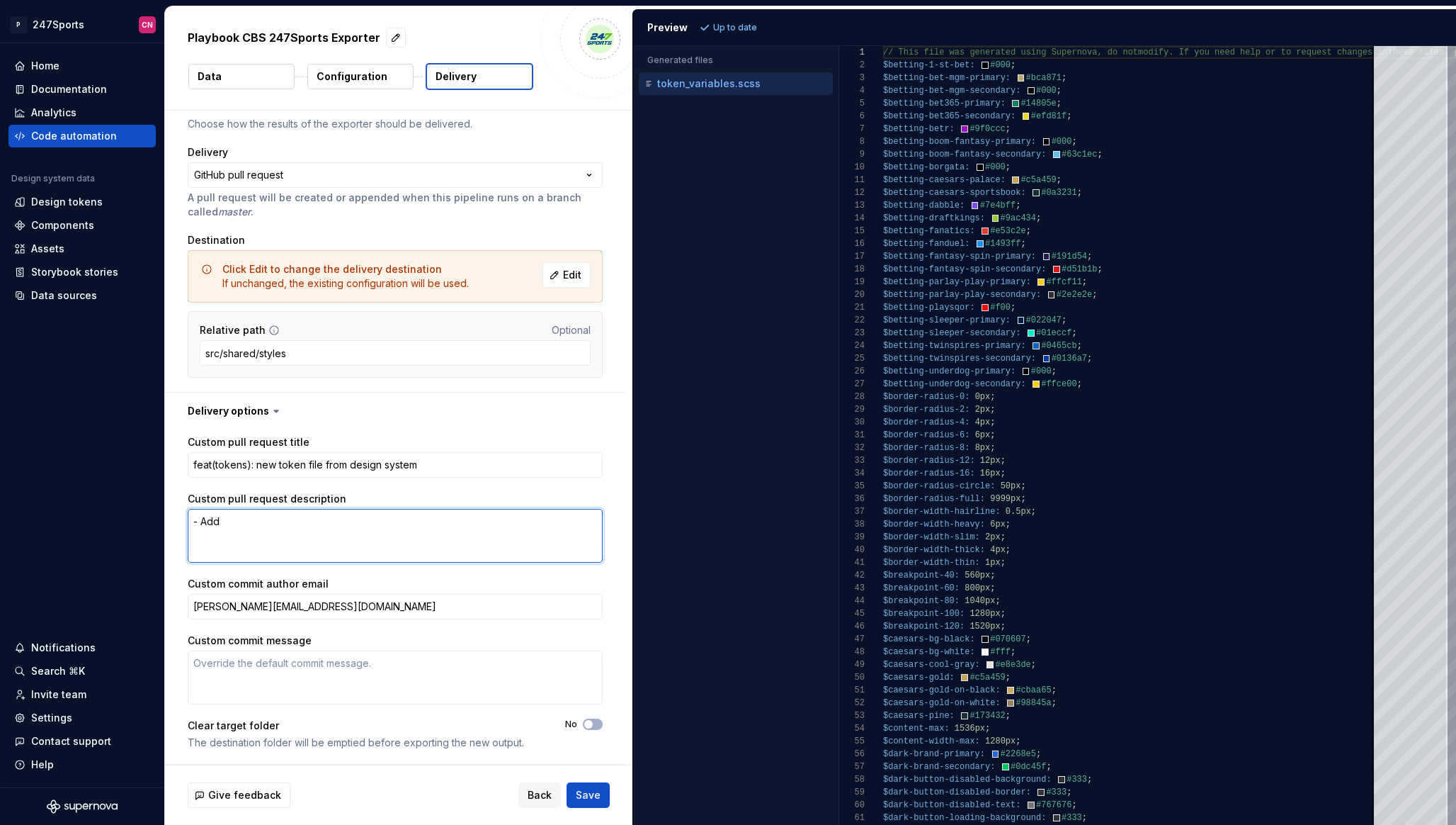
type textarea "- Ad"
type textarea "*"
type textarea "- A"
type textarea "*"
type textarea "-"
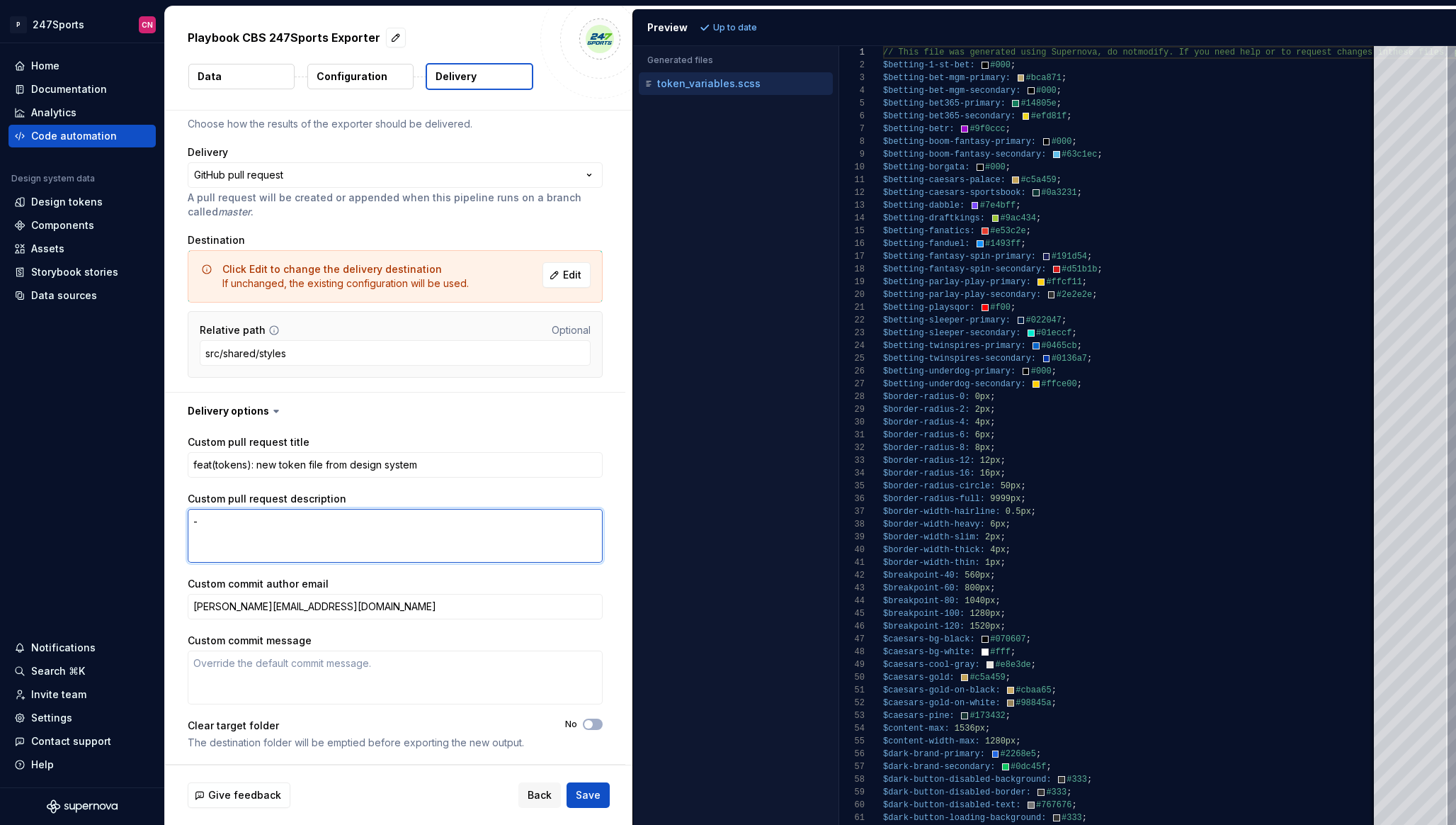
type textarea "*"
type textarea "-"
type textarea "*"
type textarea "This is the first delivery of 247Sports design system tokens that includes 247S…"
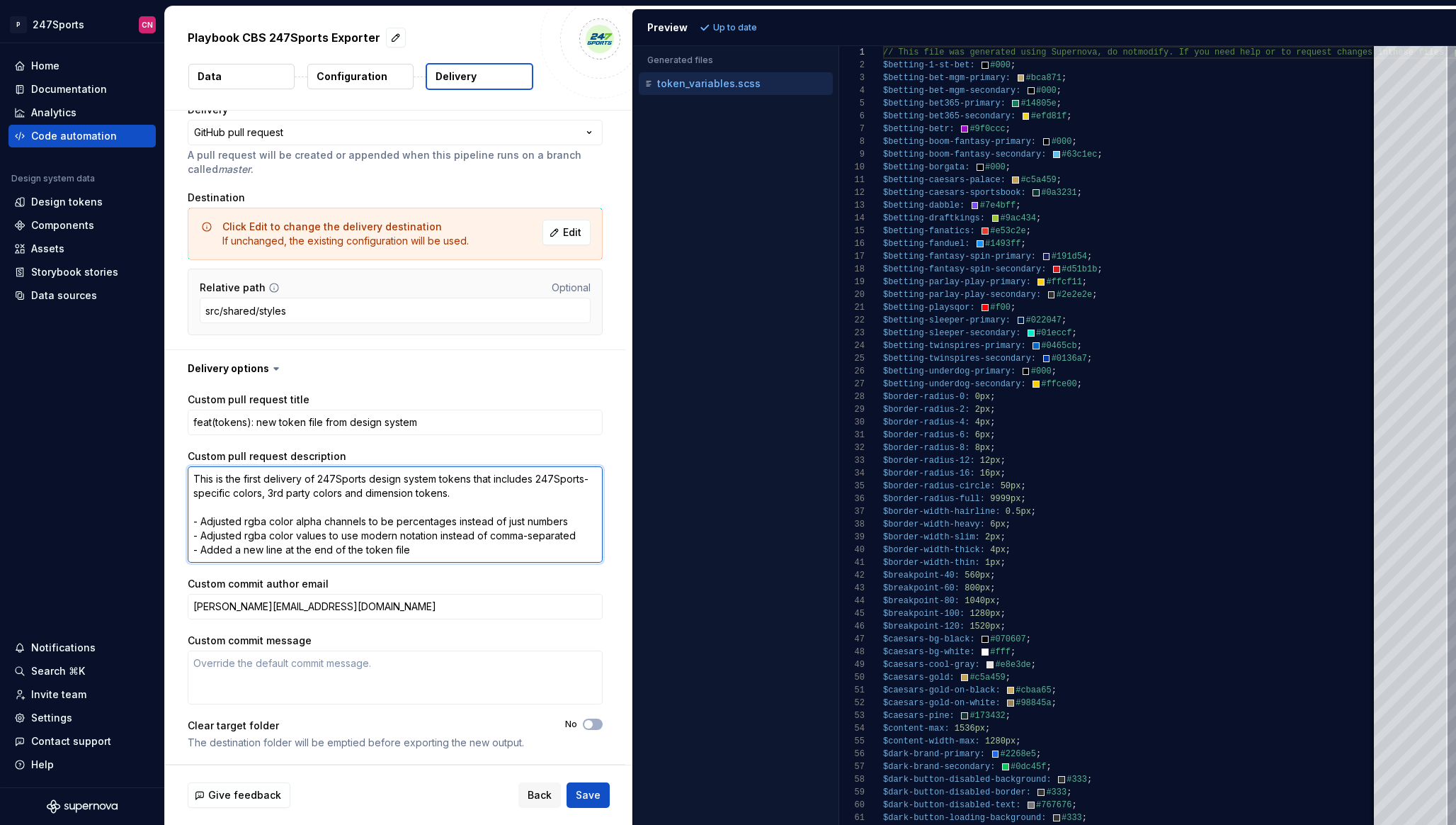
type textarea "*"
type textarea "-"
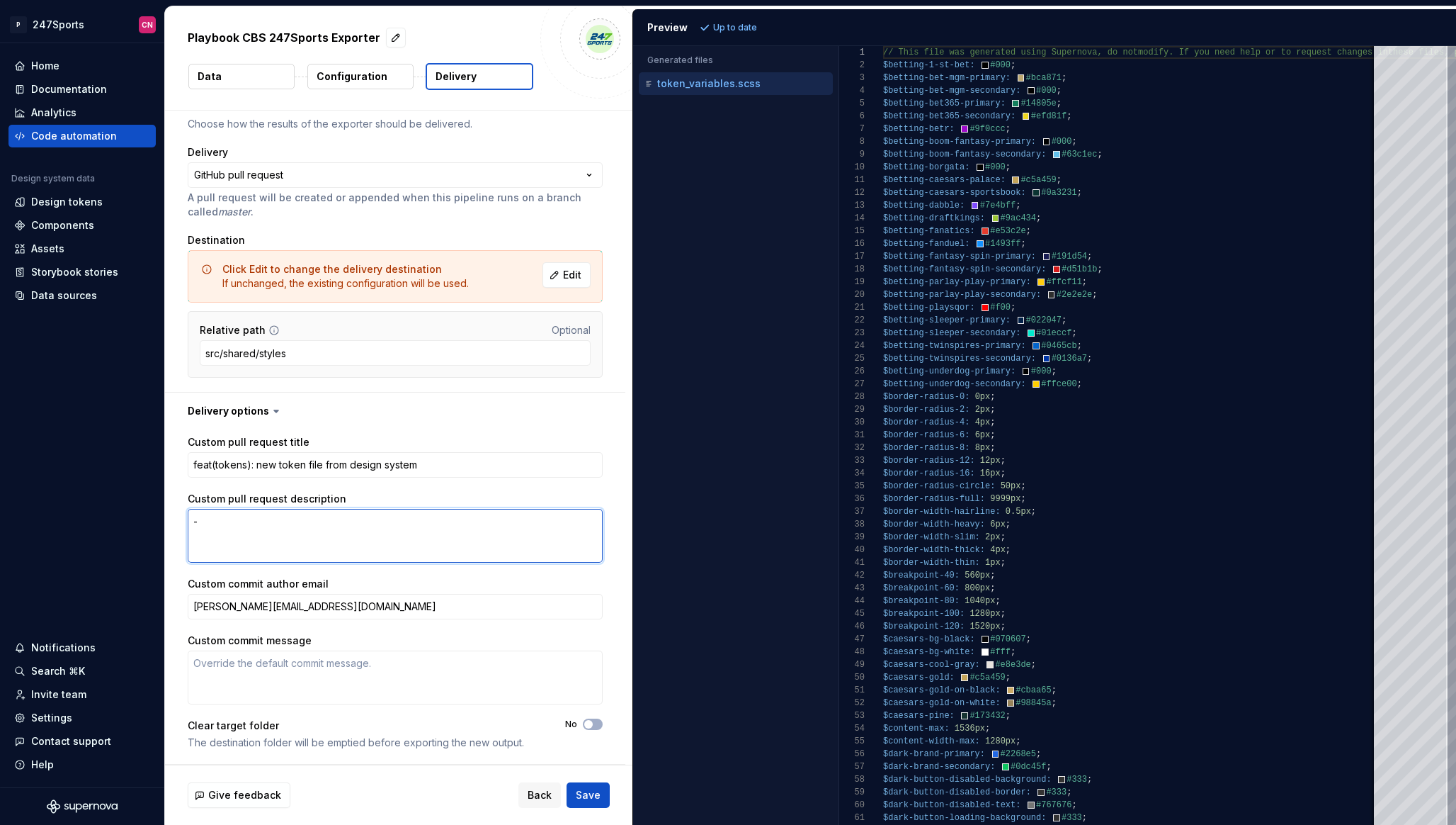
scroll to position [74, 0]
type textarea "*"
type textarea "-"
type textarea "*"
type textarea "- A"
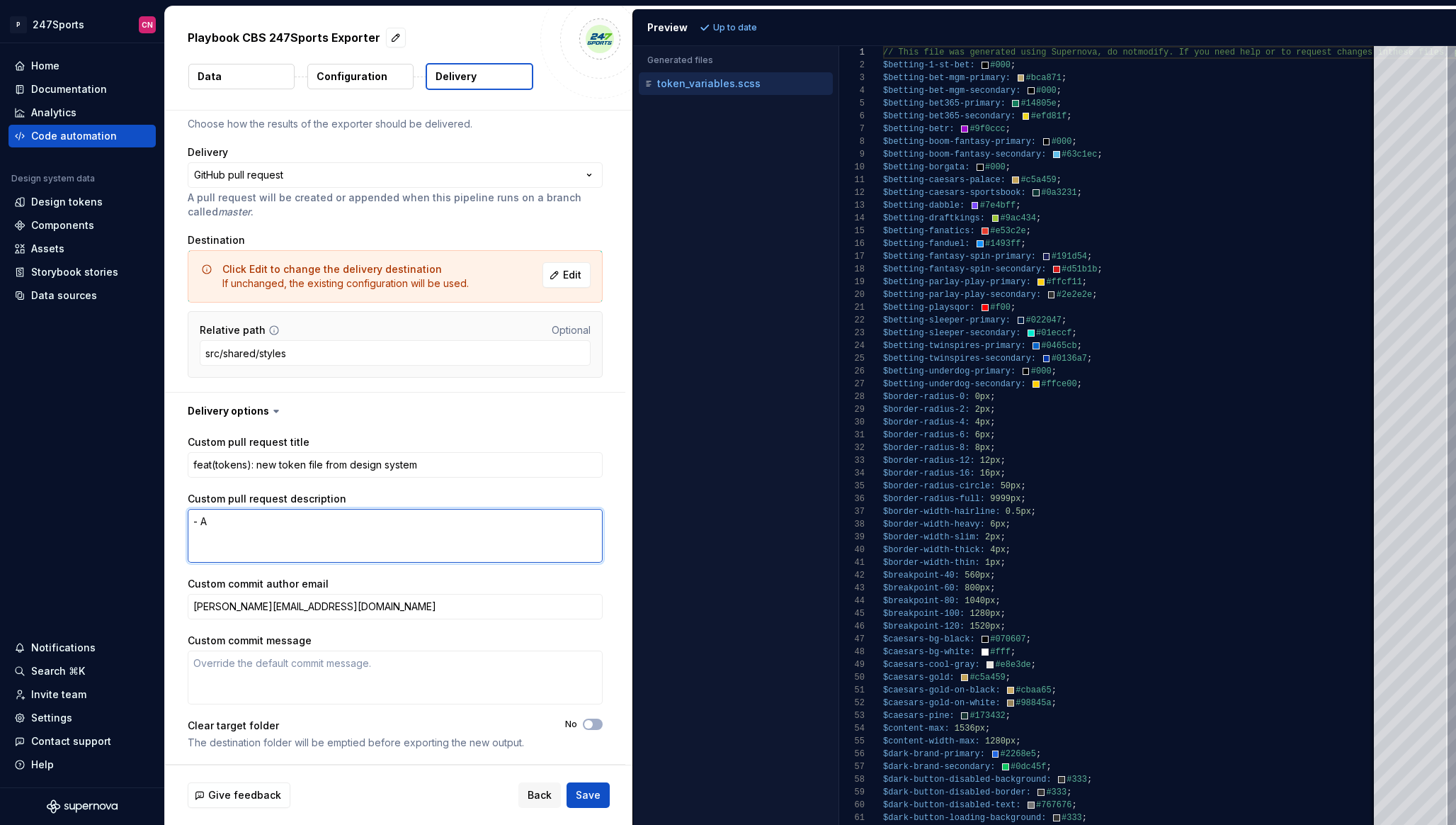
type textarea "*"
type textarea "- Ad"
type textarea "*"
type textarea "- Add"
type textarea "*"
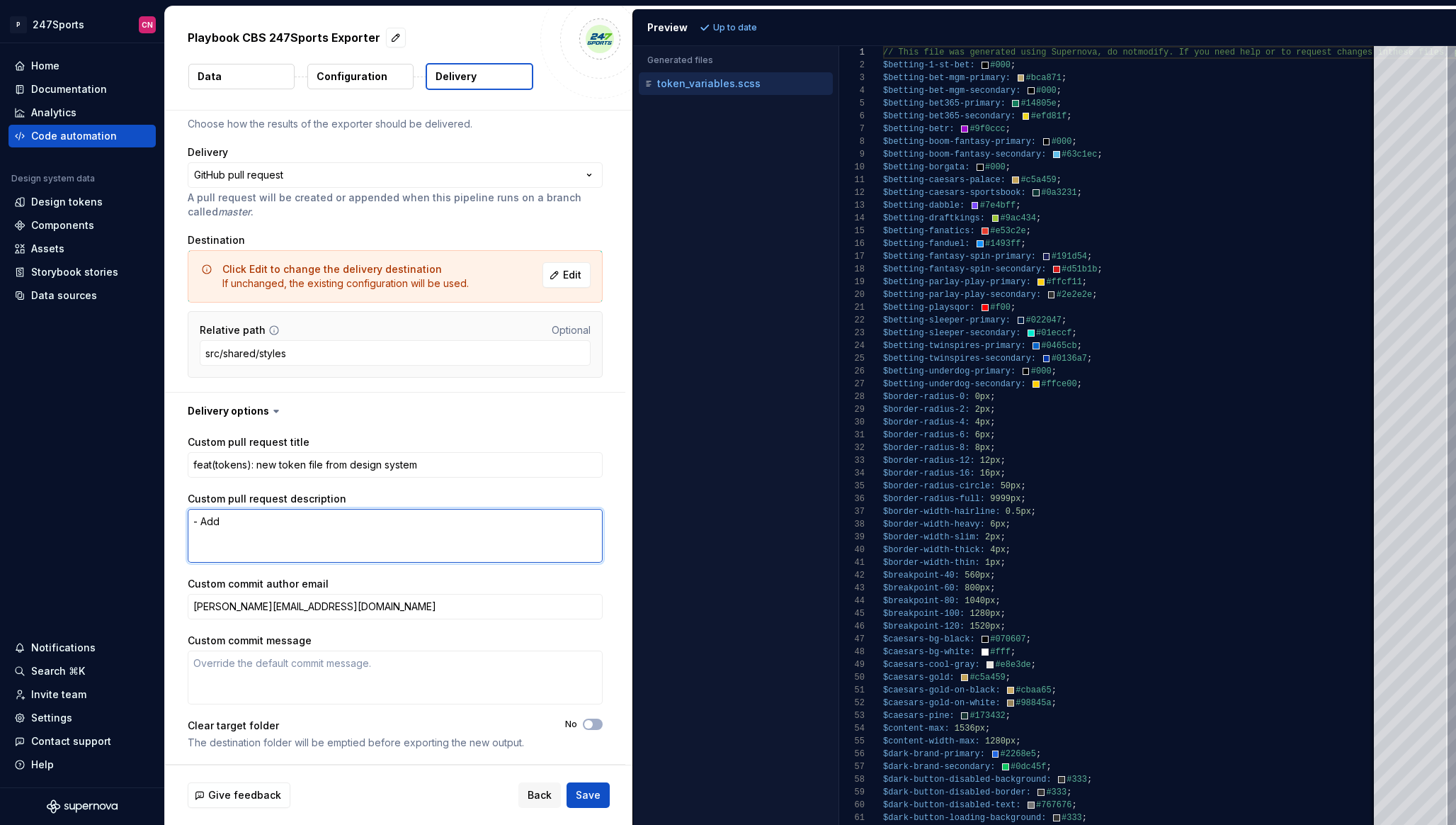
type textarea "- Adde"
click at [347, 544] on textarea "- Added all of the new 3rd party betting color tokens" at bounding box center [396, 535] width 415 height 54
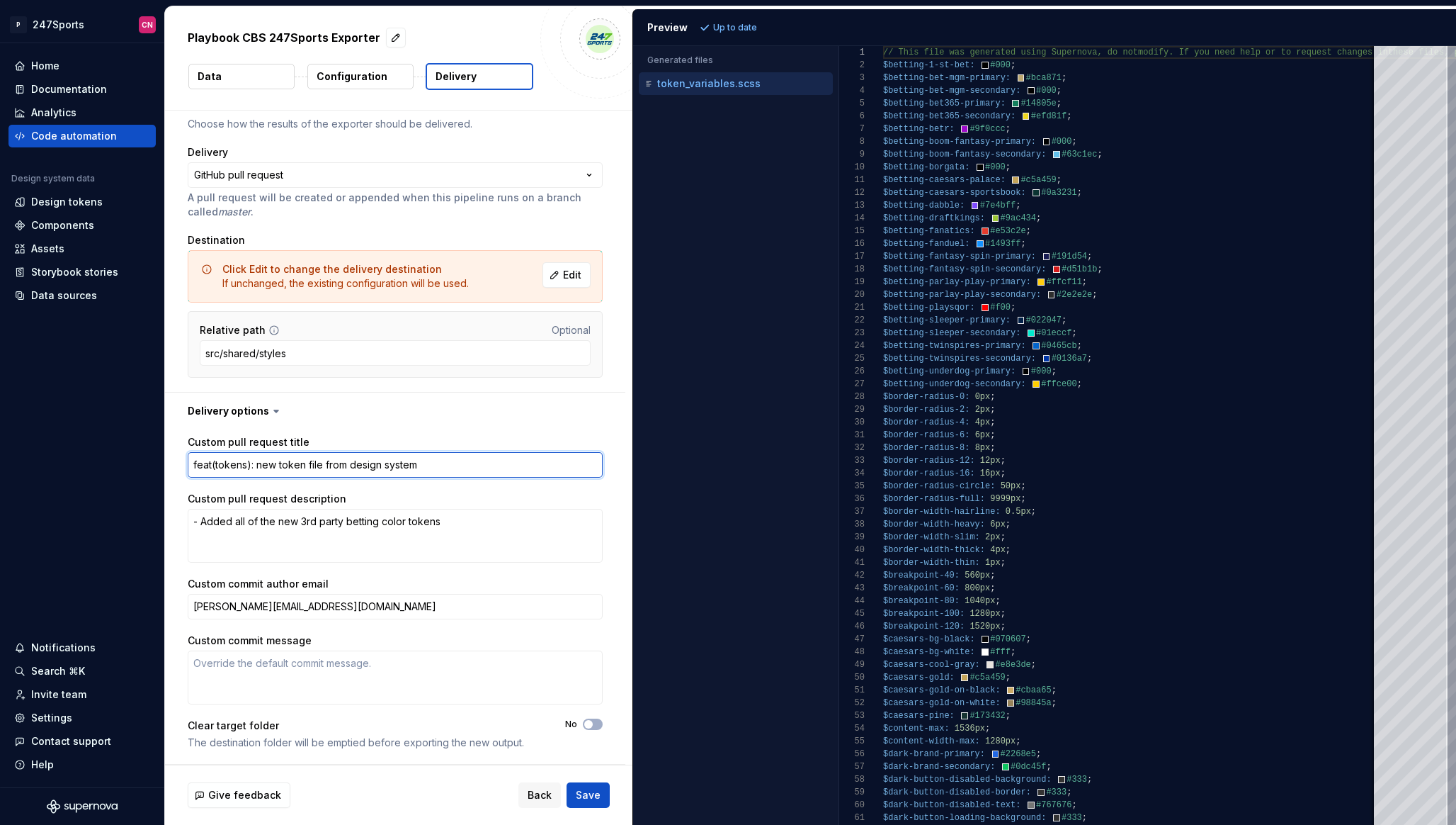
drag, startPoint x: 434, startPoint y: 474, endPoint x: 257, endPoint y: 467, distance: 177.1
click at [257, 467] on textarea "feat(tokens): new token file from design system" at bounding box center [396, 465] width 415 height 25
click at [286, 464] on textarea "feat(tokens): added 3rd party betting" at bounding box center [396, 465] width 415 height 25
click at [283, 466] on textarea "feat(tokens): added 3rd party betting" at bounding box center [396, 465] width 415 height 25
click at [431, 466] on textarea "feat(tokens): add 3rd party betting" at bounding box center [396, 465] width 415 height 25
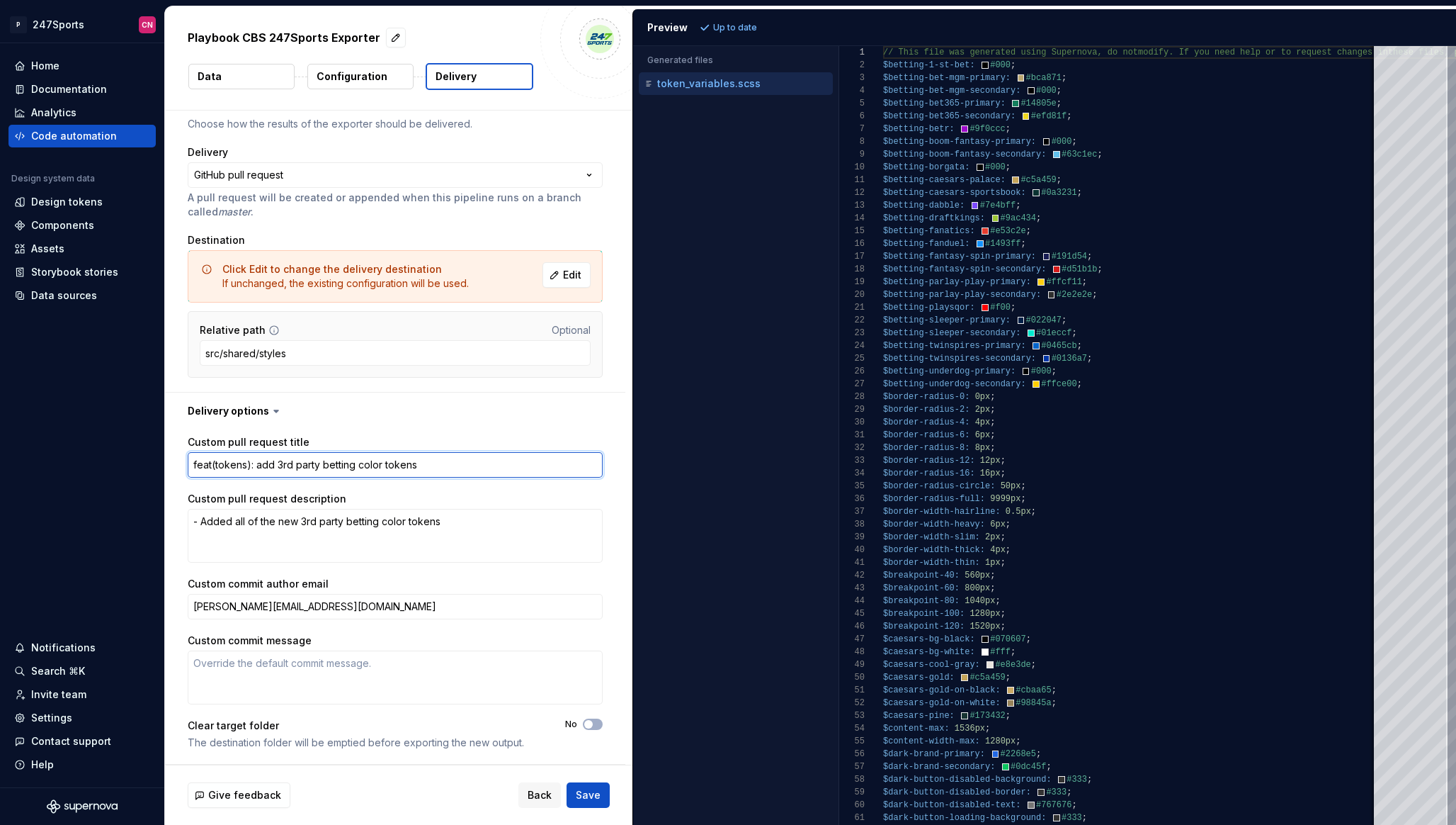
click at [276, 466] on textarea "feat(tokens): add 3rd party betting color tokens" at bounding box center [396, 465] width 415 height 25
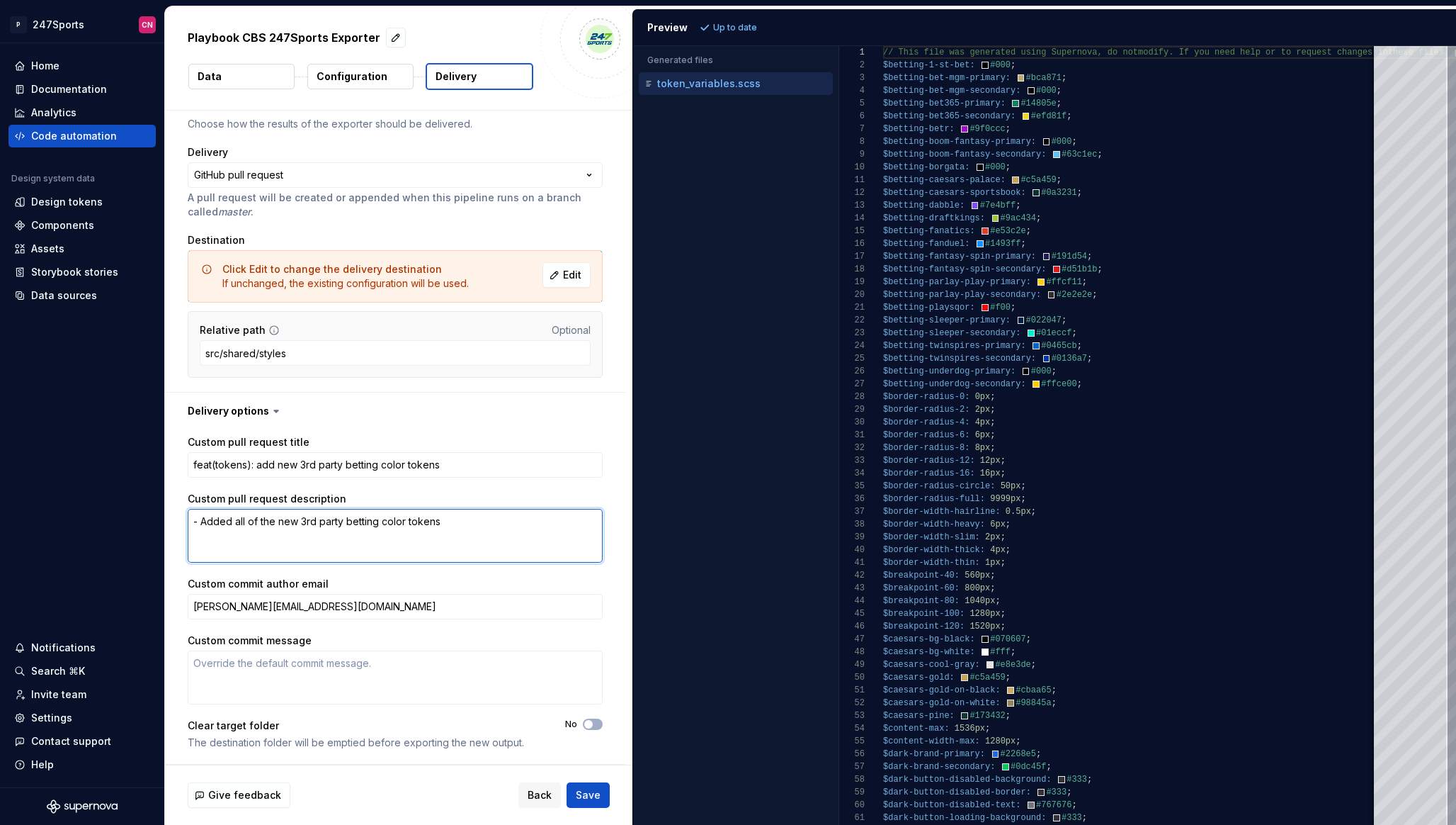
click at [461, 521] on textarea "- Added all of the new 3rd party betting color tokens" at bounding box center [396, 535] width 415 height 54
click at [590, 789] on span "Save" at bounding box center [588, 795] width 24 height 15
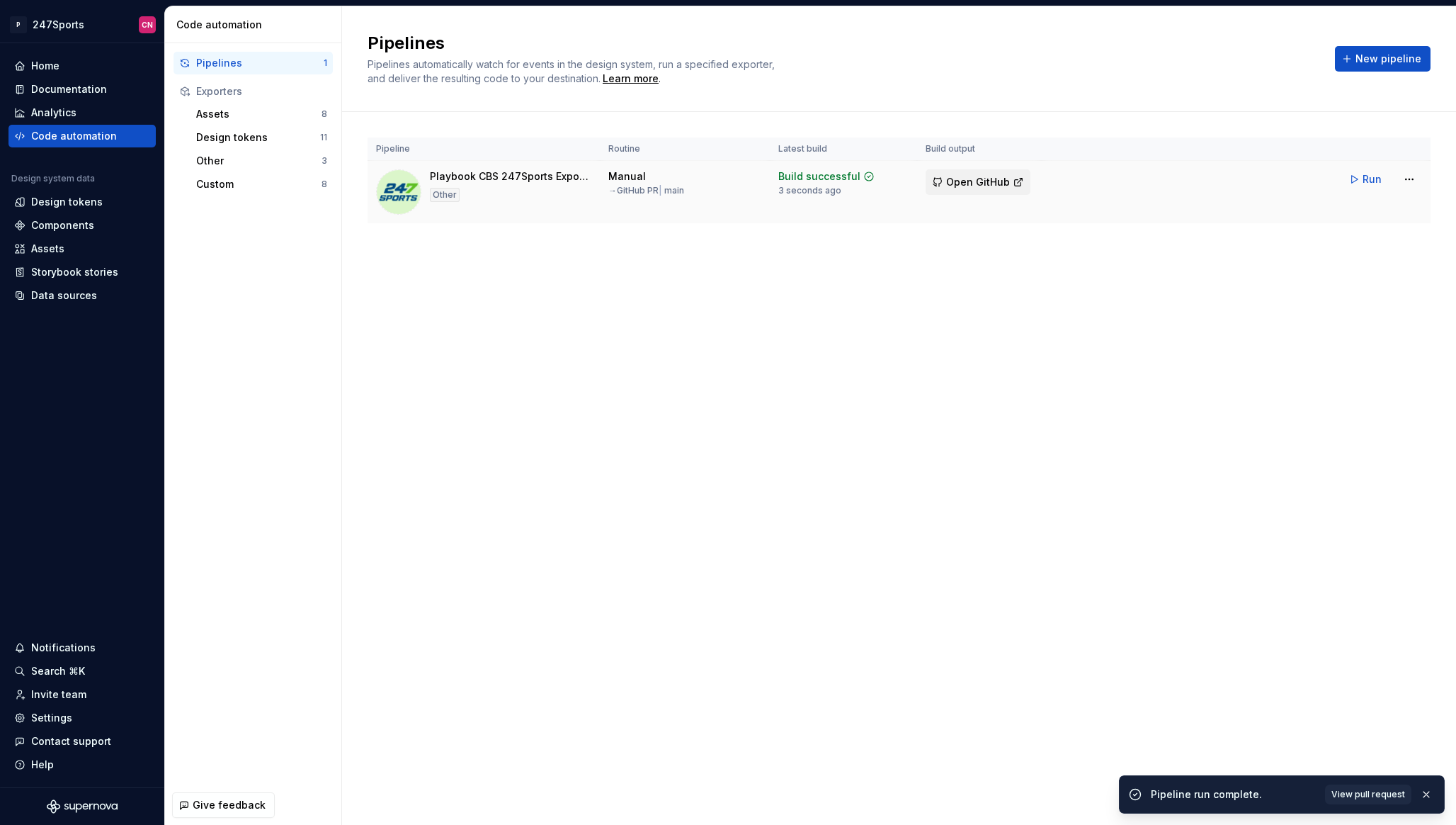
click at [967, 182] on span "Open GitHub" at bounding box center [978, 182] width 64 height 15
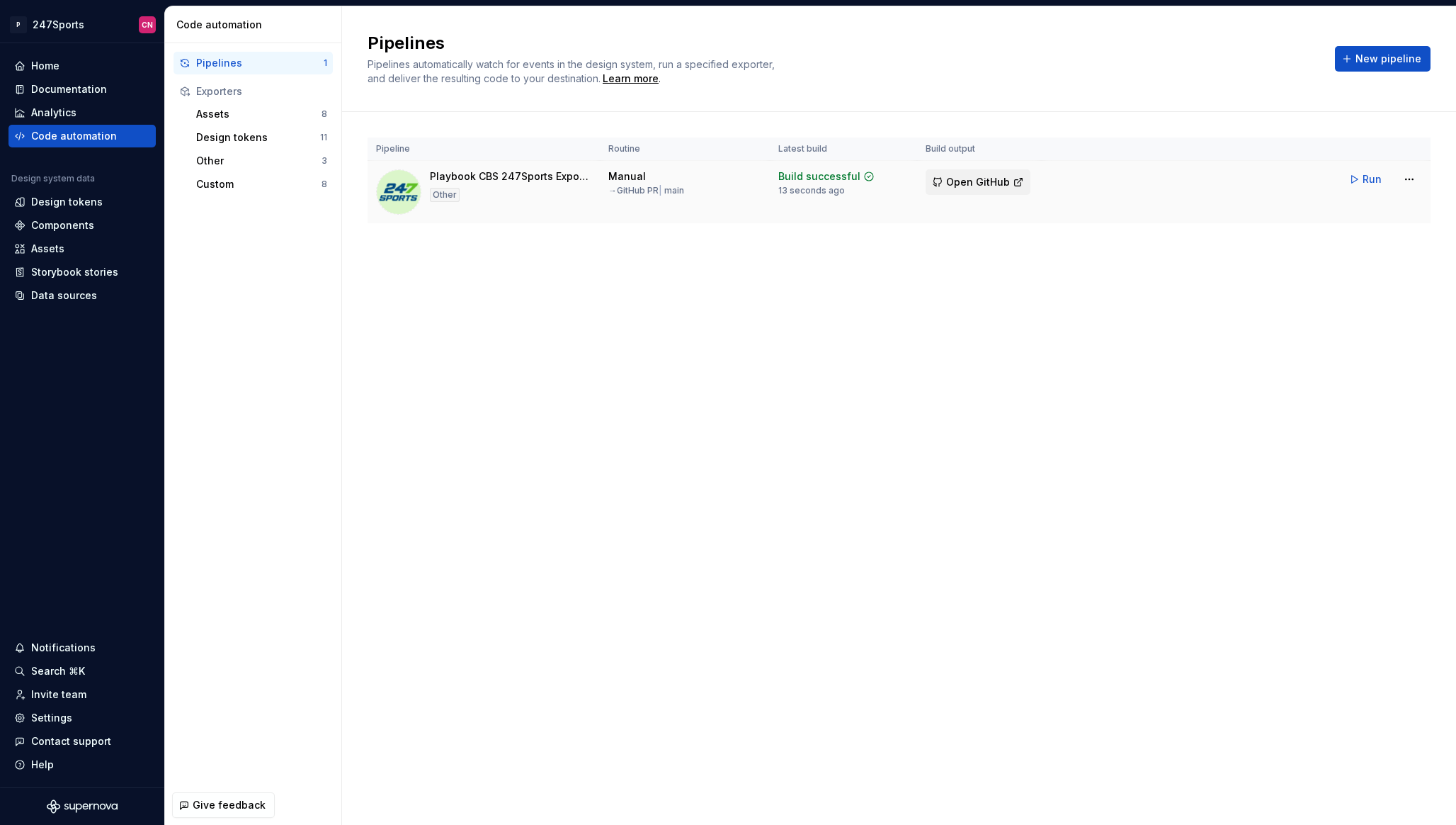
click at [958, 184] on span "Open GitHub" at bounding box center [978, 182] width 64 height 15
click at [93, 29] on html "P 247Sports CN Home Documentation Analytics Code automation Design system data …" at bounding box center [728, 412] width 1456 height 825
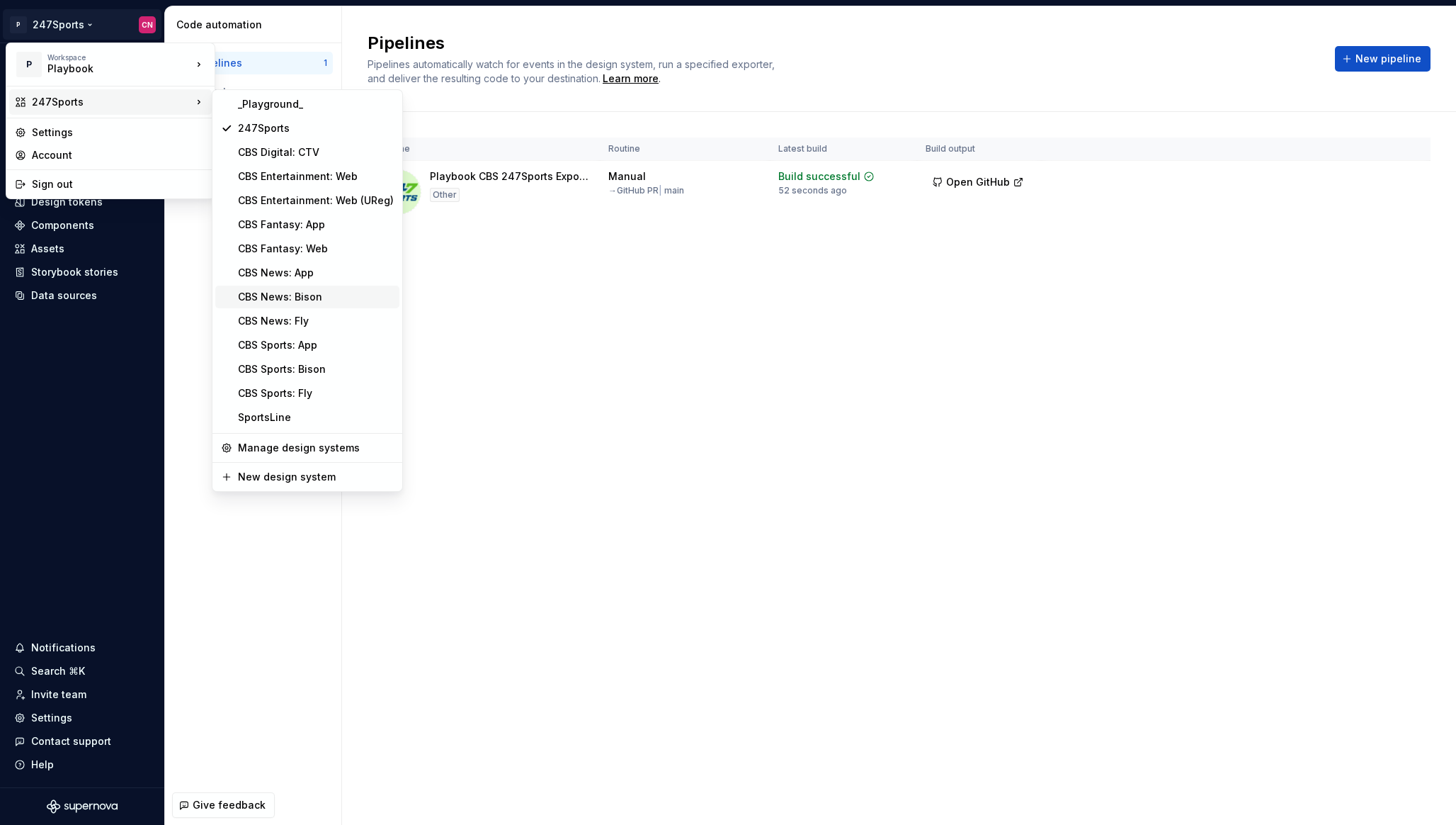
click at [308, 302] on div "CBS News: Bison" at bounding box center [316, 297] width 156 height 15
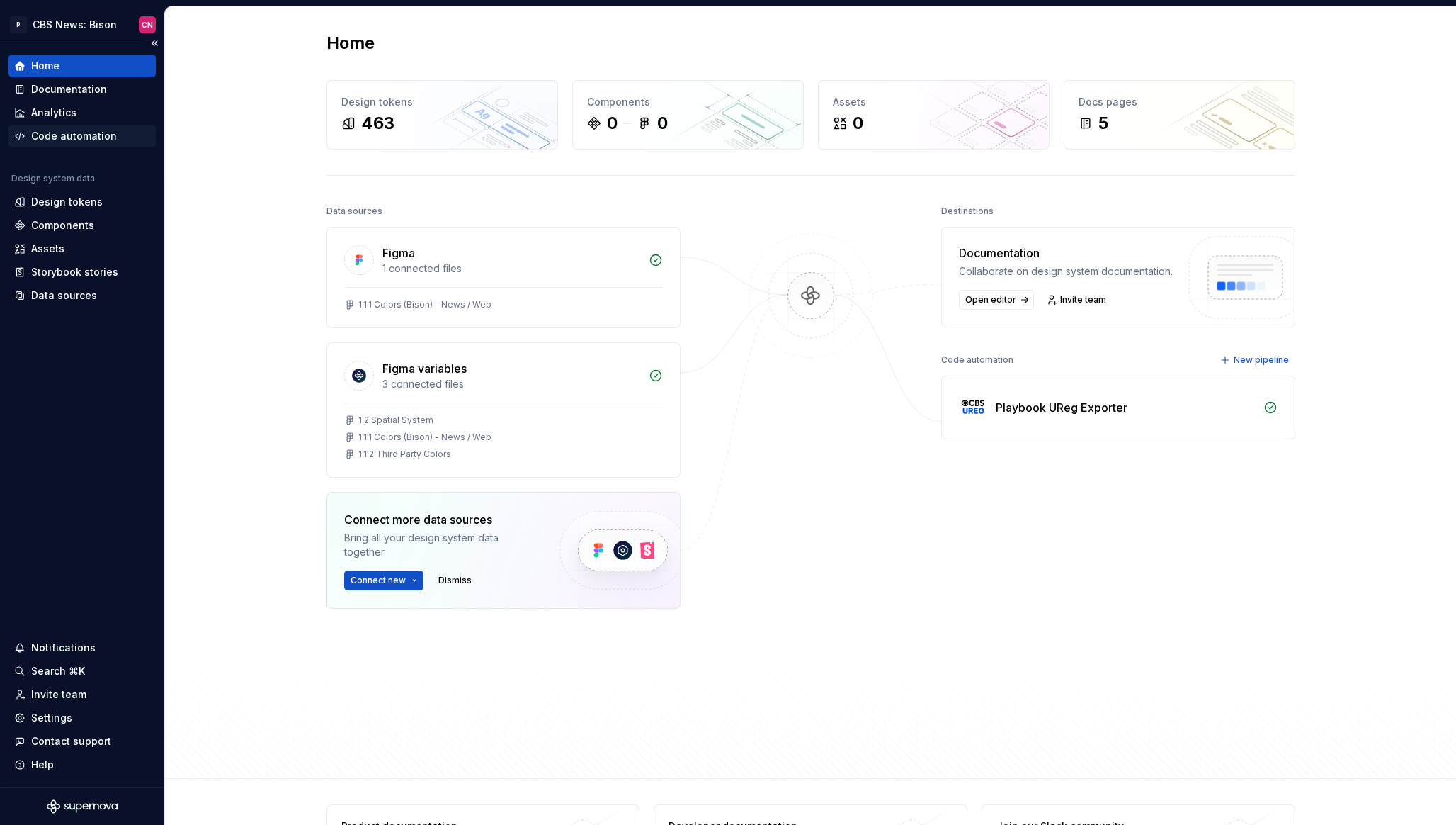
click at [64, 133] on div "Code automation" at bounding box center [73, 136] width 85 height 15
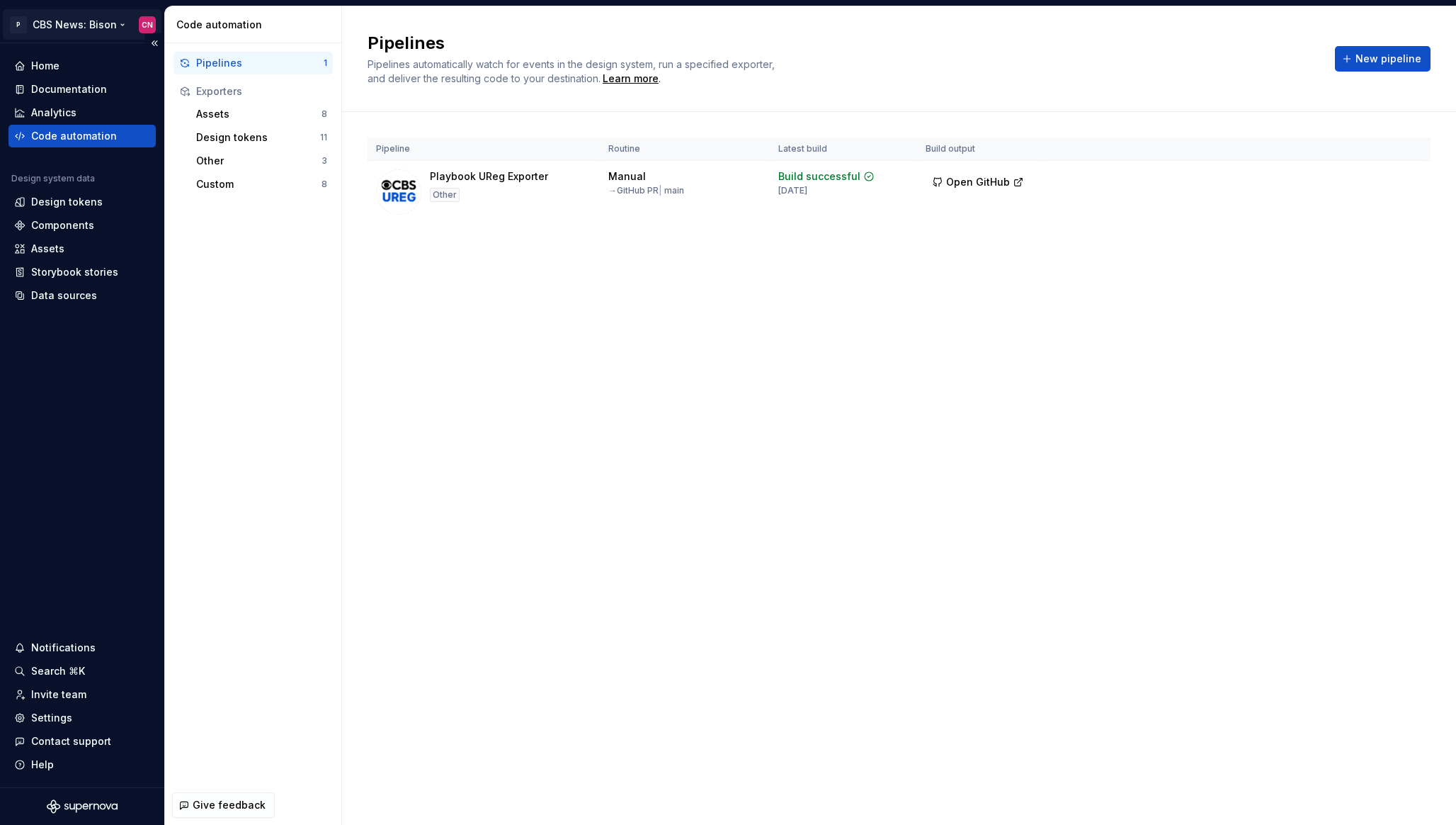
click at [43, 35] on html "P CBS News: Bison CN Home Documentation Analytics Code automation Design system…" at bounding box center [728, 412] width 1456 height 825
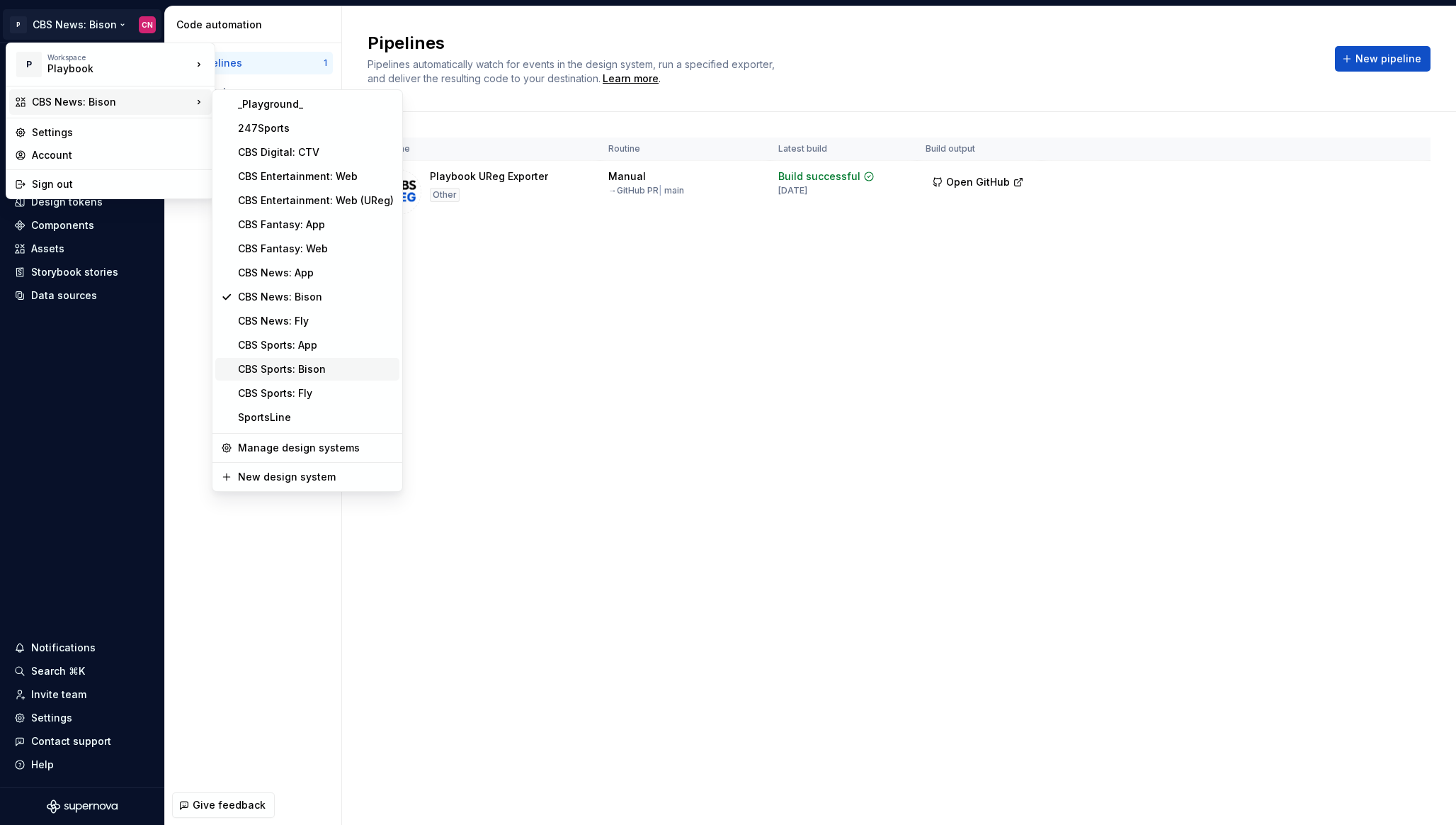
click at [286, 370] on div "CBS Sports: Bison" at bounding box center [316, 369] width 156 height 15
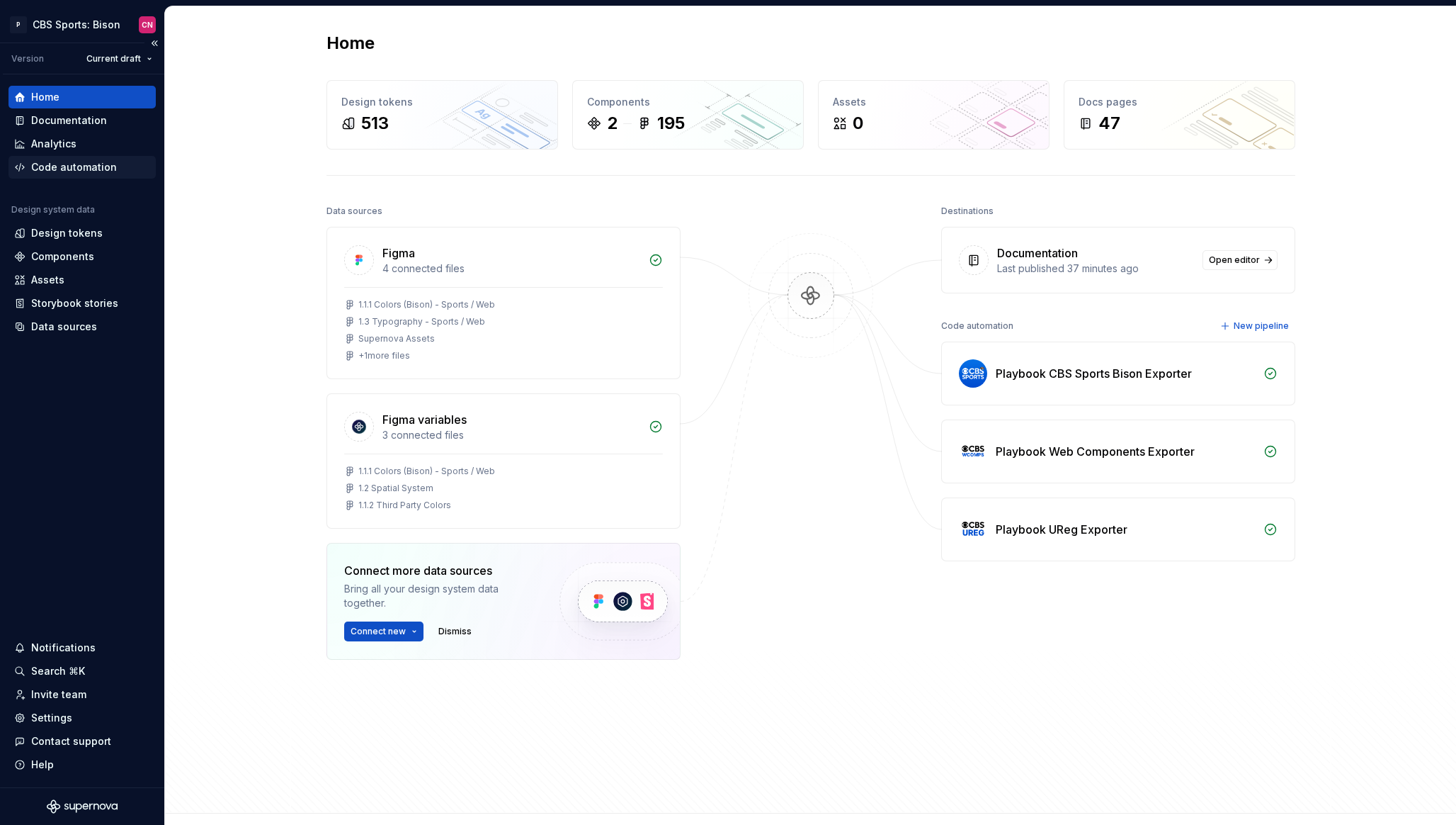
click at [64, 176] on div "Code automation" at bounding box center [82, 167] width 147 height 23
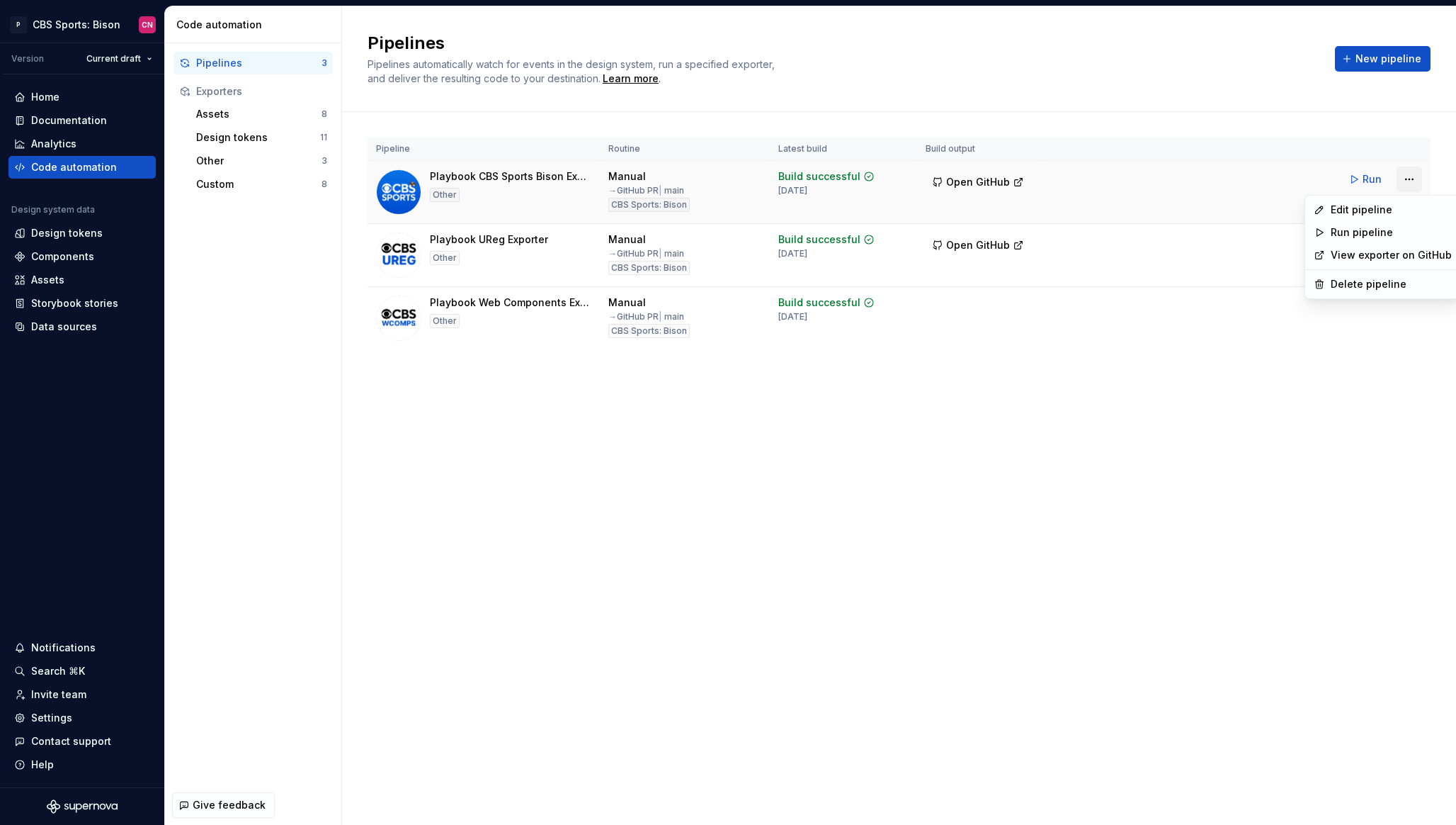
click at [1411, 181] on html "P CBS Sports: Bison CN Version Current draft Home Documentation Analytics Code …" at bounding box center [728, 412] width 1456 height 825
click at [1372, 217] on div "Edit pipeline" at bounding box center [1383, 210] width 150 height 23
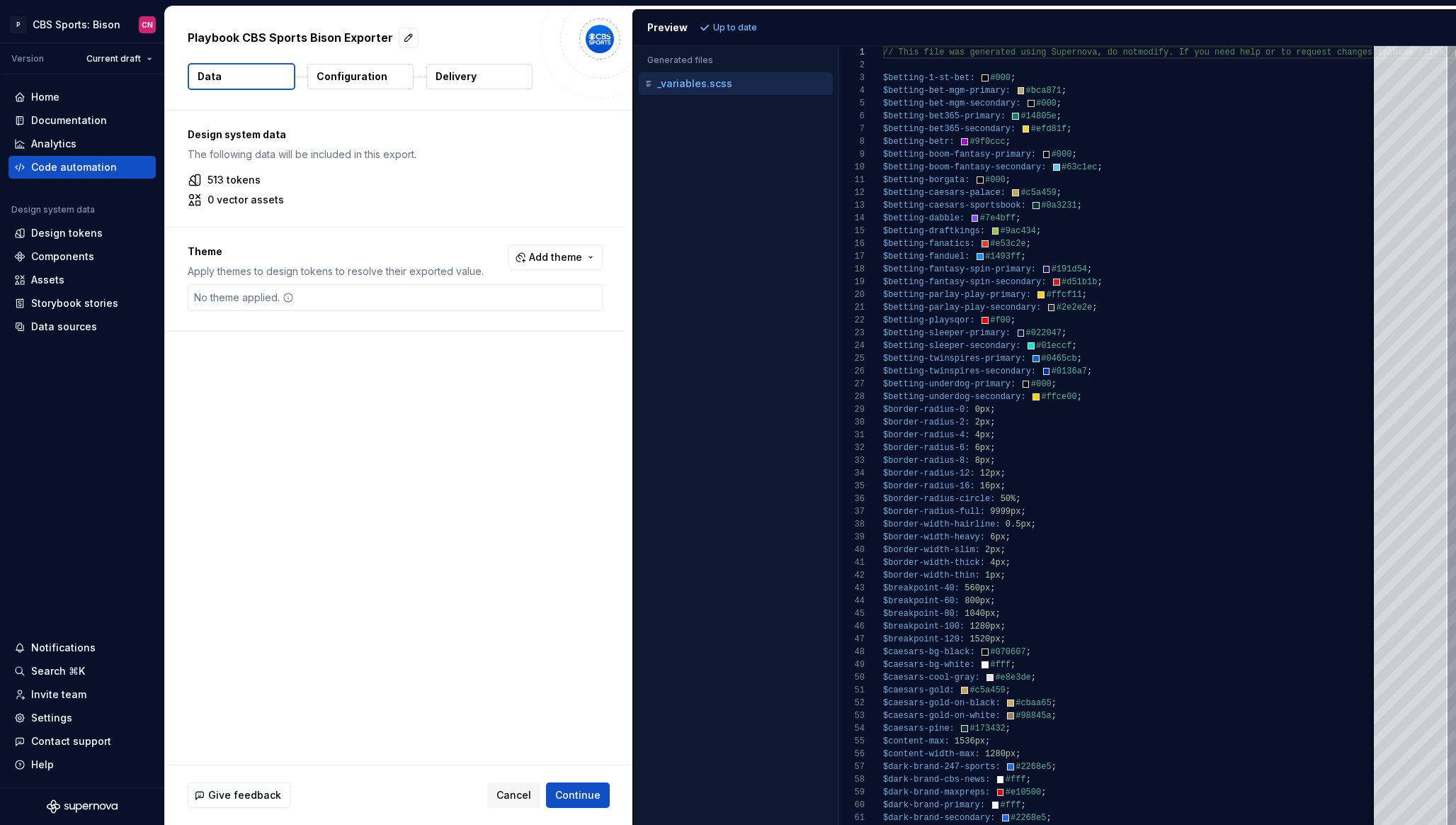
click at [367, 74] on p "Configuration" at bounding box center [352, 77] width 71 height 15
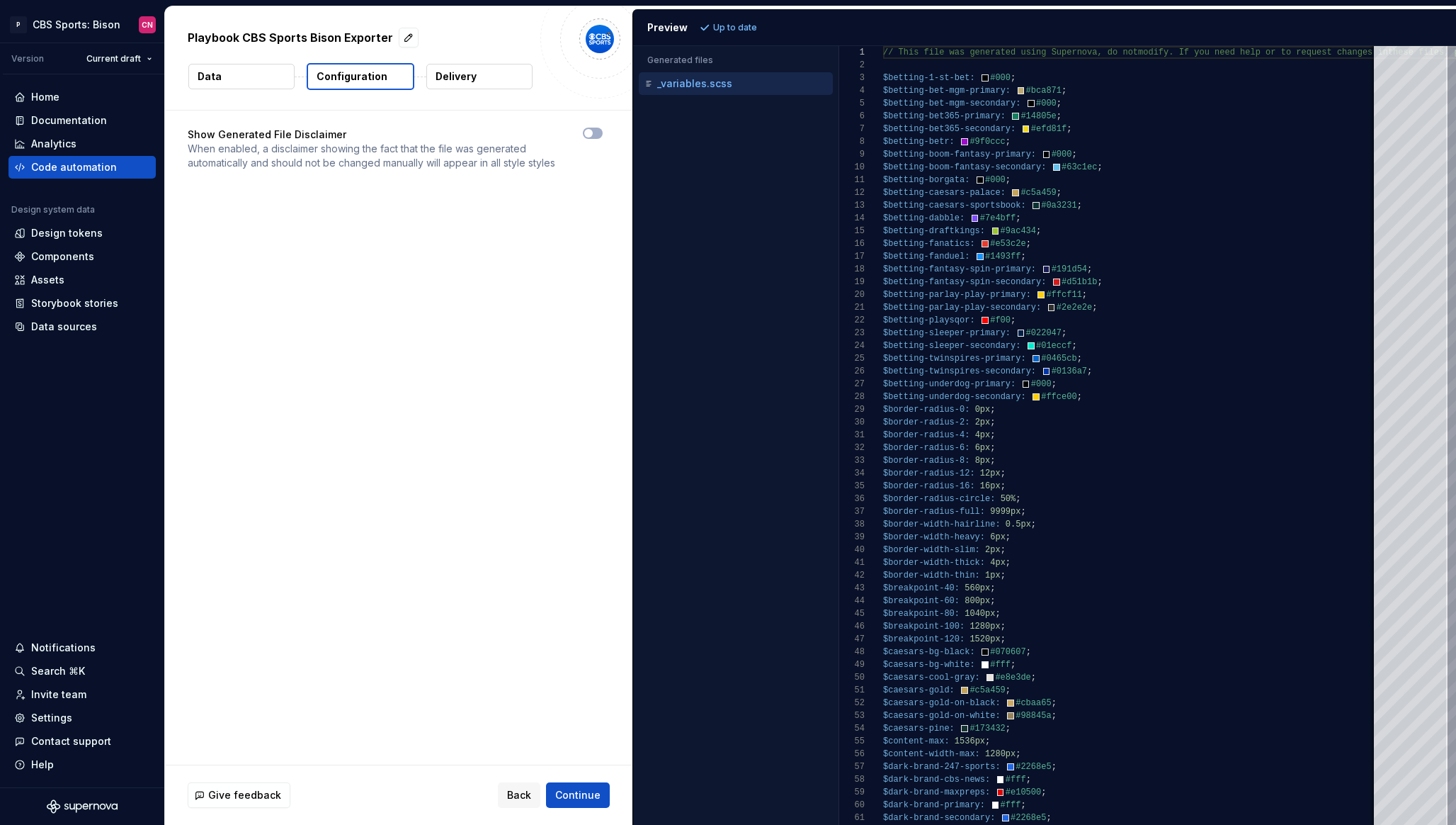
click at [509, 78] on button "Delivery" at bounding box center [479, 76] width 106 height 25
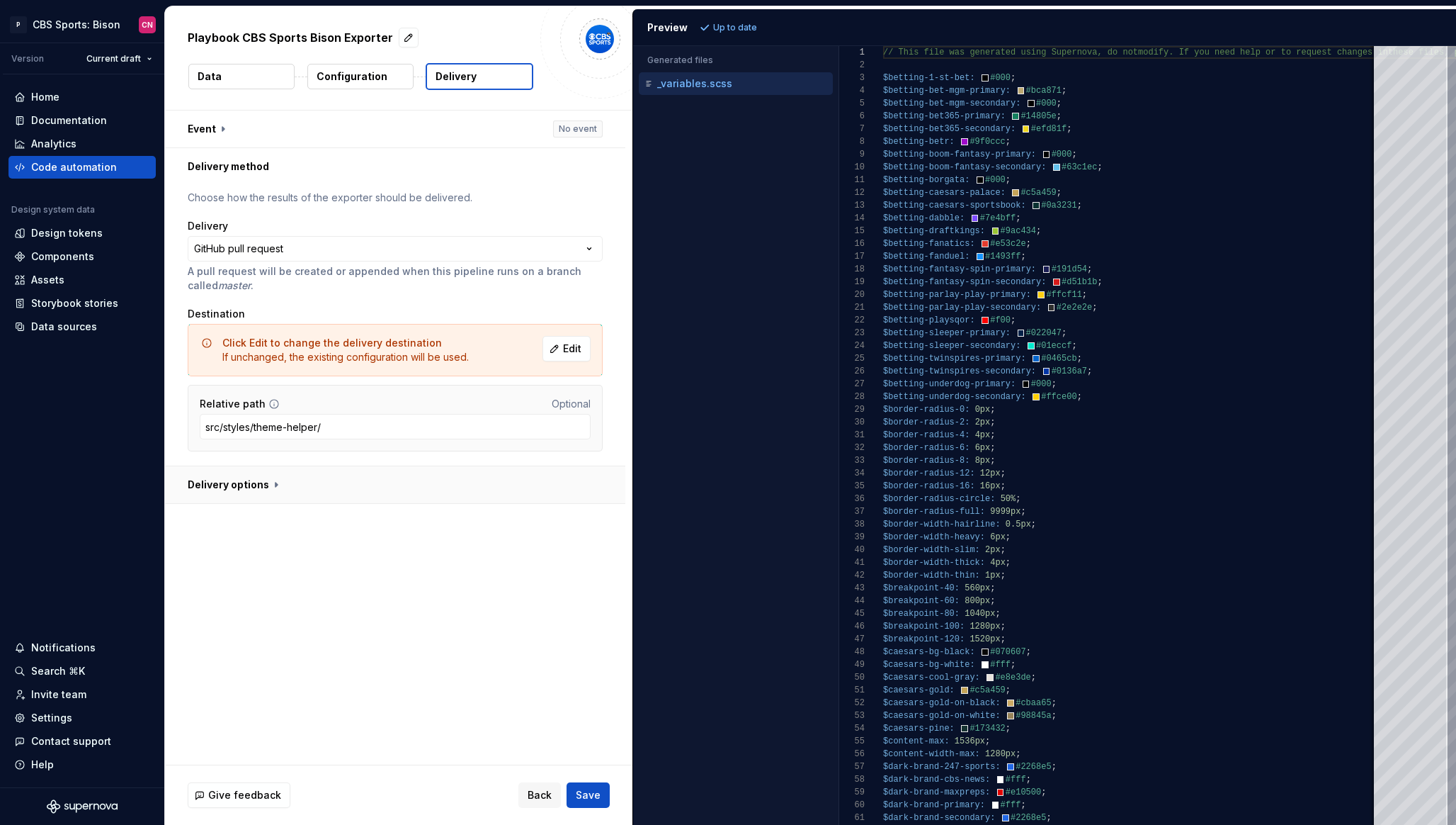
click at [248, 486] on button "button" at bounding box center [396, 485] width 461 height 37
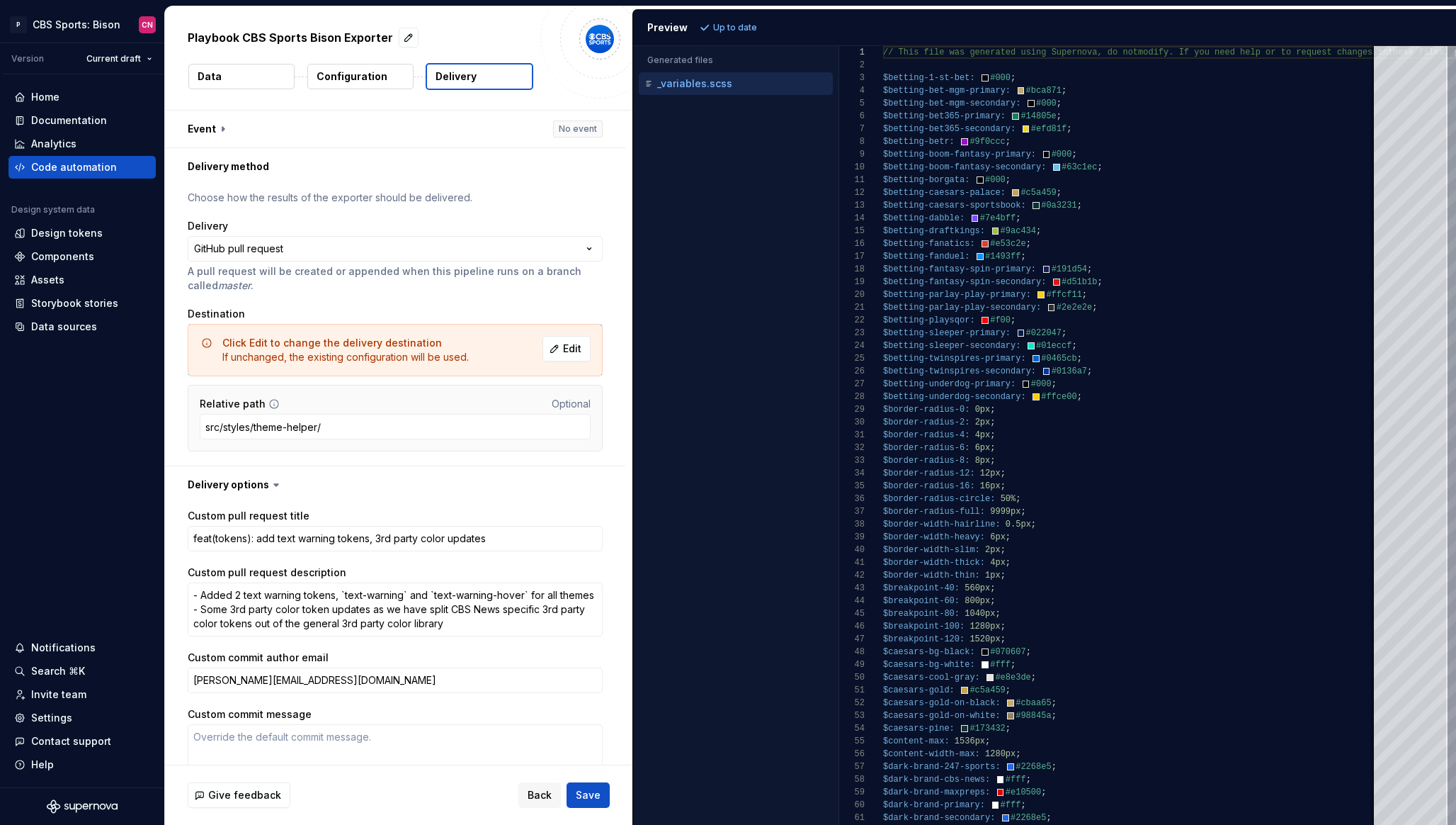
scroll to position [74, 0]
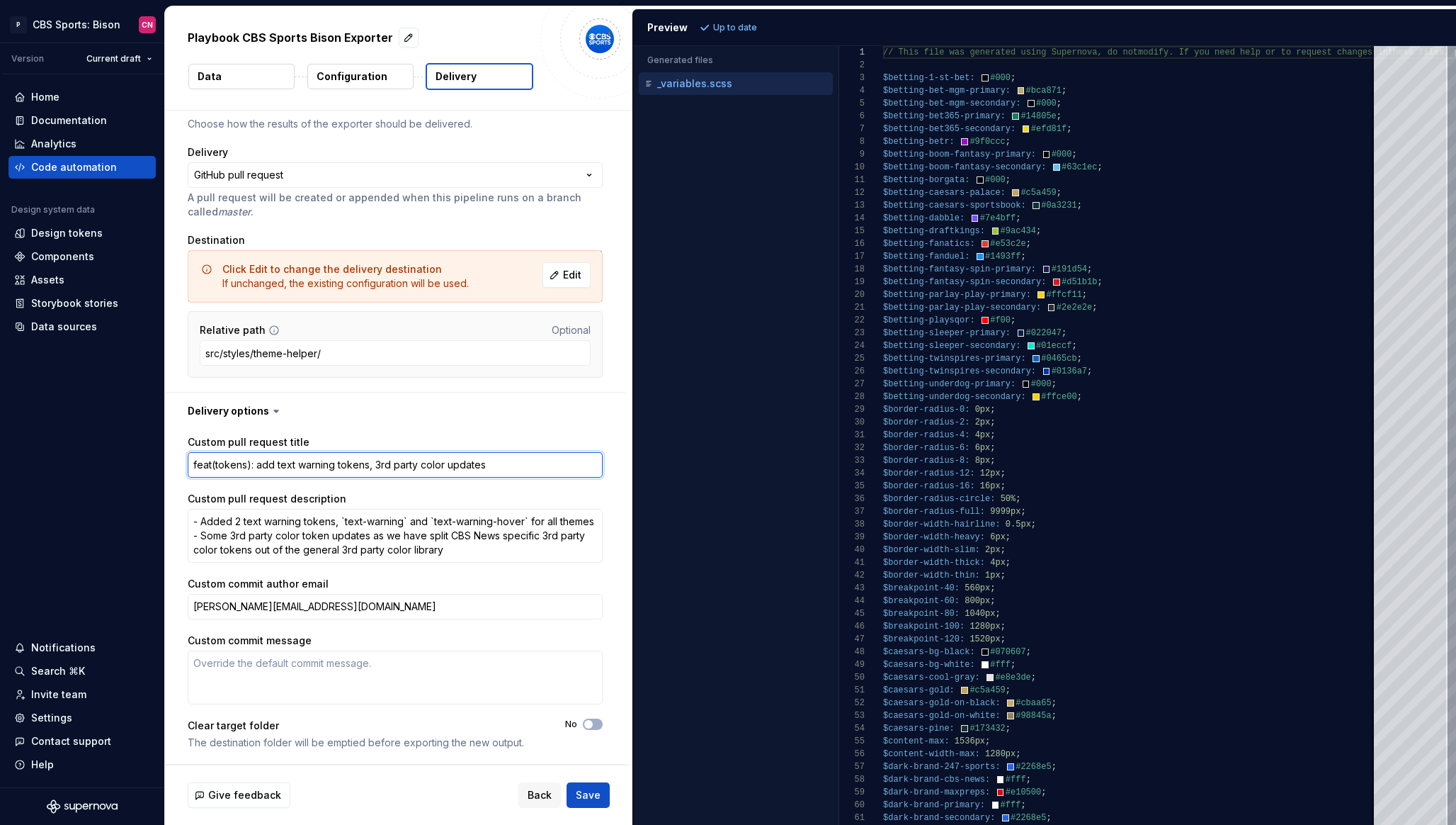
drag, startPoint x: 504, startPoint y: 471, endPoint x: 275, endPoint y: 464, distance: 229.1
click at [275, 464] on textarea "feat(tokens): add text warning tokens, 3rd party color updates" at bounding box center [396, 465] width 415 height 25
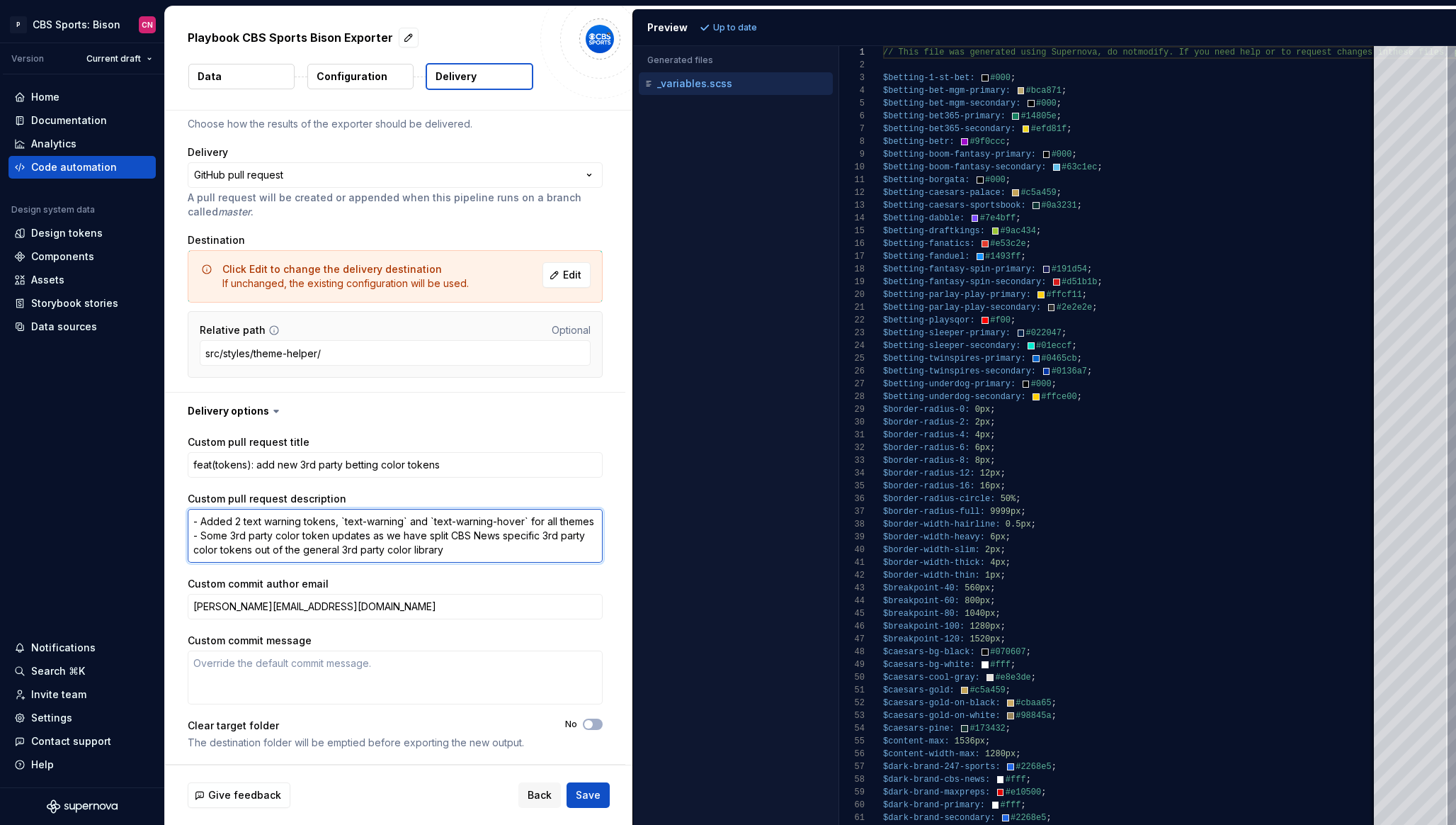
drag, startPoint x: 475, startPoint y: 550, endPoint x: 236, endPoint y: 515, distance: 241.5
click at [236, 515] on textarea "- Added 2 text warning tokens, `text-warning` and `text-warning-hover` for all …" at bounding box center [396, 535] width 415 height 54
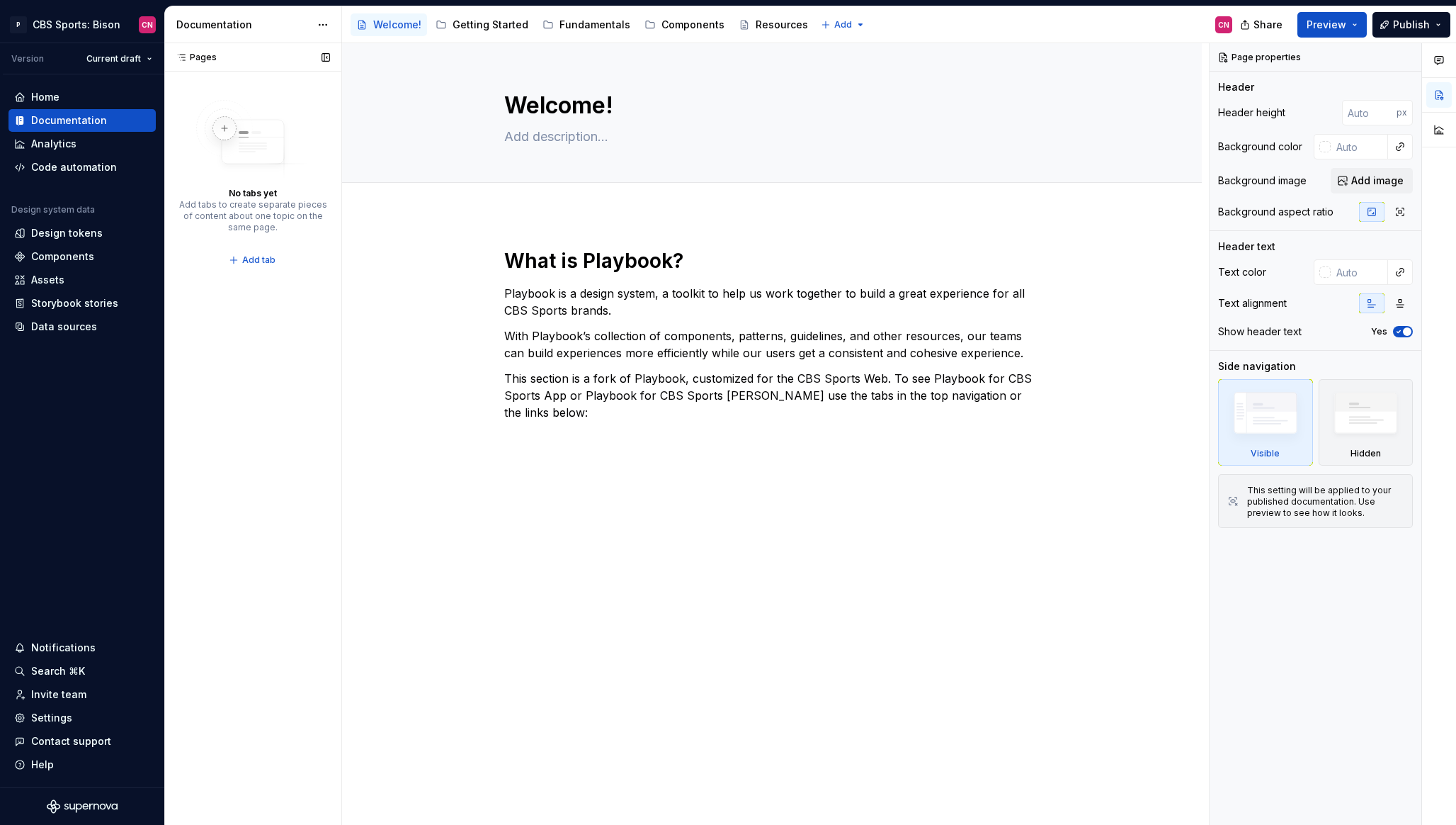
type textarea "*"
click at [254, 264] on span "Add tab" at bounding box center [259, 260] width 34 height 11
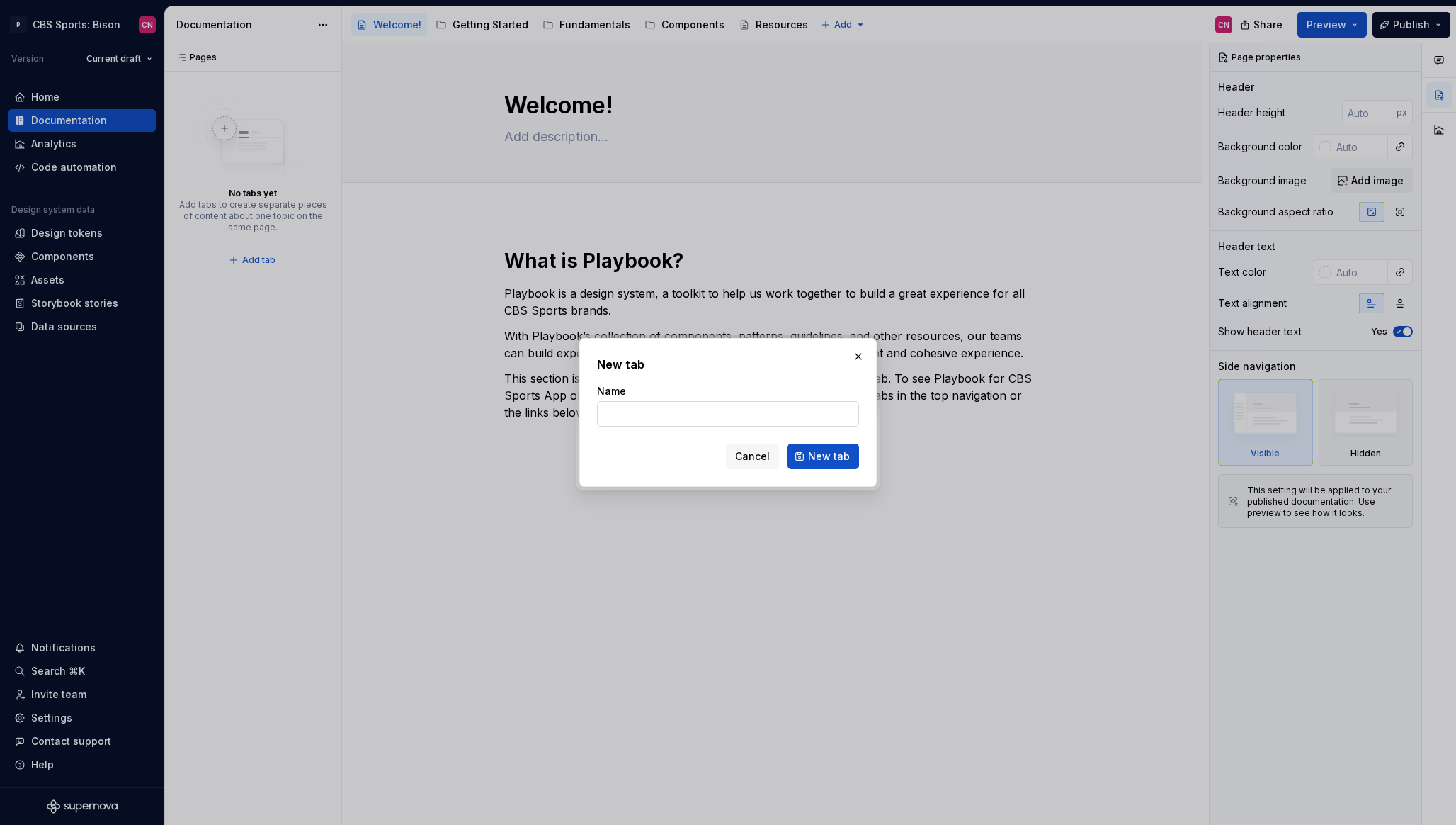
click at [688, 408] on input "Name" at bounding box center [728, 414] width 262 height 25
type input "J"
type input "Jacob"
click at [848, 457] on span "New tab" at bounding box center [829, 457] width 42 height 15
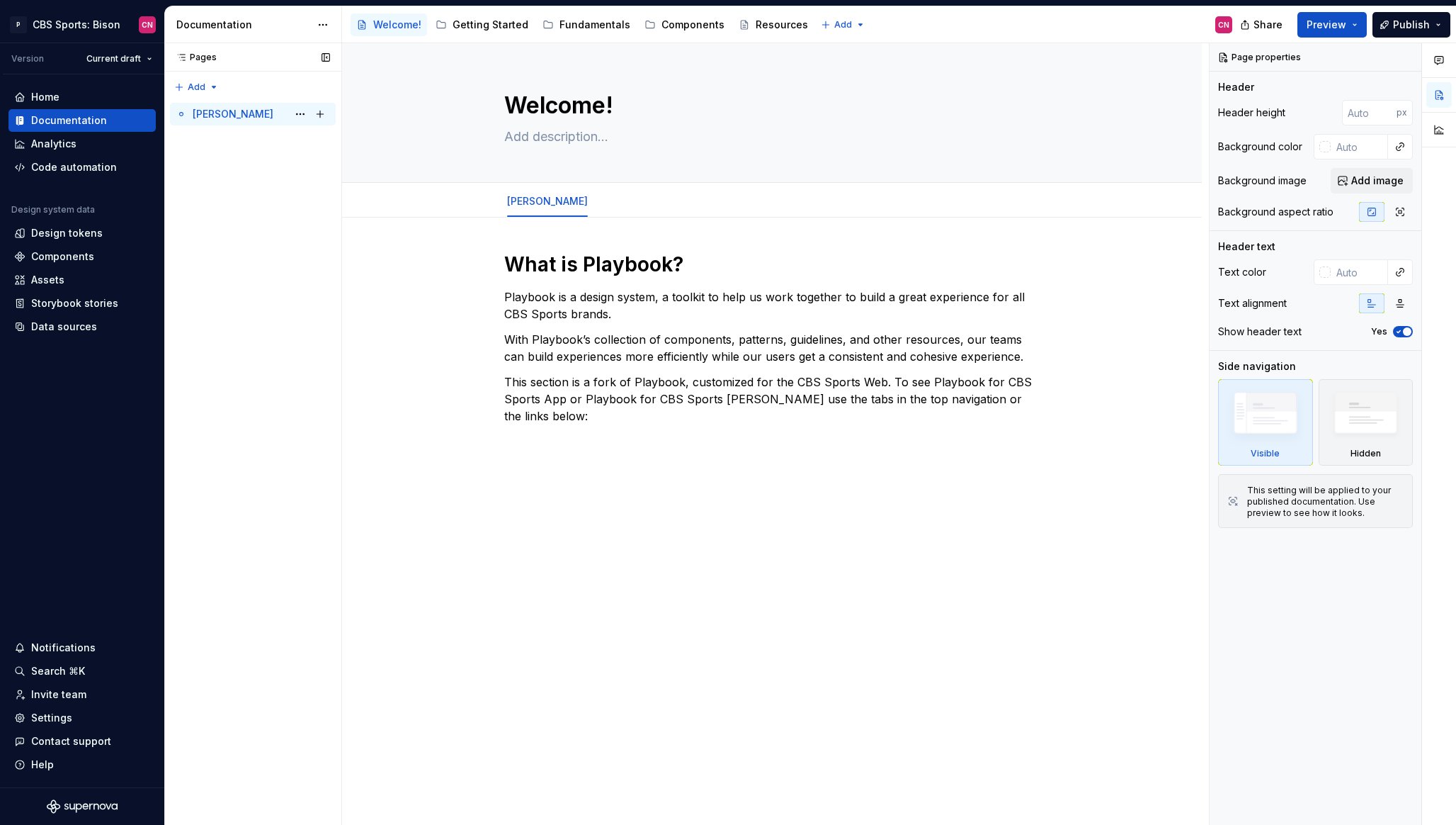
type textarea "*"
type textarea "Playbook Design System for CBS Sports Web"
click at [301, 113] on button "Page tree" at bounding box center [300, 114] width 20 height 20
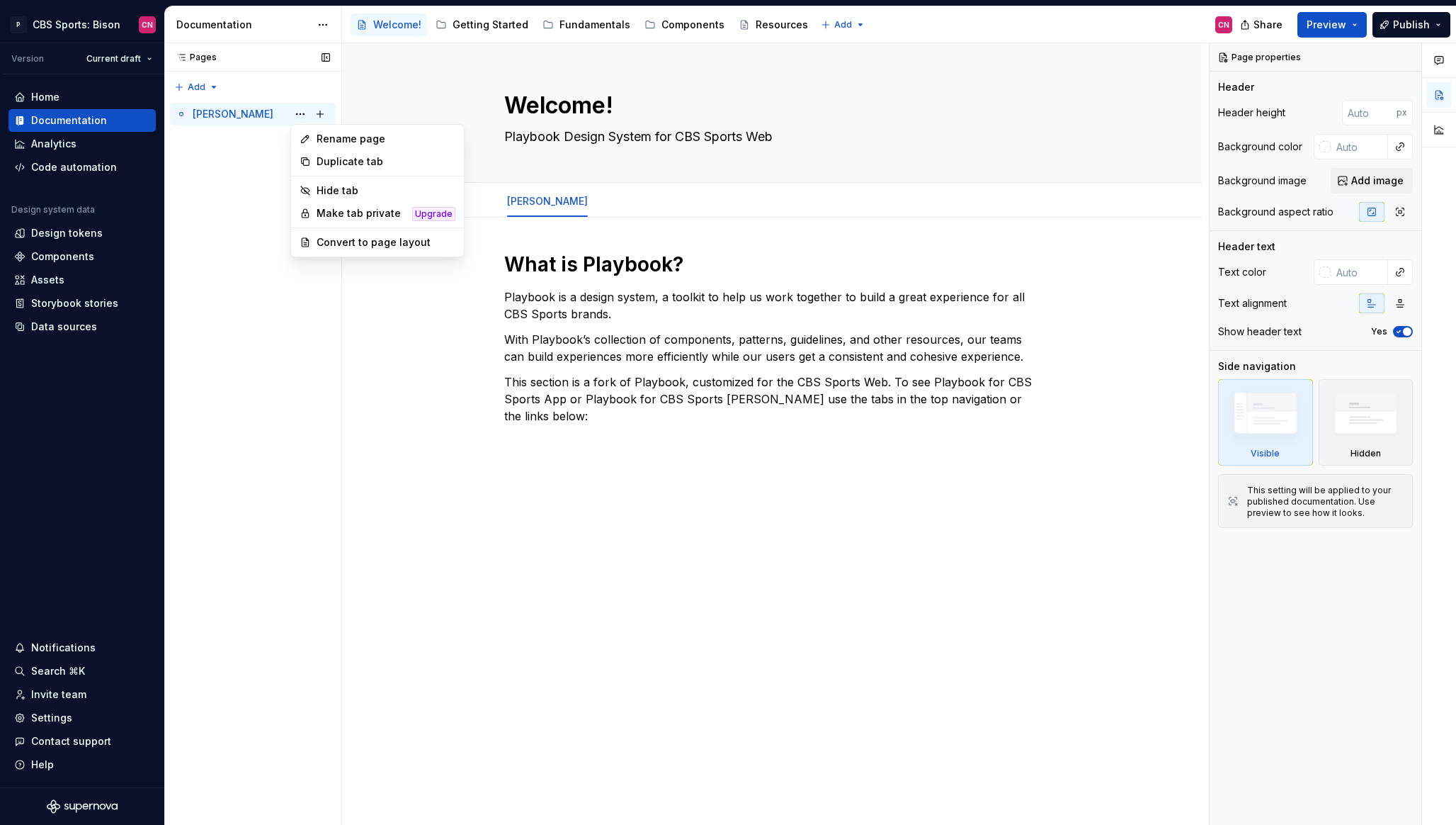
click at [263, 180] on div "Pages Pages Add Accessibility guide for tree Page tree. Navigate the tree with …" at bounding box center [252, 435] width 177 height 782
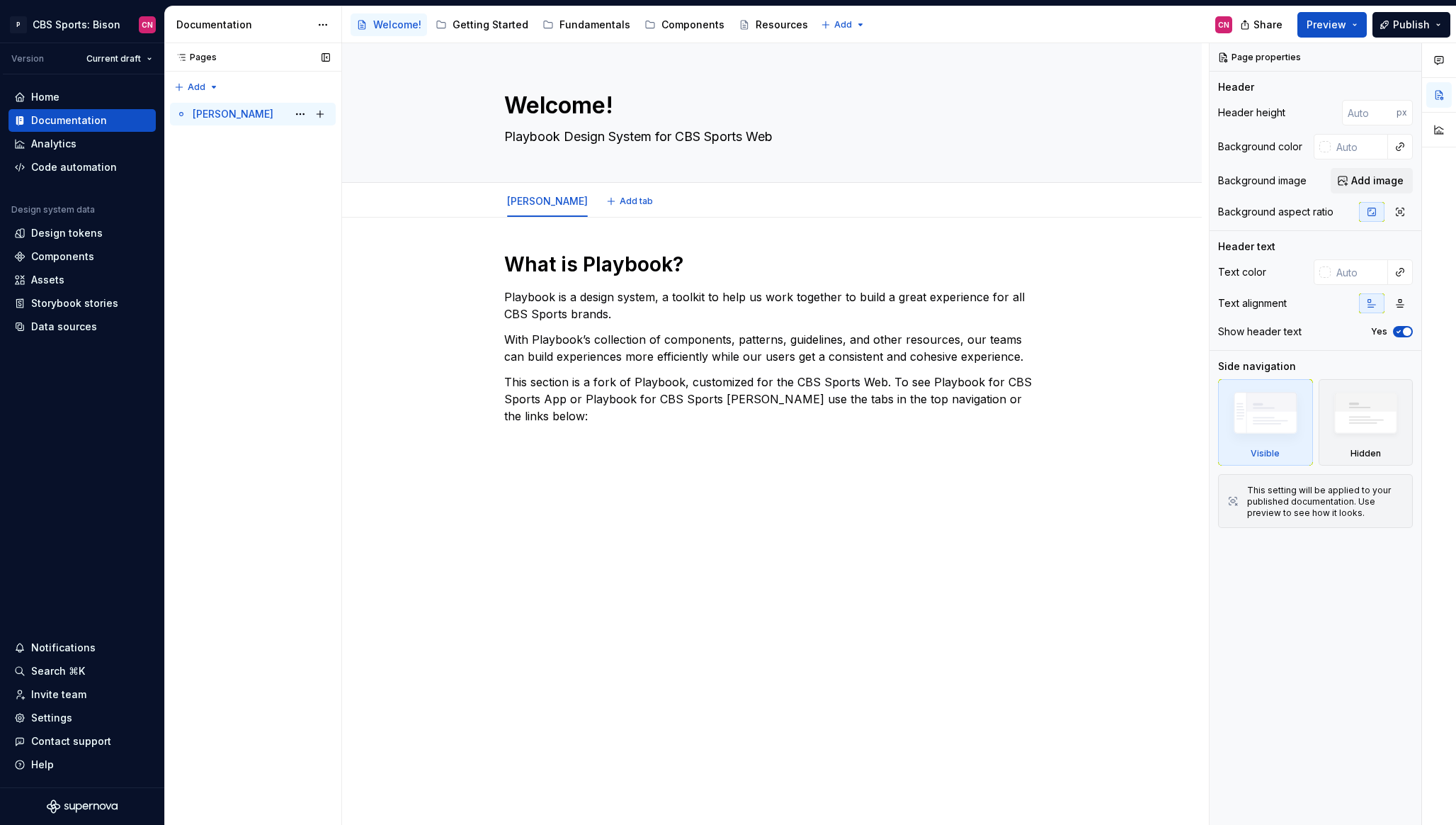
type textarea "*"
click at [215, 85] on div "Pages Pages Add Accessibility guide for tree Page tree. Navigate the tree with …" at bounding box center [252, 435] width 177 height 782
click at [225, 111] on div "New tab" at bounding box center [242, 115] width 93 height 15
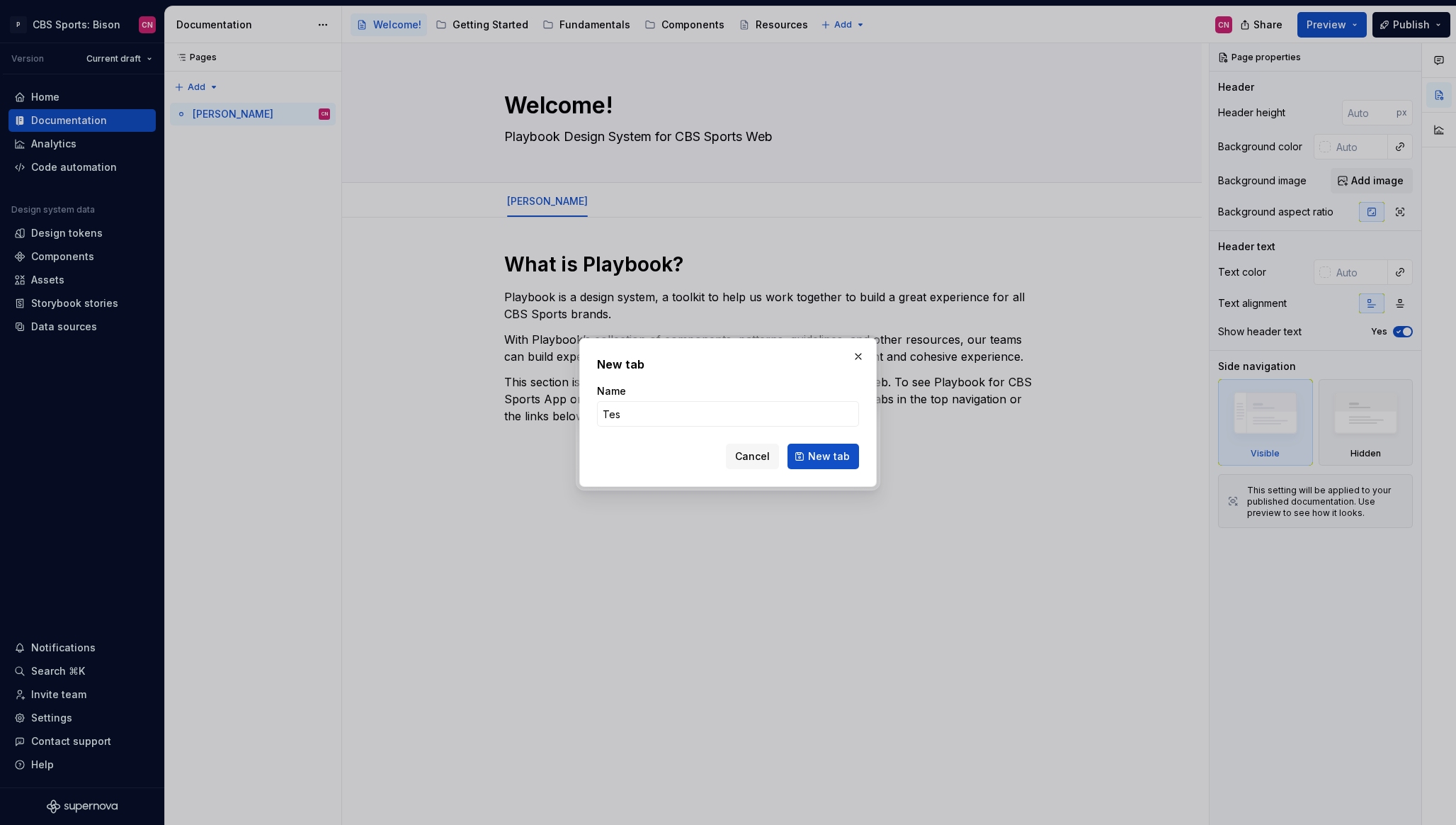
type input "Test"
click button "New tab" at bounding box center [823, 457] width 72 height 25
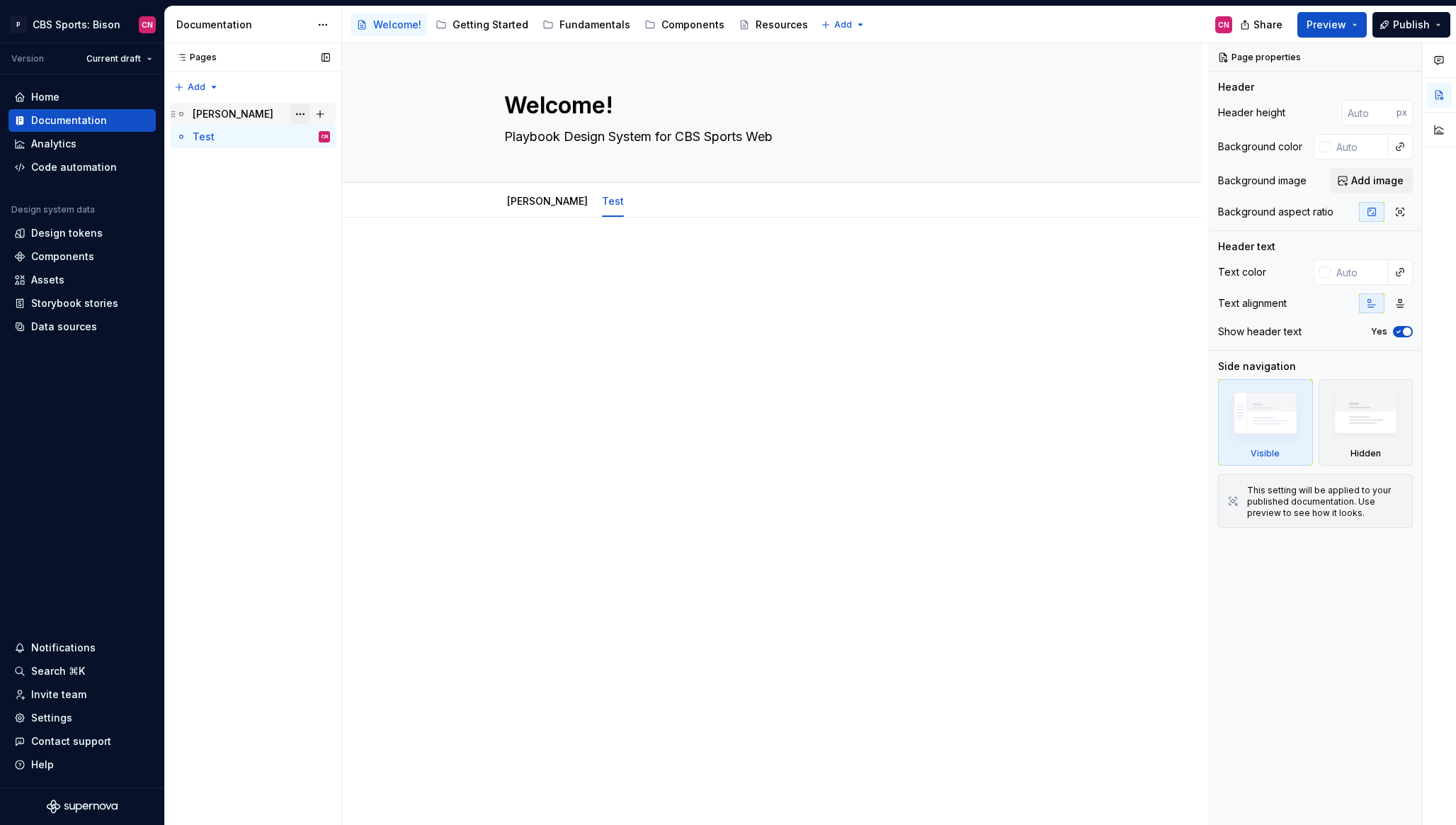
click at [306, 117] on button "Page tree" at bounding box center [300, 114] width 20 height 20
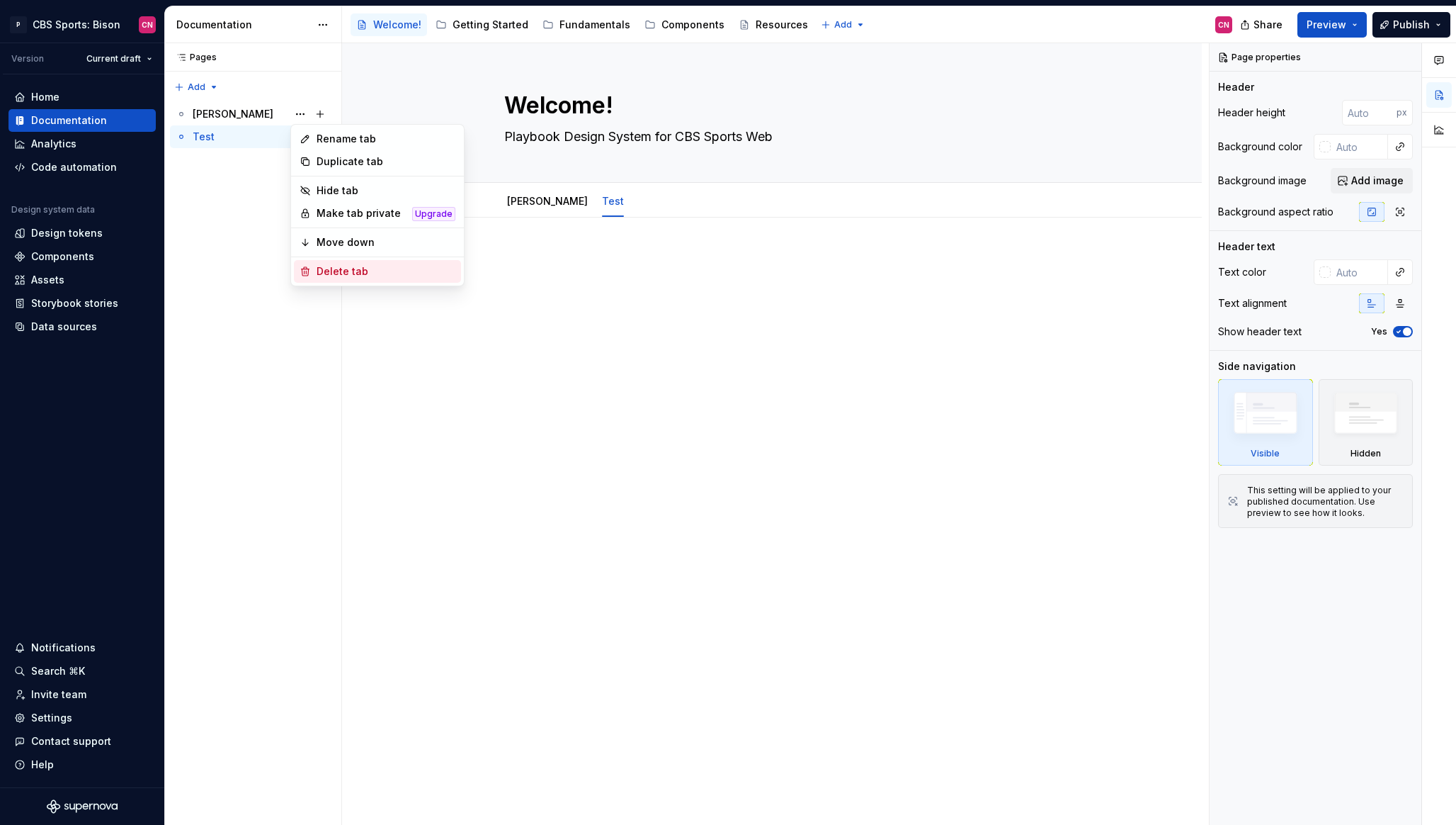
click at [331, 275] on div "Delete tab" at bounding box center [386, 271] width 139 height 15
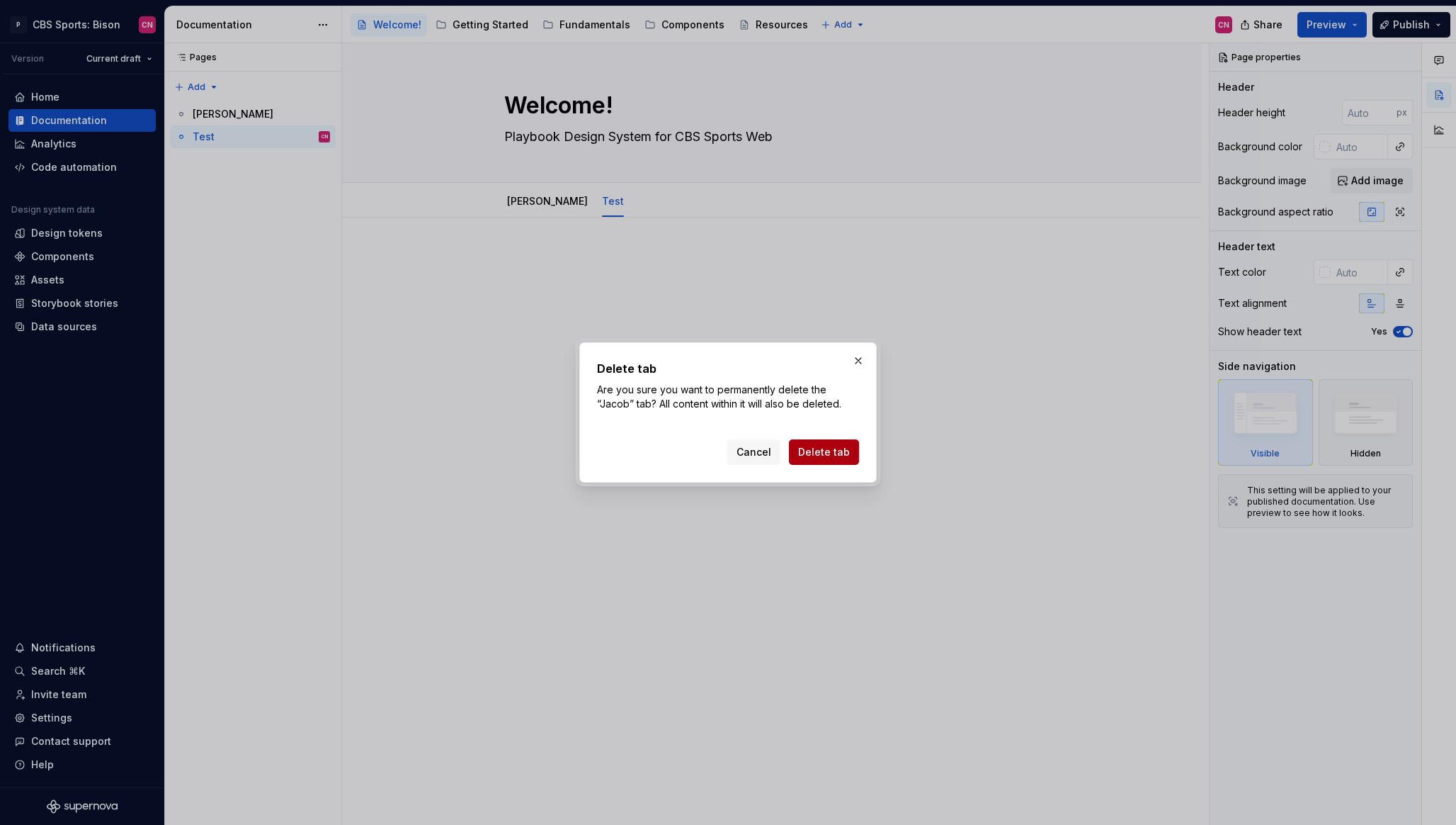
click at [800, 451] on button "Delete tab" at bounding box center [824, 452] width 70 height 25
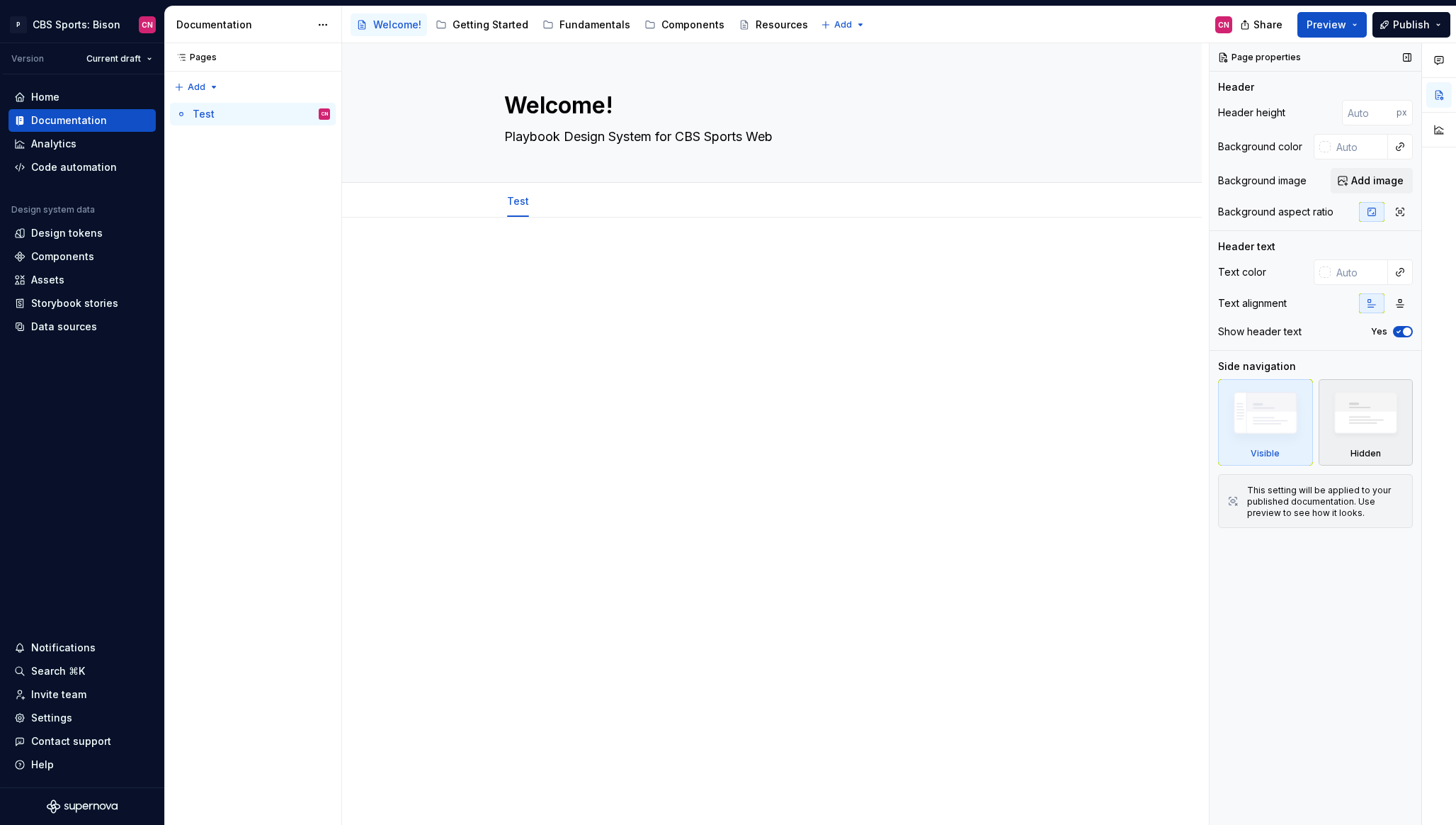
click at [1331, 443] on img at bounding box center [1366, 417] width 83 height 63
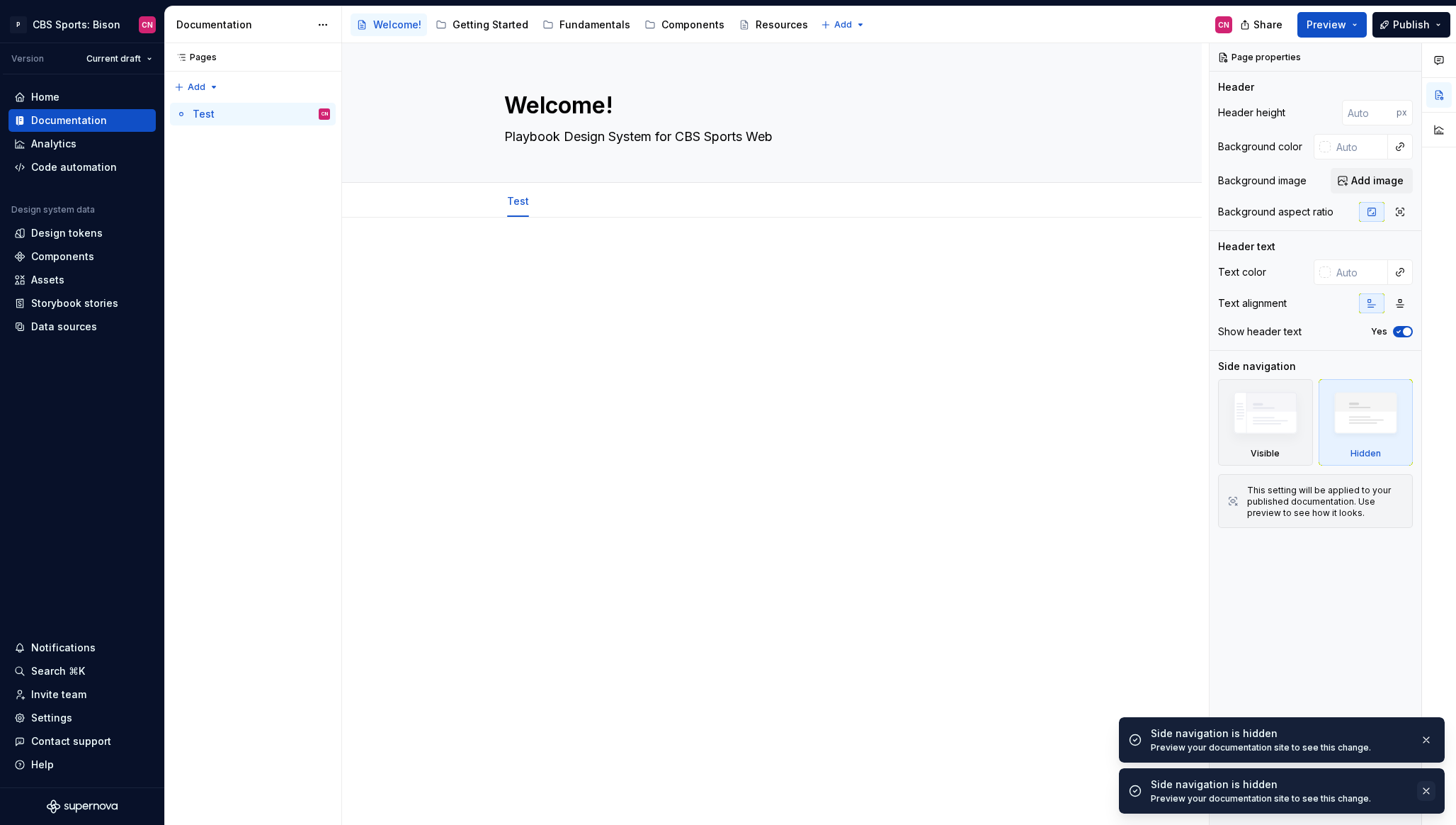
click at [1428, 800] on button "button" at bounding box center [1427, 791] width 18 height 20
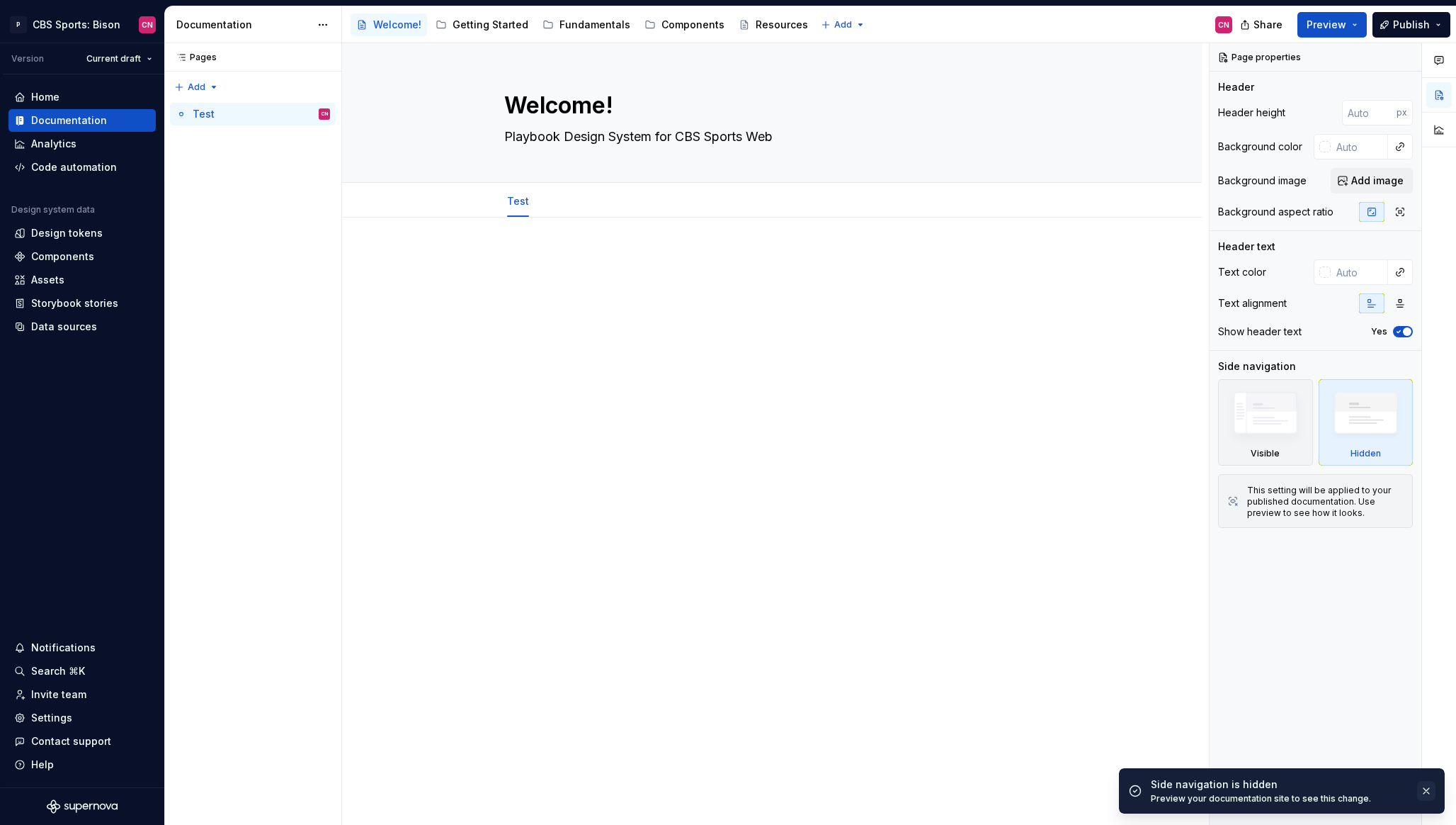
click at [1429, 799] on button "button" at bounding box center [1427, 791] width 18 height 20
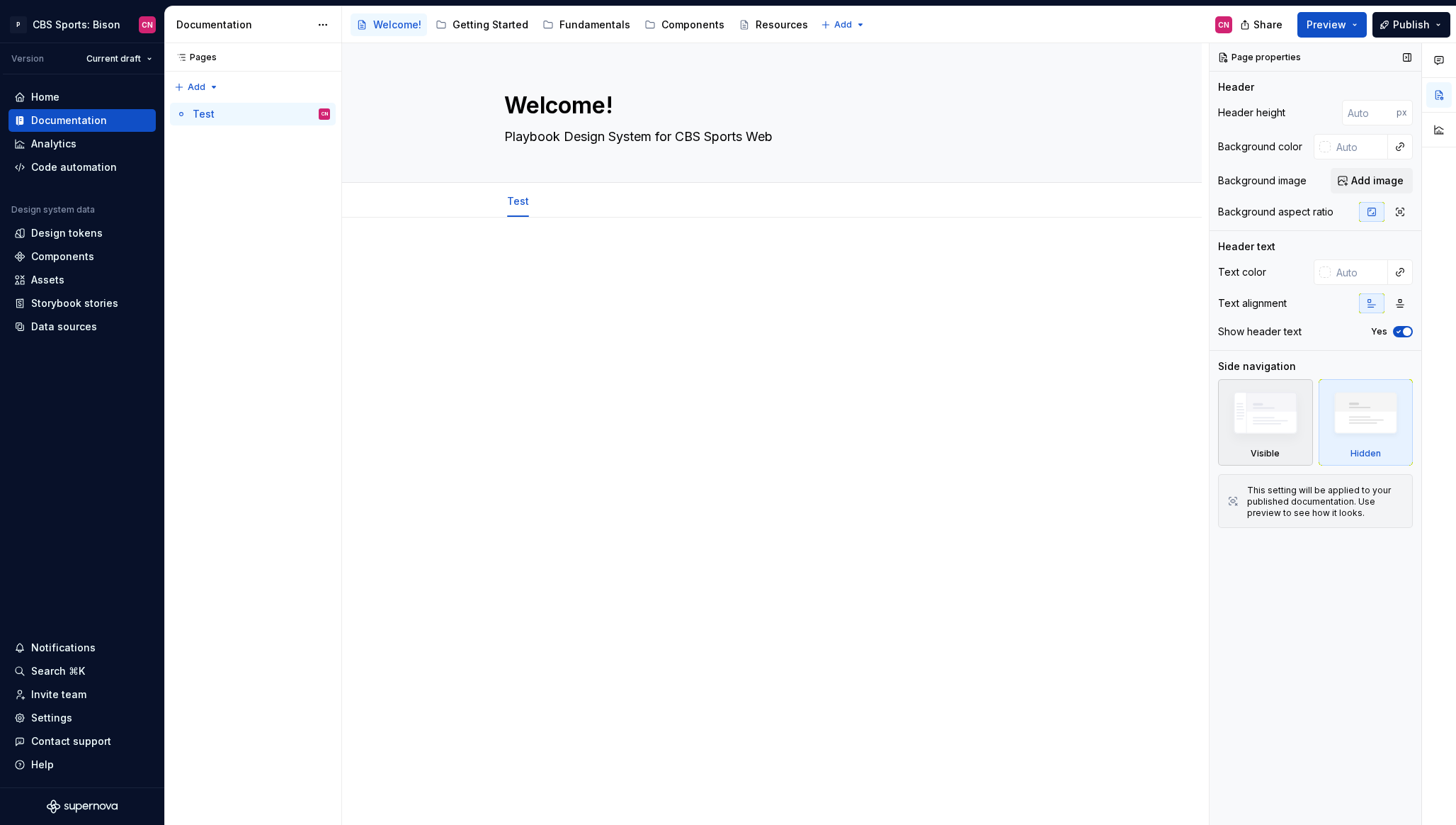
click at [1277, 418] on img at bounding box center [1265, 417] width 83 height 62
click at [364, 25] on button "Page tree" at bounding box center [365, 25] width 17 height 17
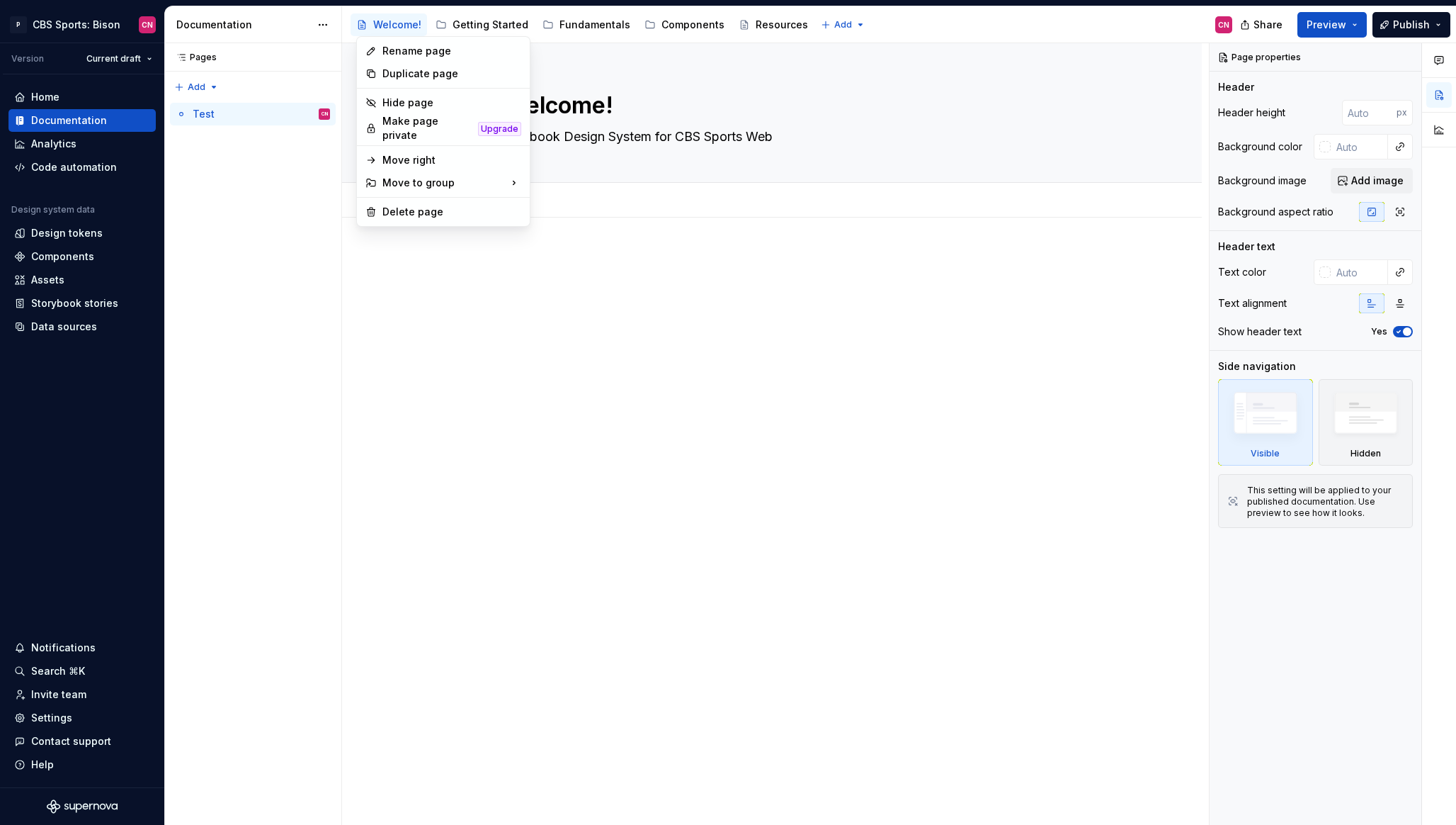
click at [333, 29] on html "P CBS Sports: Bison CN Version Current draft Home Documentation Analytics Code …" at bounding box center [728, 412] width 1456 height 825
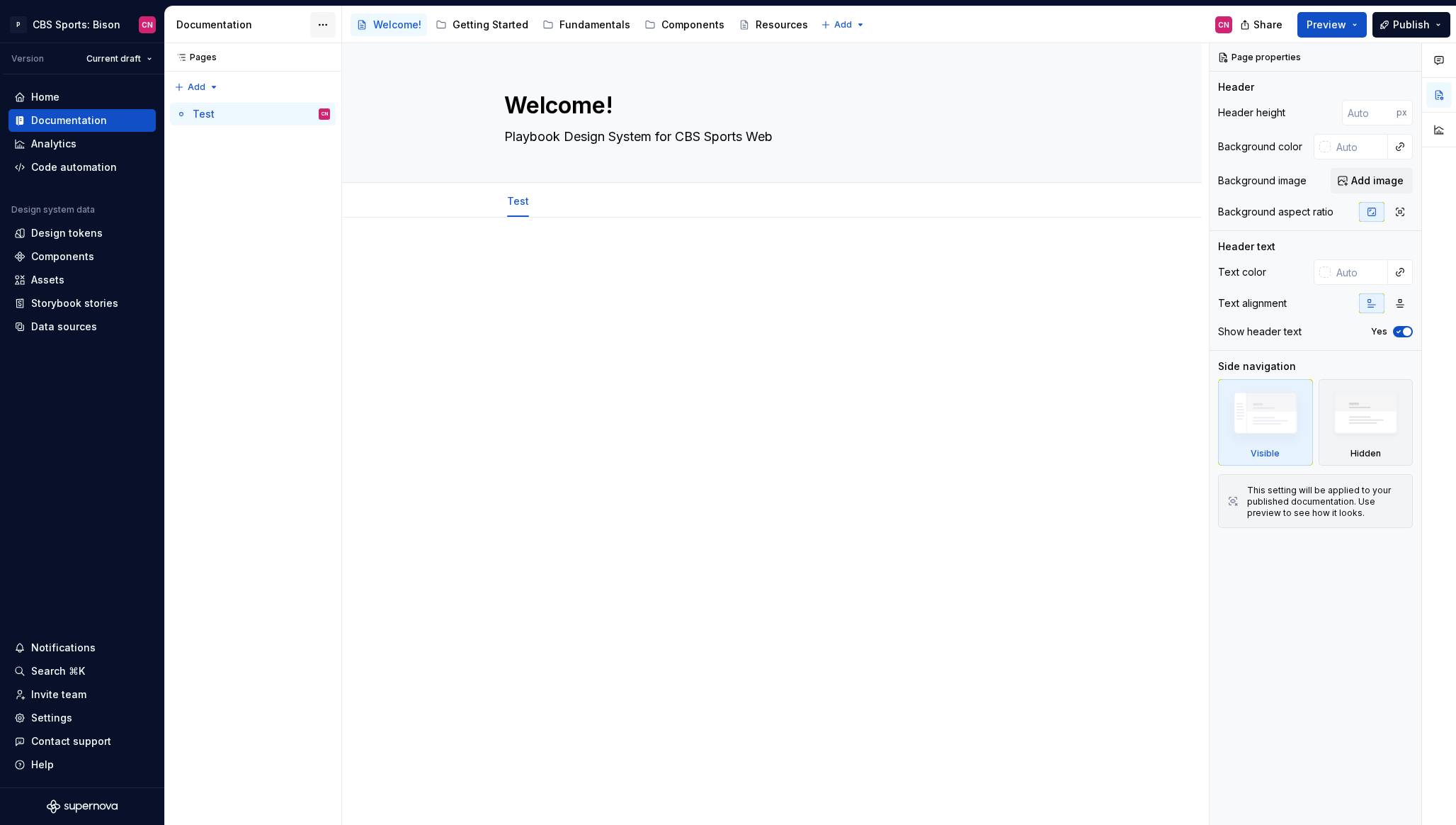
click at [328, 27] on html "P CBS Sports: Bison CN Version Current draft Home Documentation Analytics Code …" at bounding box center [728, 412] width 1456 height 825
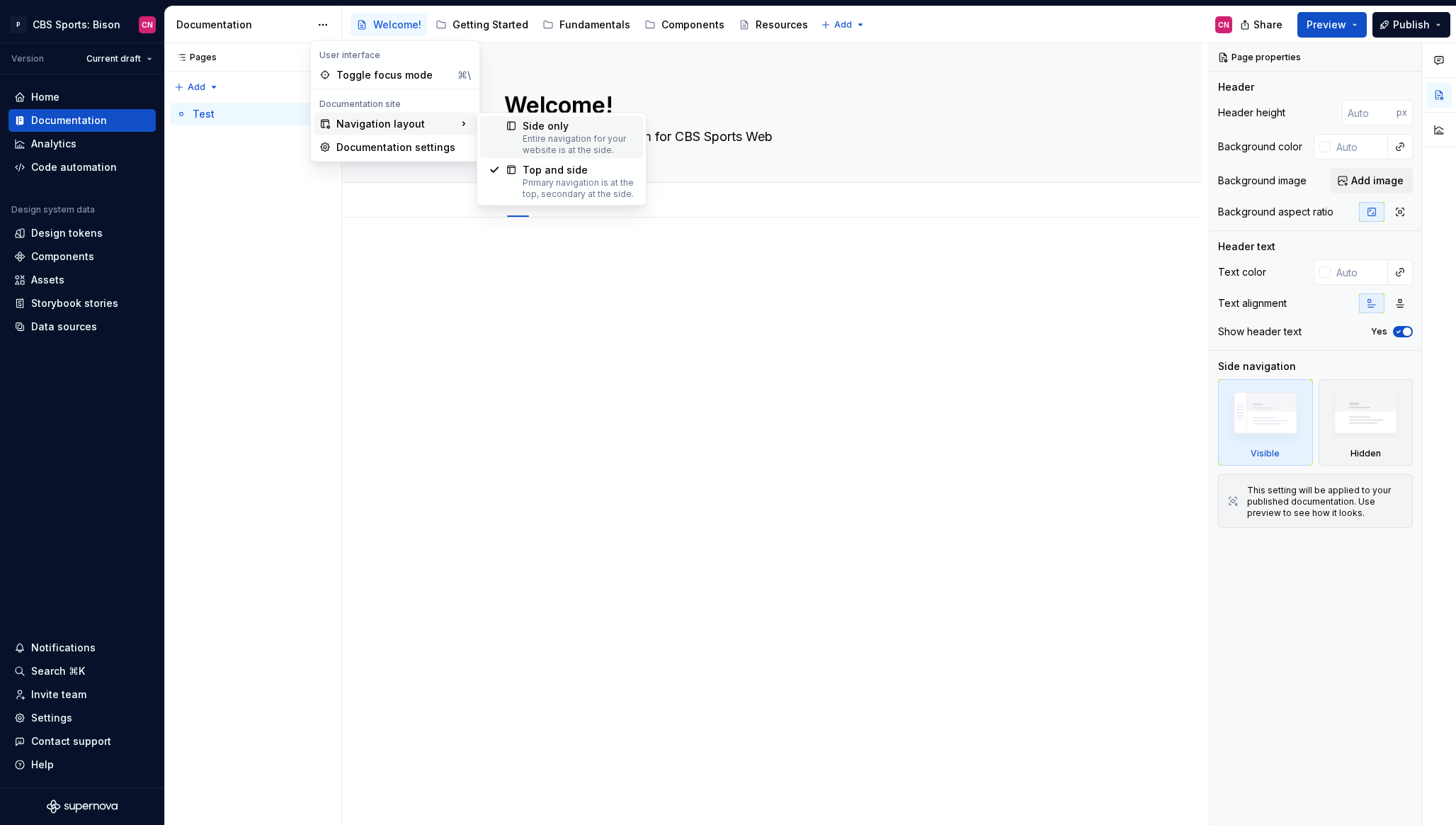
click at [549, 127] on div "Side only" at bounding box center [578, 126] width 112 height 15
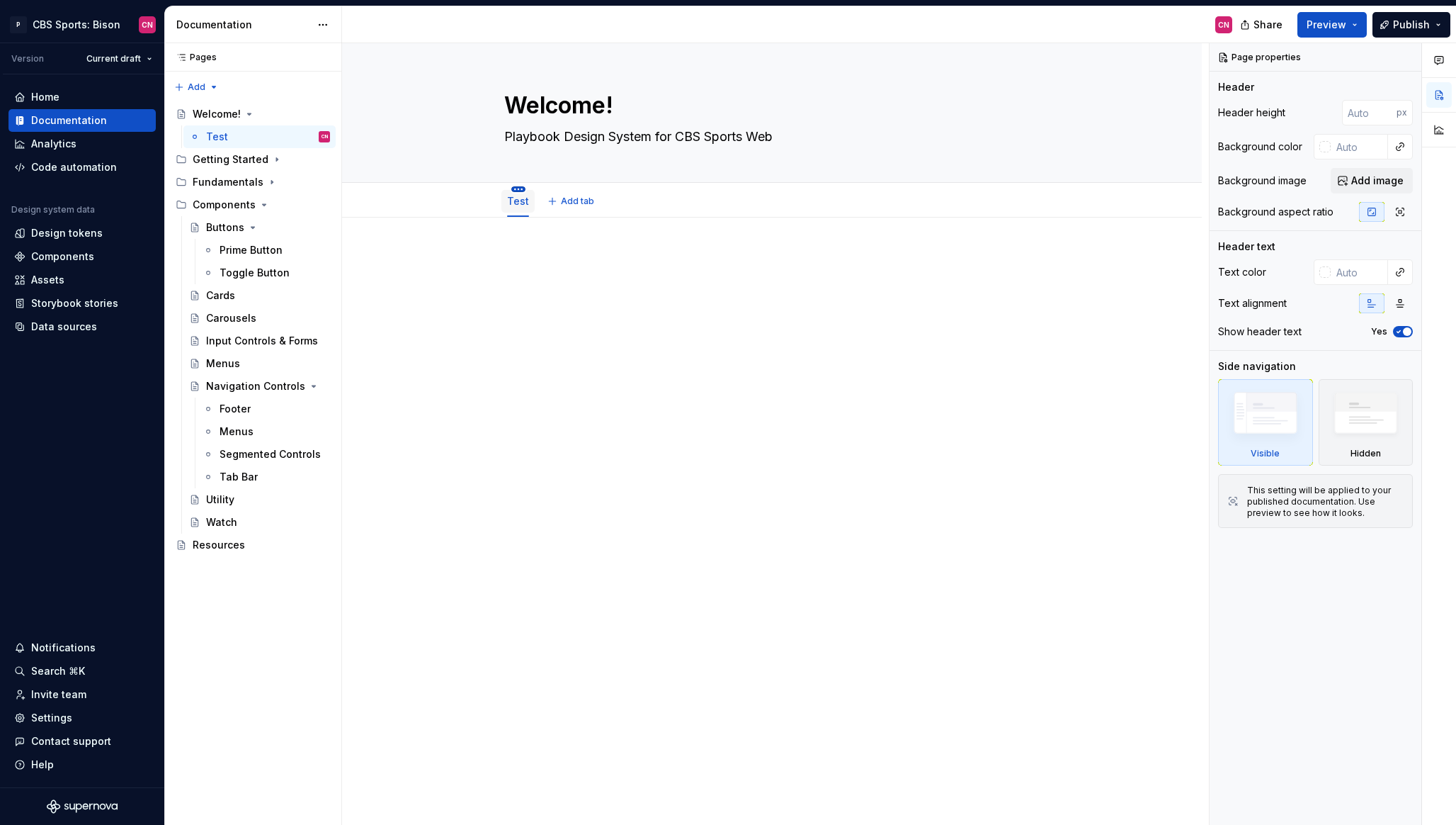
click at [520, 190] on html "P CBS Sports: Bison CN Version Current draft Home Documentation Analytics Code …" at bounding box center [728, 412] width 1456 height 825
click at [579, 258] on div "Hide tab" at bounding box center [607, 261] width 133 height 15
click at [1346, 27] on span "Preview" at bounding box center [1327, 25] width 40 height 15
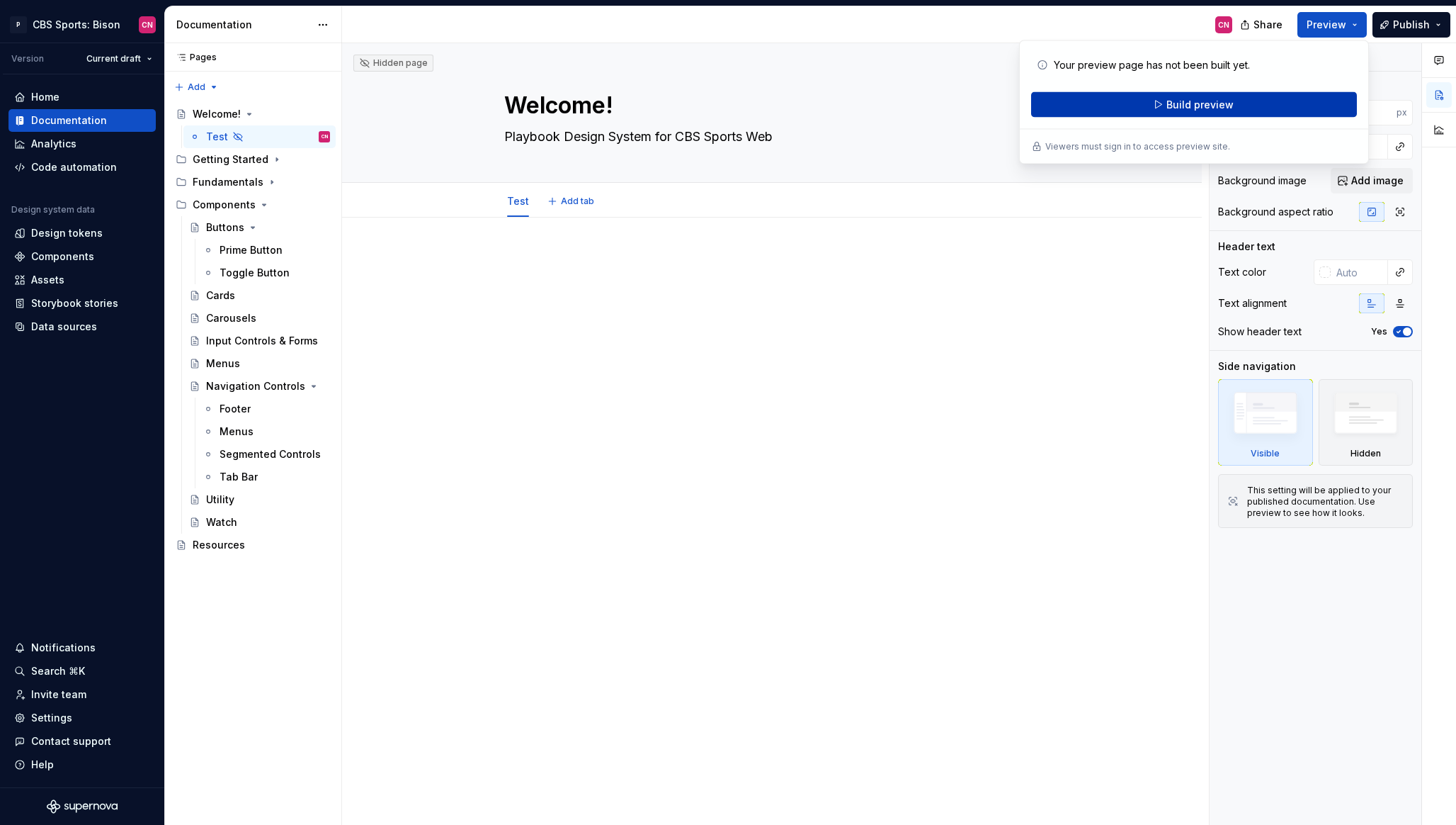
click at [1291, 98] on button "Build preview" at bounding box center [1194, 105] width 326 height 25
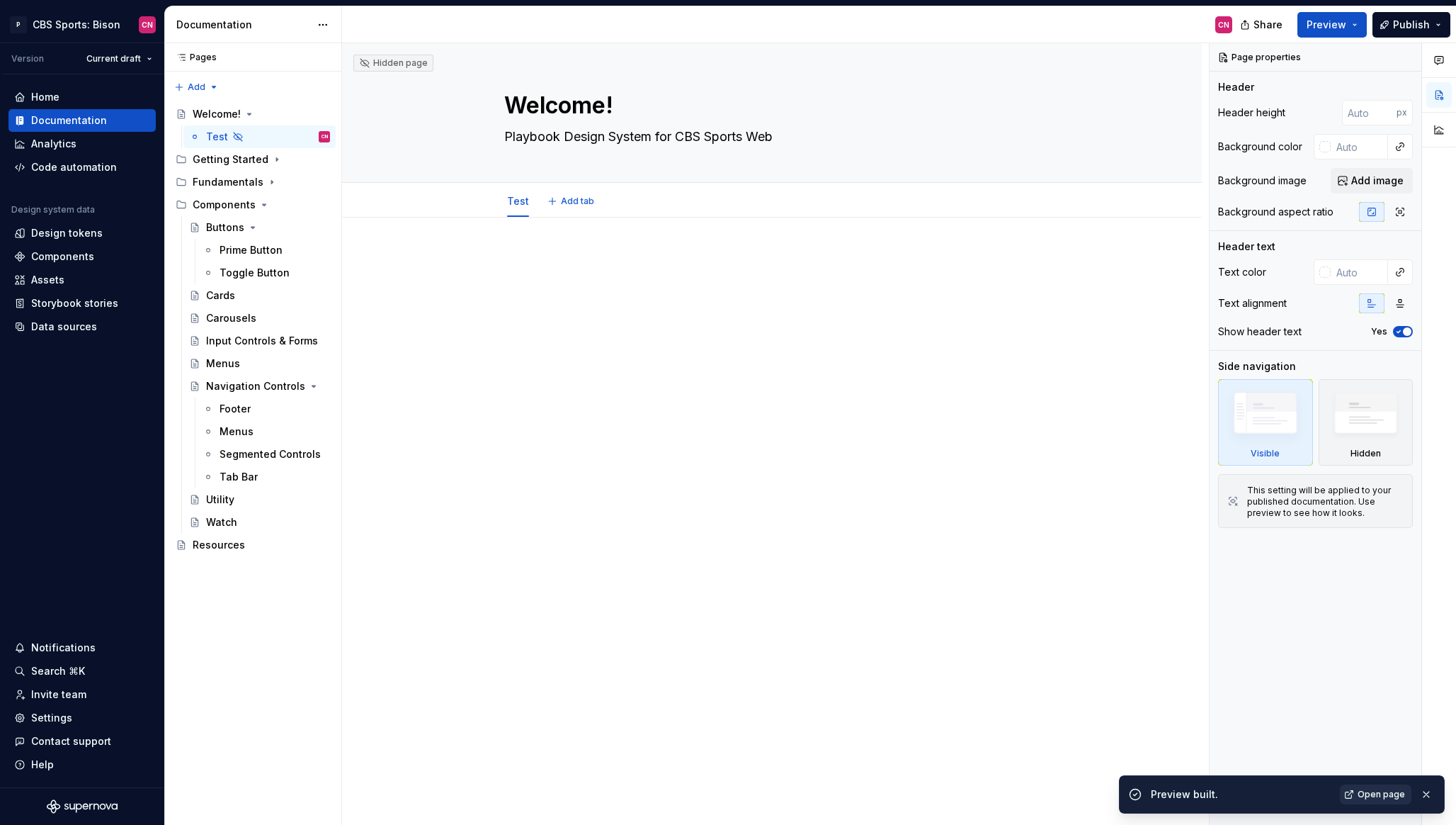
click at [1385, 792] on span "Open page" at bounding box center [1382, 794] width 47 height 11
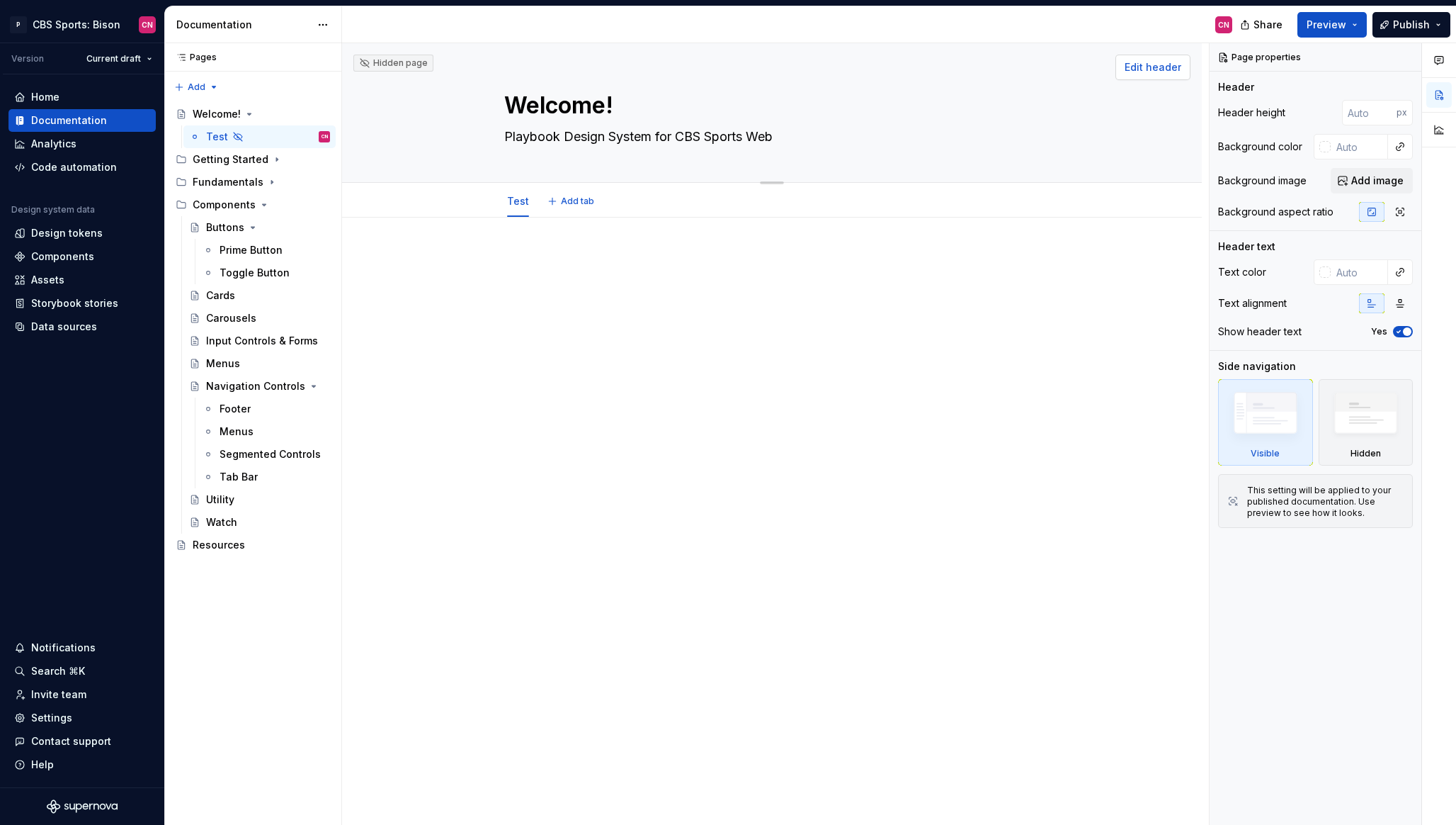
click at [1165, 66] on span "Edit header" at bounding box center [1153, 67] width 56 height 15
click at [1160, 66] on span "Edit header" at bounding box center [1153, 67] width 56 height 15
click at [1399, 332] on icon "button" at bounding box center [1399, 331] width 11 height 8
click at [1341, 27] on span "Preview" at bounding box center [1327, 25] width 40 height 15
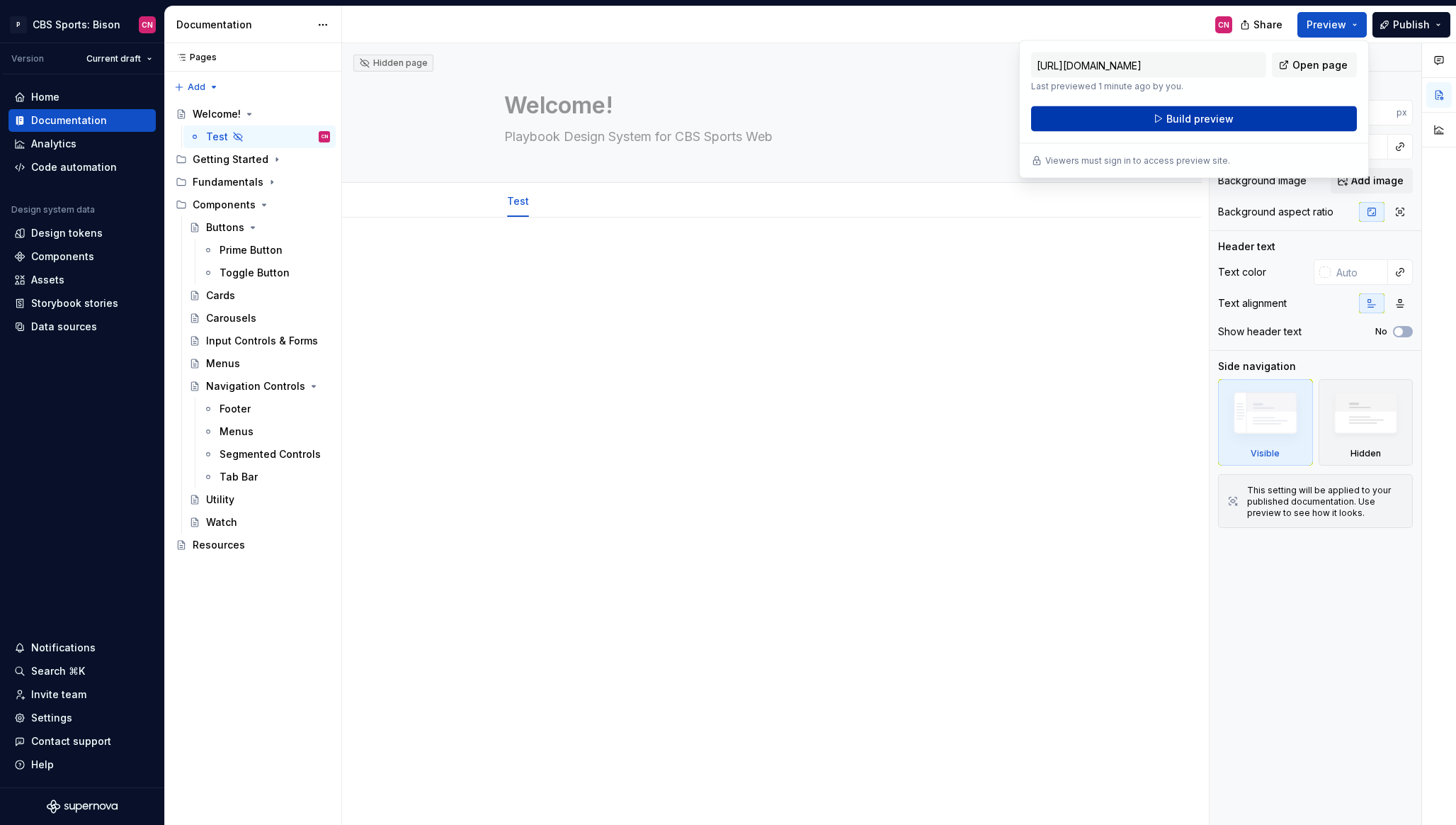
click at [1236, 126] on button "Build preview" at bounding box center [1194, 119] width 326 height 25
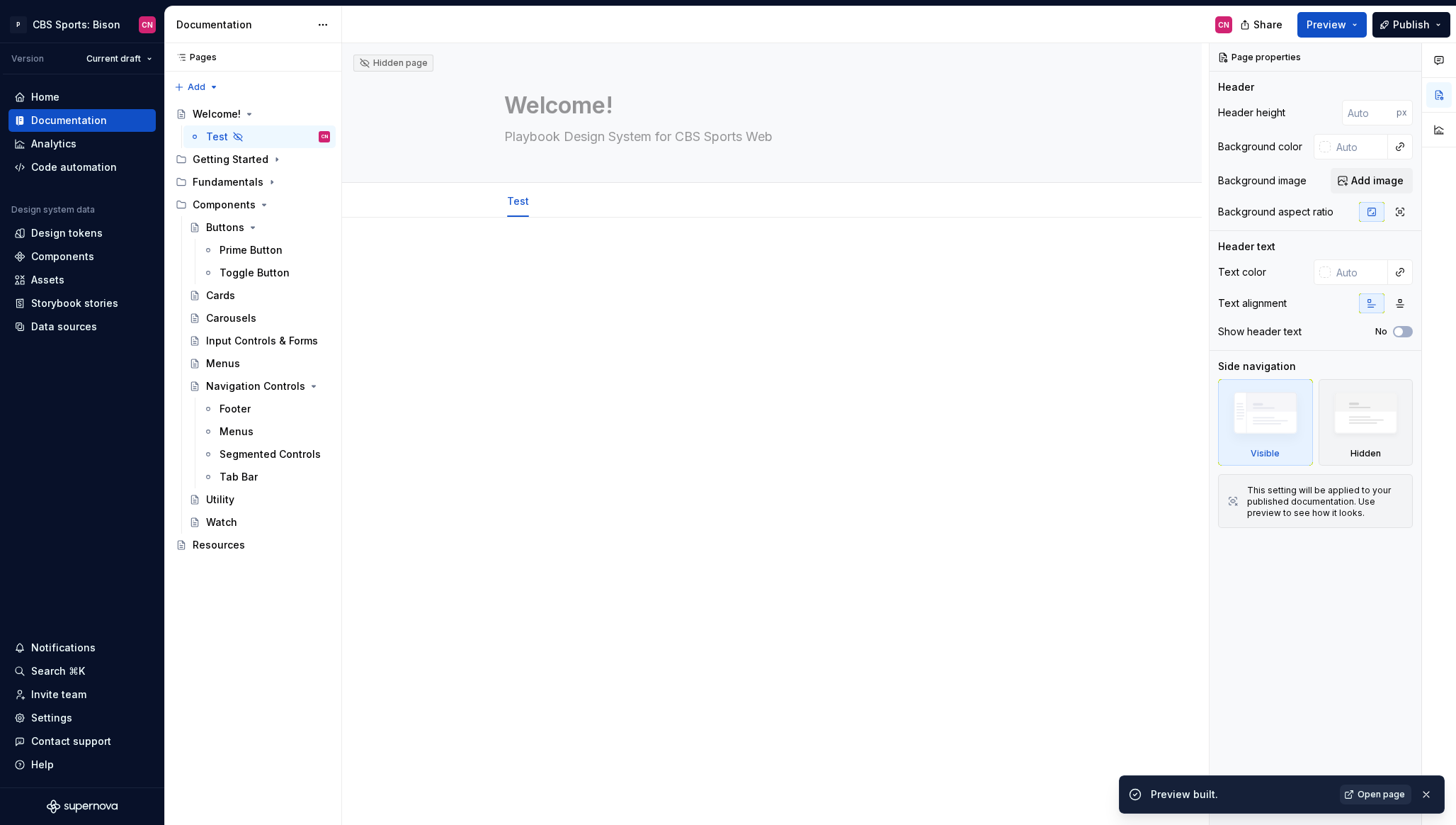
click at [1376, 794] on span "Open page" at bounding box center [1382, 794] width 47 height 11
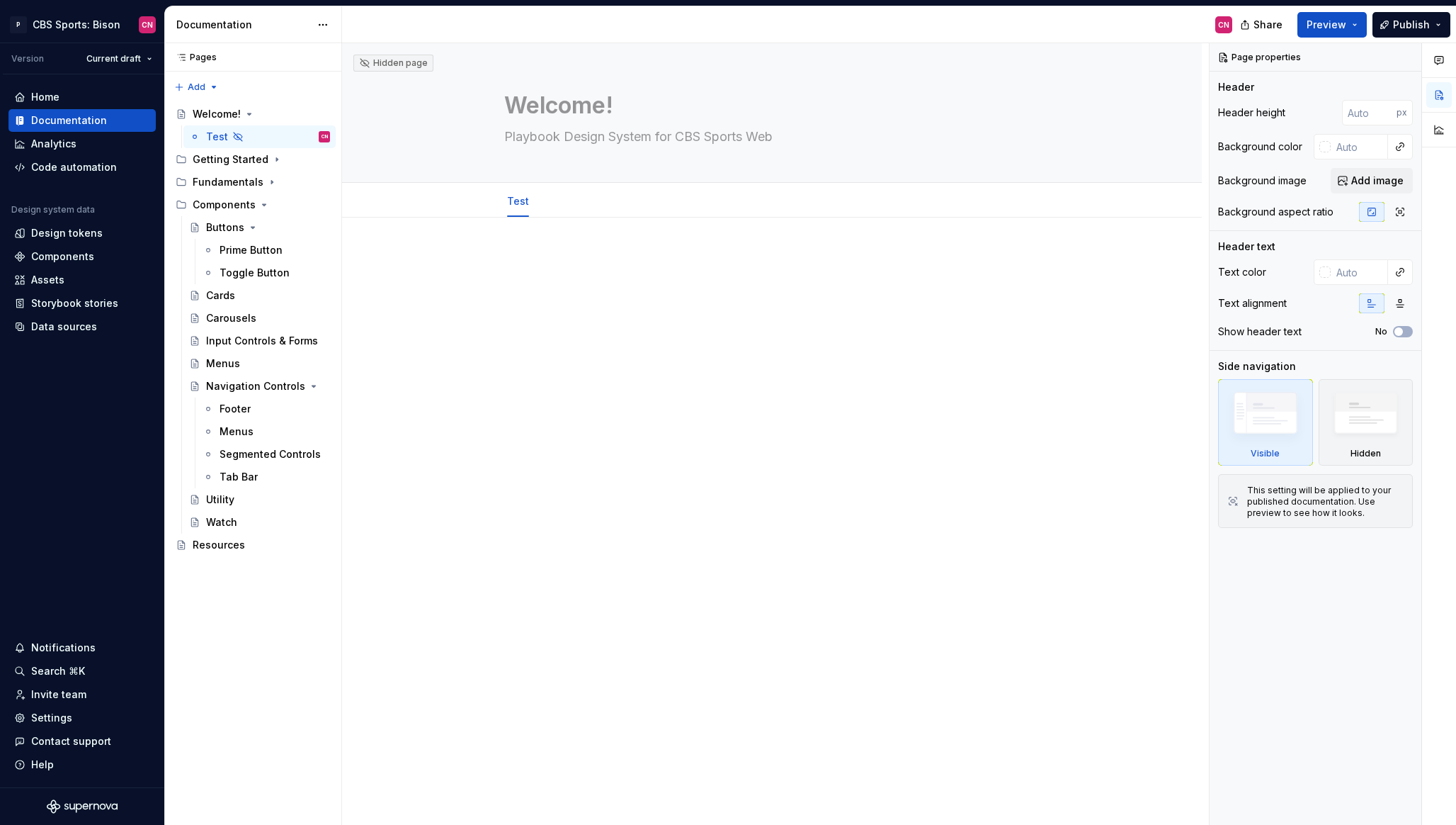
type textarea "*"
click at [1386, 117] on input "-3" at bounding box center [1370, 113] width 54 height 25
click at [1386, 108] on input "-2" at bounding box center [1370, 113] width 54 height 25
click at [1386, 108] on input "-1" at bounding box center [1370, 113] width 54 height 25
type input "0"
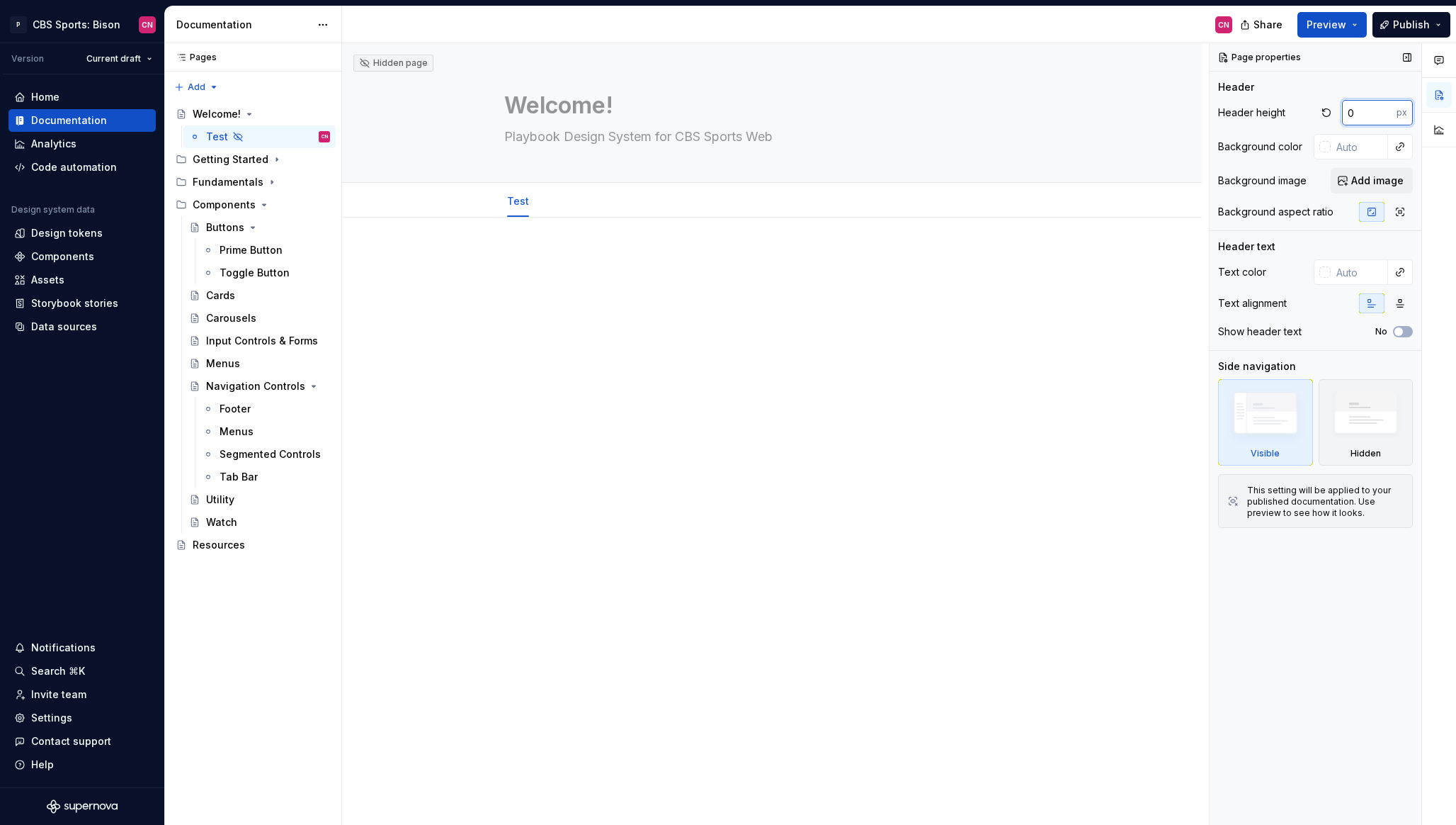
click at [1386, 108] on input "0" at bounding box center [1370, 113] width 54 height 25
click at [1353, 149] on input "text" at bounding box center [1359, 147] width 57 height 25
click at [1328, 147] on div at bounding box center [1325, 146] width 11 height 11
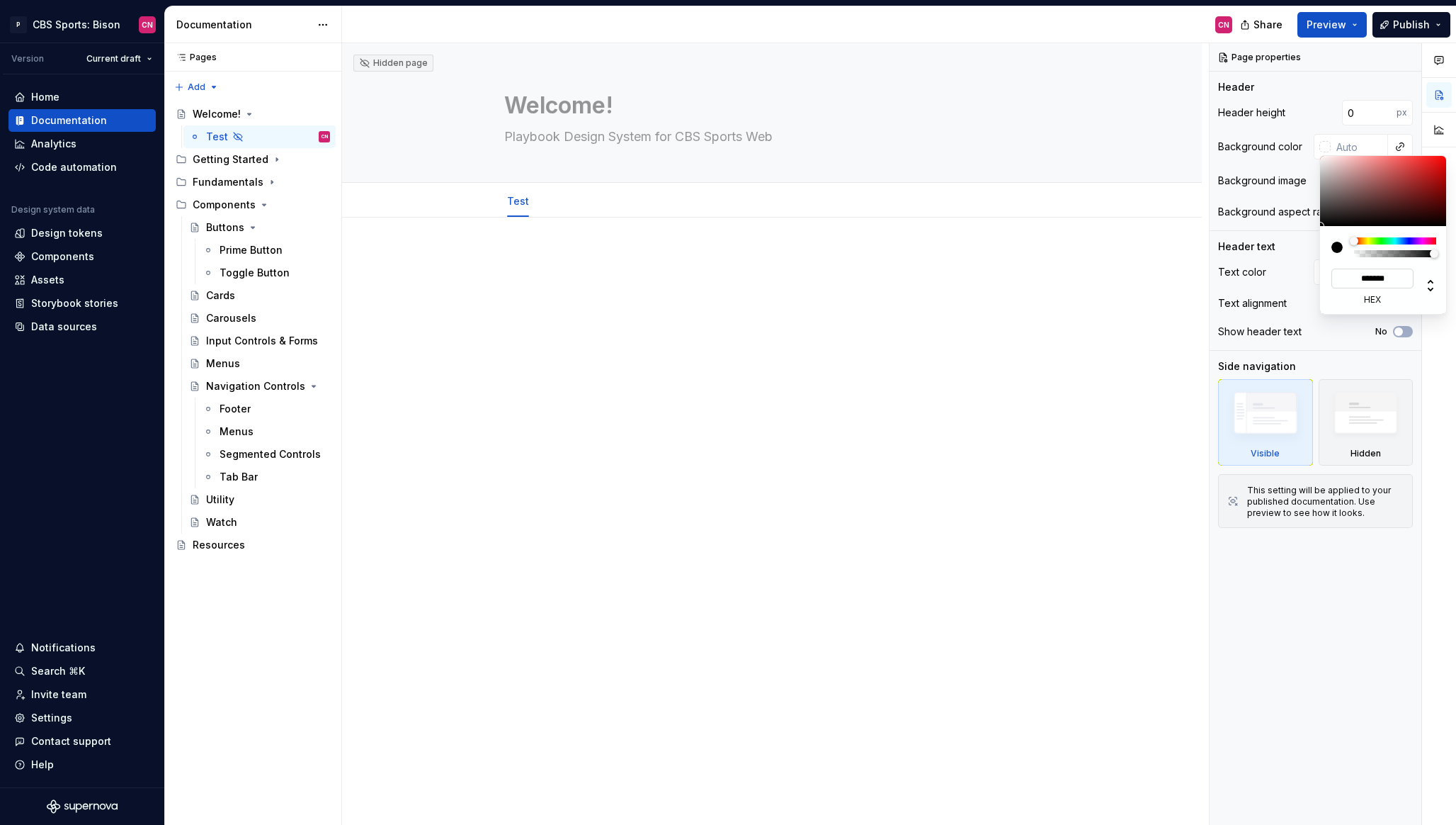
click at [1392, 280] on input "*******" at bounding box center [1373, 279] width 83 height 20
type textarea "*"
type input "*******"
click at [1282, 157] on div "Comments Open comments No comments yet Select ‘Comment’ from the block context …" at bounding box center [1334, 435] width 247 height 782
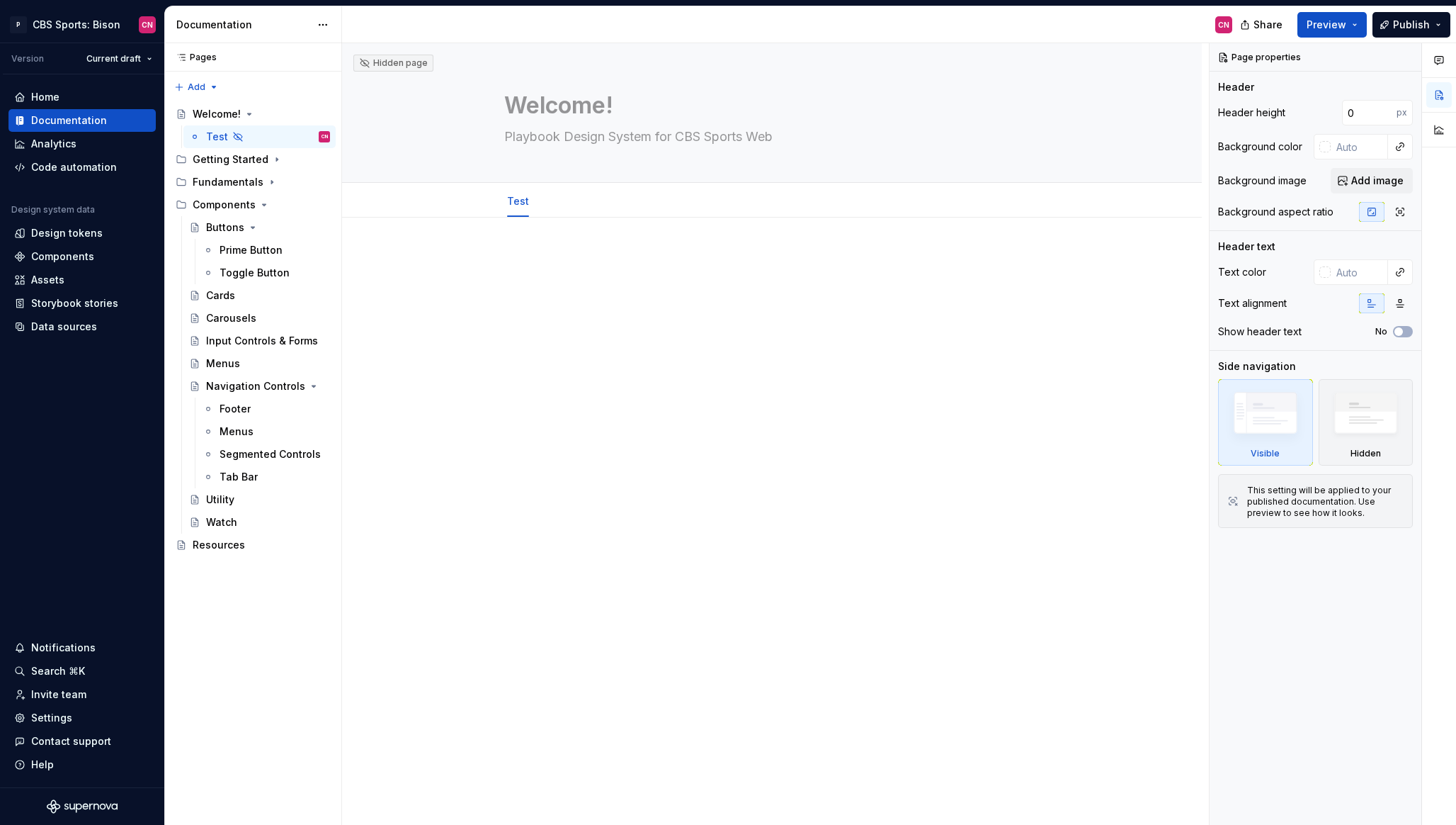
click at [1282, 157] on div "Comments Open comments No comments yet Select ‘Comment’ from the block context …" at bounding box center [1334, 435] width 247 height 782
click at [1324, 11] on div "Share Preview Publish" at bounding box center [1350, 25] width 212 height 36
click at [1324, 21] on span "Preview" at bounding box center [1327, 25] width 40 height 15
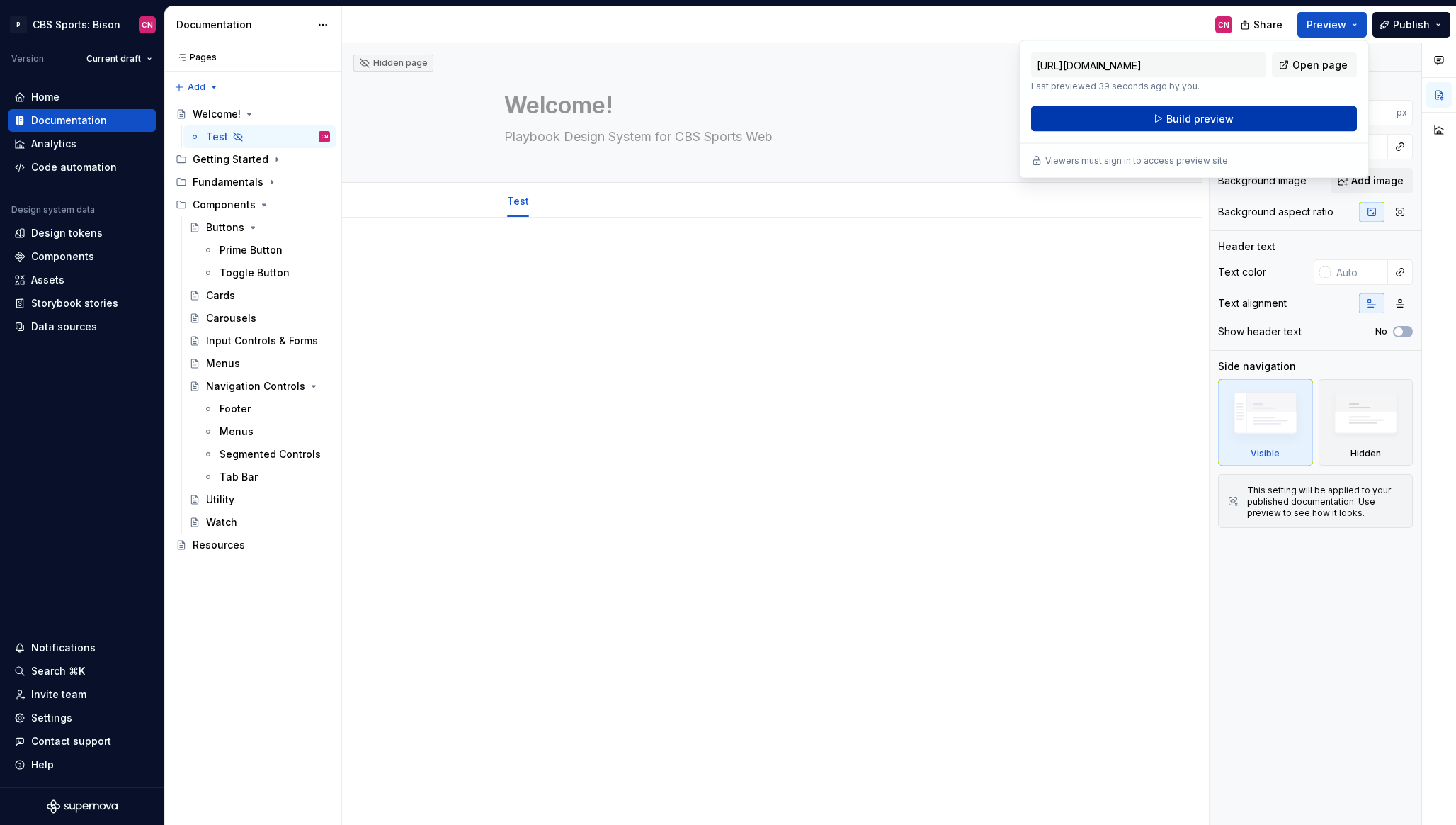
click at [1204, 118] on span "Build preview" at bounding box center [1200, 119] width 67 height 15
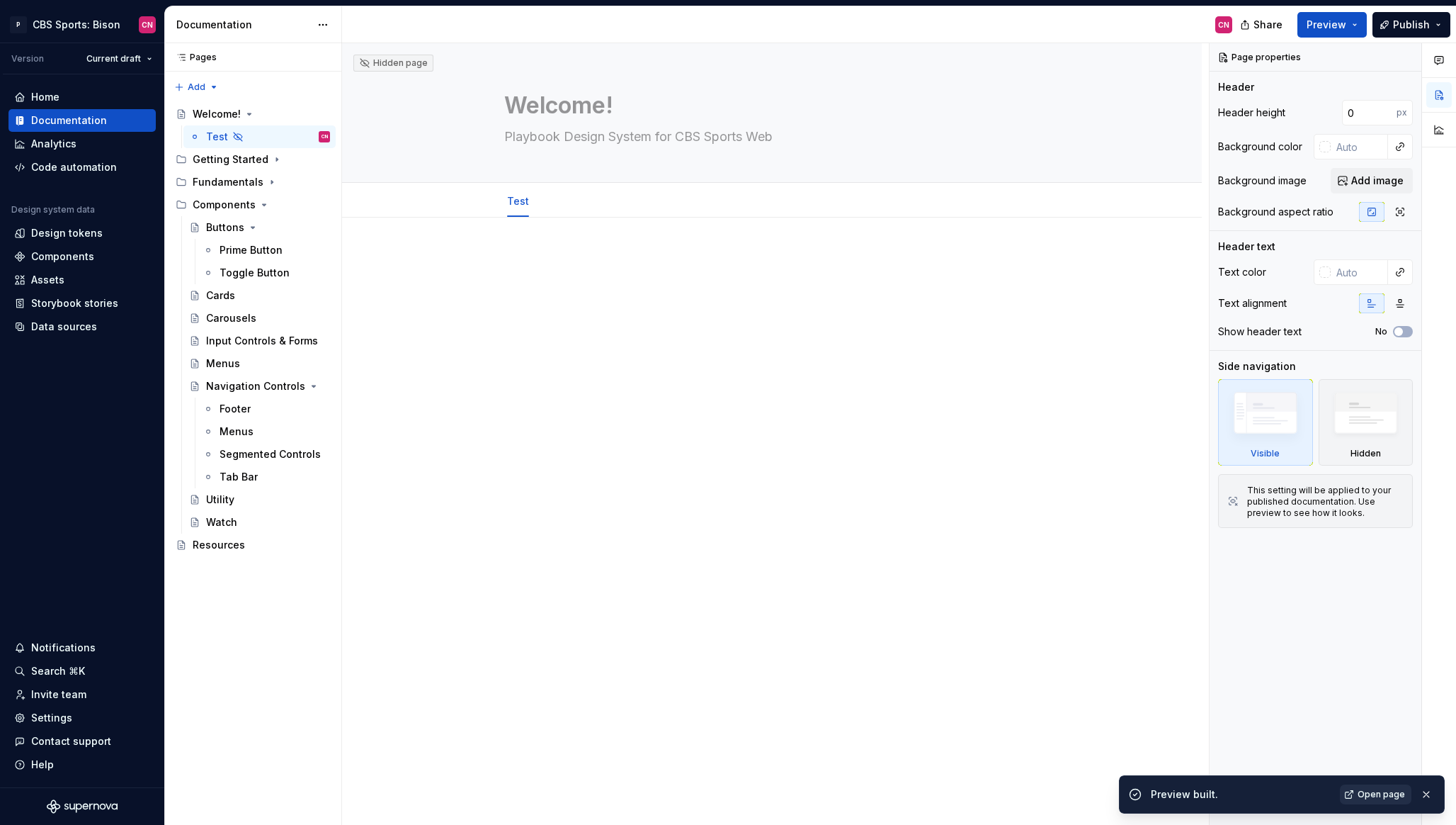
click at [1355, 793] on link "Open page" at bounding box center [1375, 794] width 72 height 20
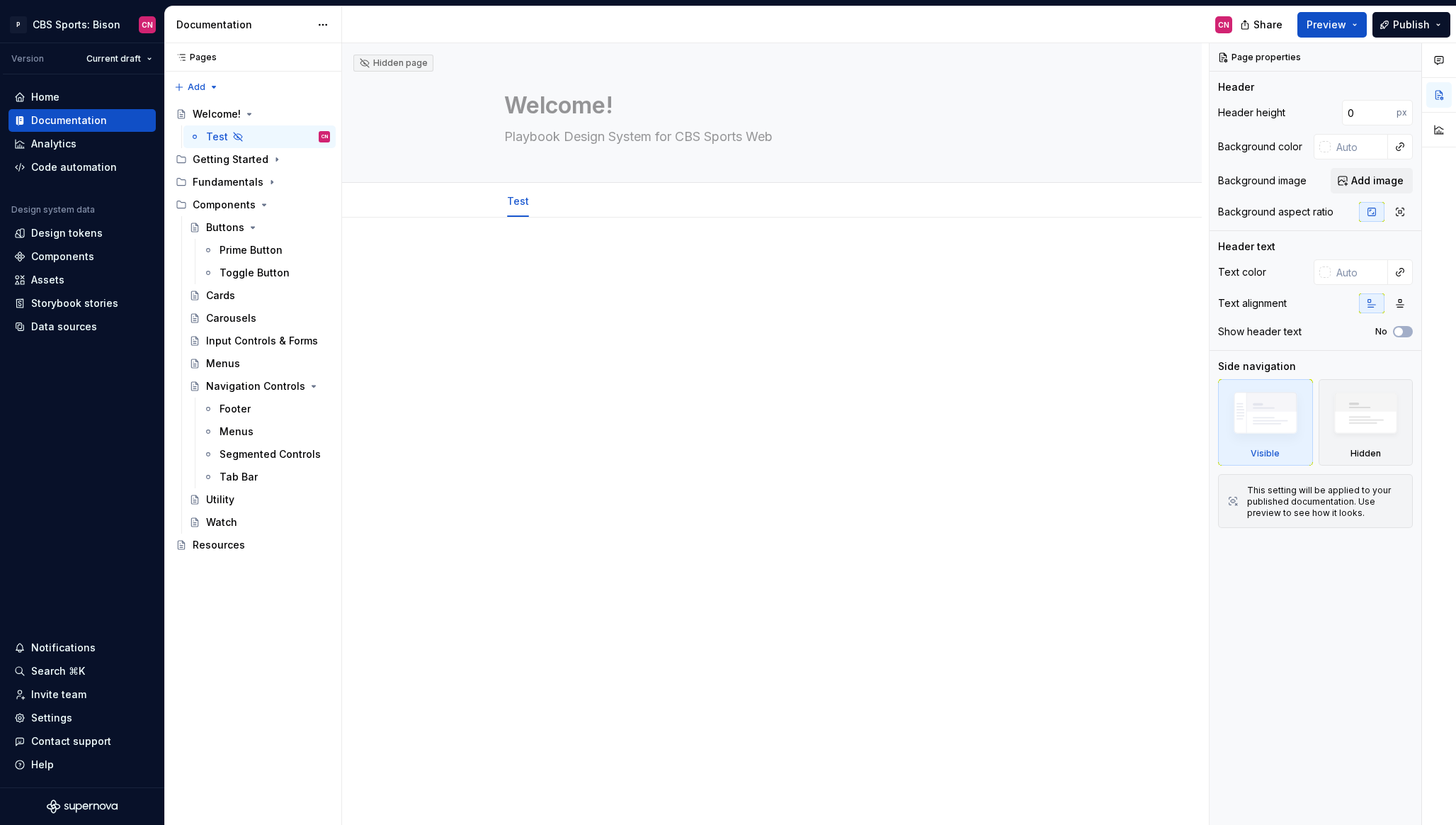
type textarea "*"
